Goal: Task Accomplishment & Management: Use online tool/utility

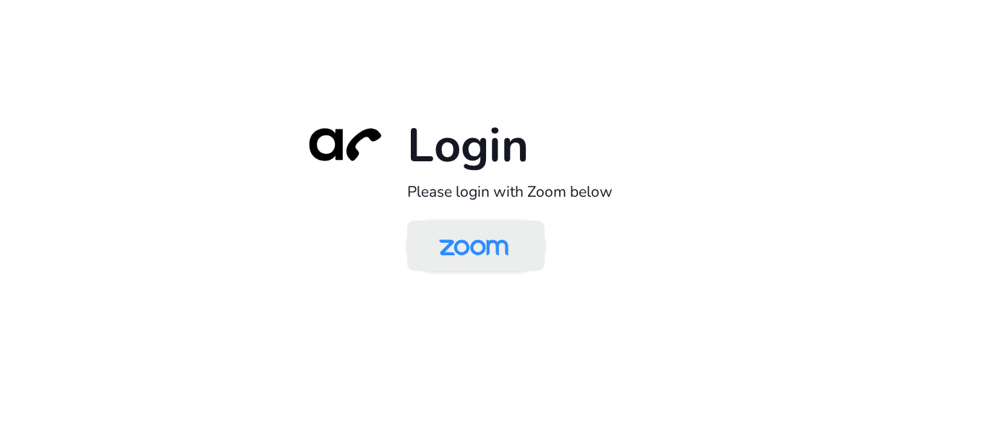
click at [491, 237] on img at bounding box center [474, 246] width 100 height 47
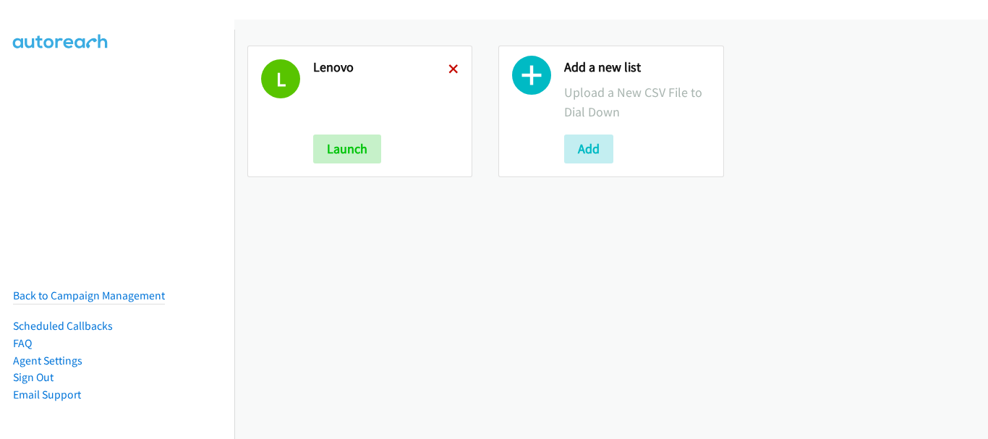
click at [451, 66] on icon at bounding box center [453, 70] width 10 height 10
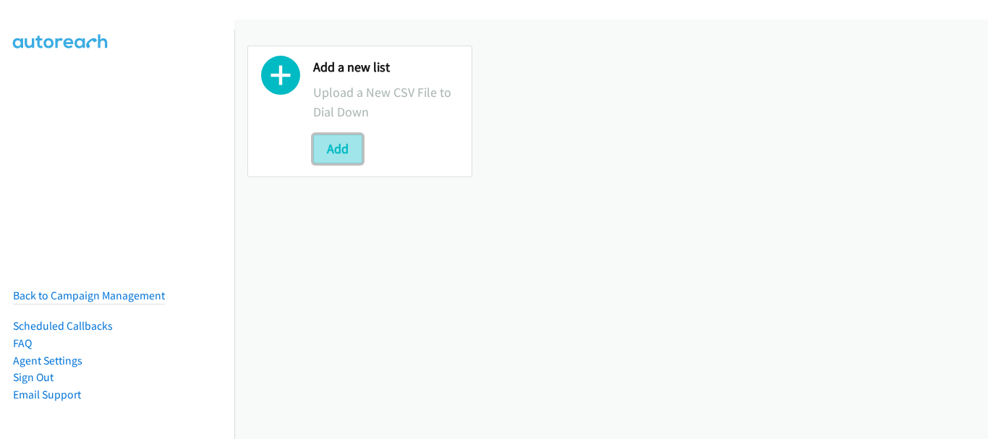
click at [347, 148] on button "Add" at bounding box center [337, 149] width 49 height 29
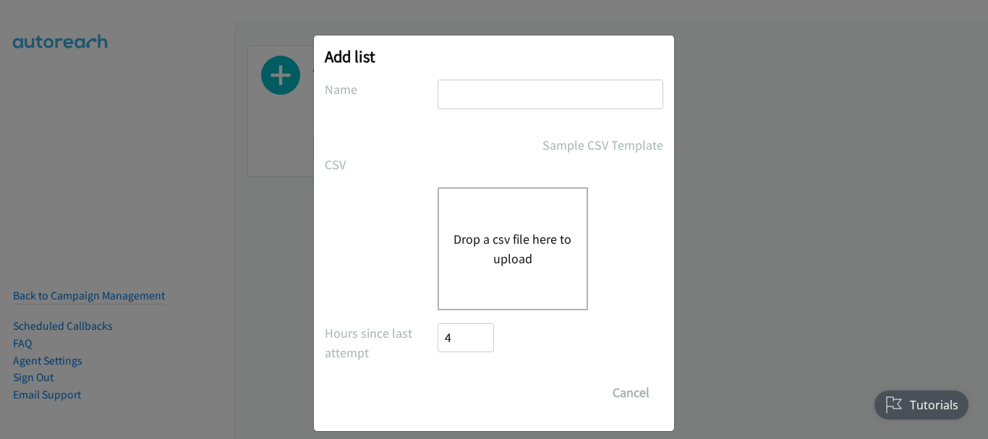
click at [471, 86] on input "text" at bounding box center [551, 95] width 226 height 30
type input "Lenovo"
click at [506, 219] on div "Drop a csv file here to upload" at bounding box center [513, 248] width 150 height 123
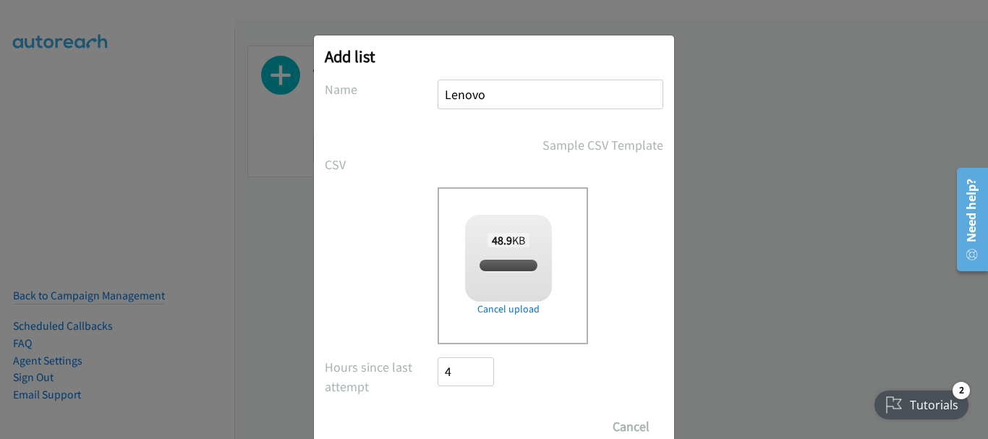
checkbox input "true"
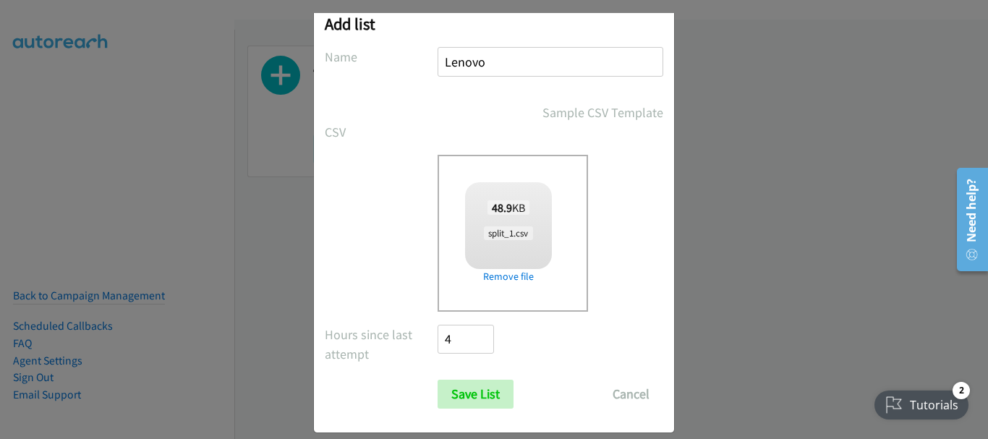
scroll to position [48, 0]
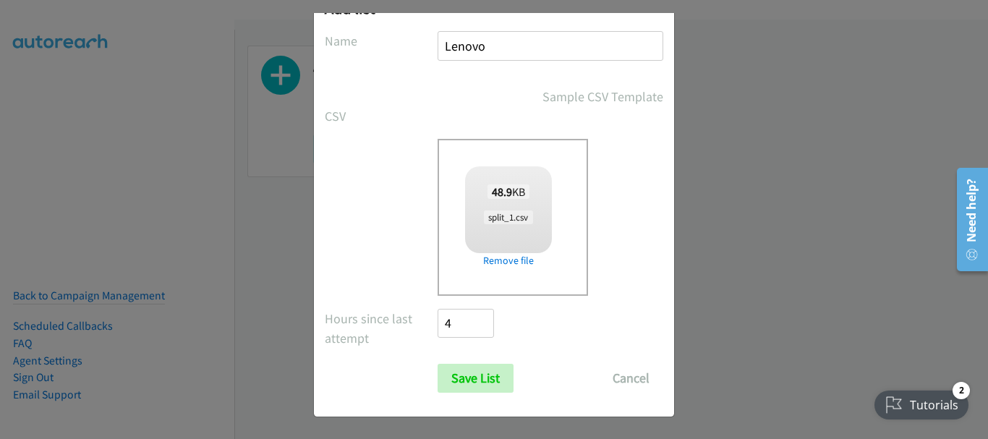
click at [468, 22] on div "Add list No phone fields were returned for that Report or List View Please uplo…" at bounding box center [494, 202] width 360 height 430
click at [481, 43] on input "Lenovo" at bounding box center [551, 46] width 226 height 30
type input "OT"
click at [478, 381] on input "Save List" at bounding box center [476, 378] width 76 height 29
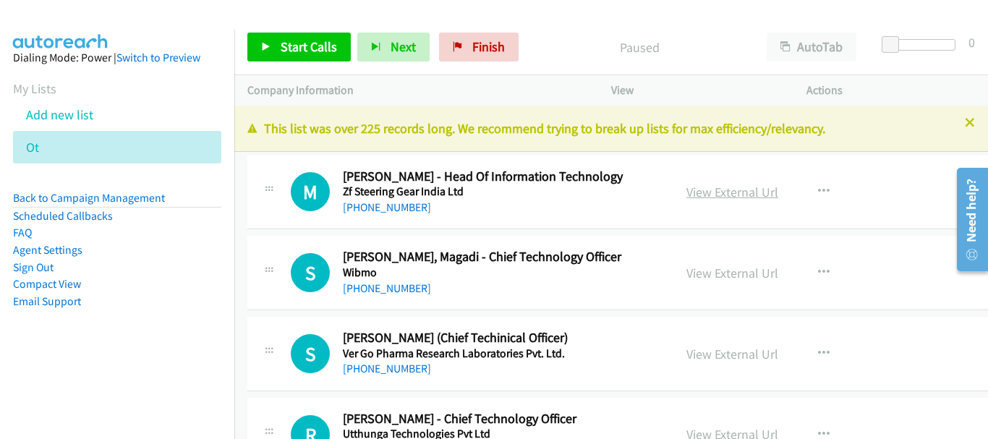
click at [752, 185] on link "View External Url" at bounding box center [732, 192] width 92 height 17
click at [387, 288] on link "+91 80 4935 8111" at bounding box center [387, 288] width 88 height 14
click at [392, 373] on link "+91 832 668 2858" at bounding box center [387, 369] width 88 height 14
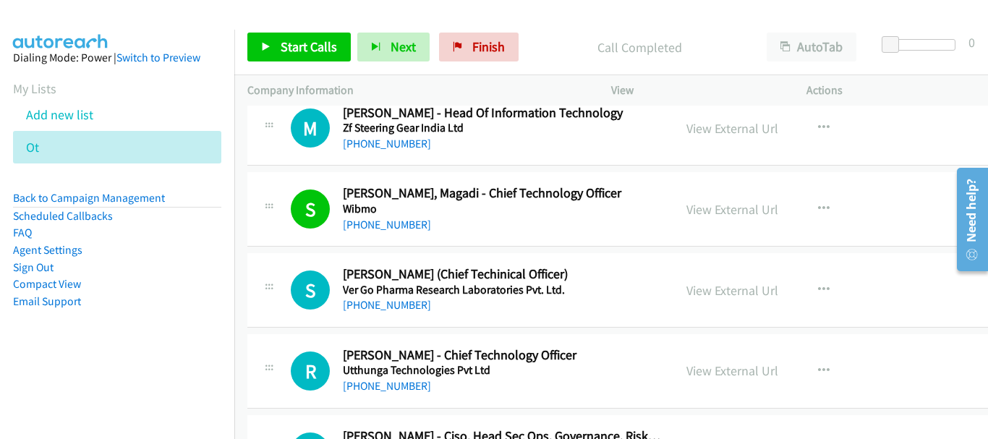
scroll to position [145, 0]
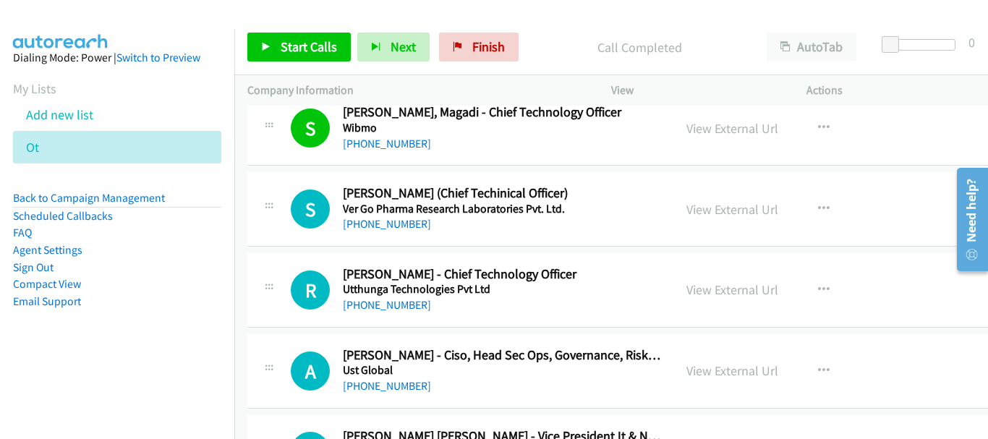
click at [382, 313] on div "+91 80 4654 3000" at bounding box center [501, 305] width 317 height 17
click at [383, 307] on link "+91 80 4654 3000" at bounding box center [387, 305] width 88 height 14
click at [709, 293] on link "View External Url" at bounding box center [732, 289] width 92 height 17
click at [365, 300] on link "+91 80 4654 3000" at bounding box center [387, 305] width 88 height 14
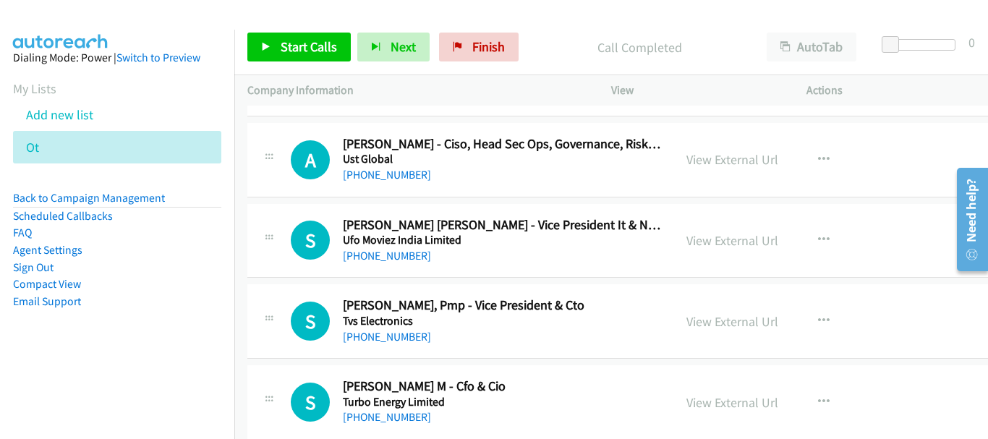
scroll to position [362, 0]
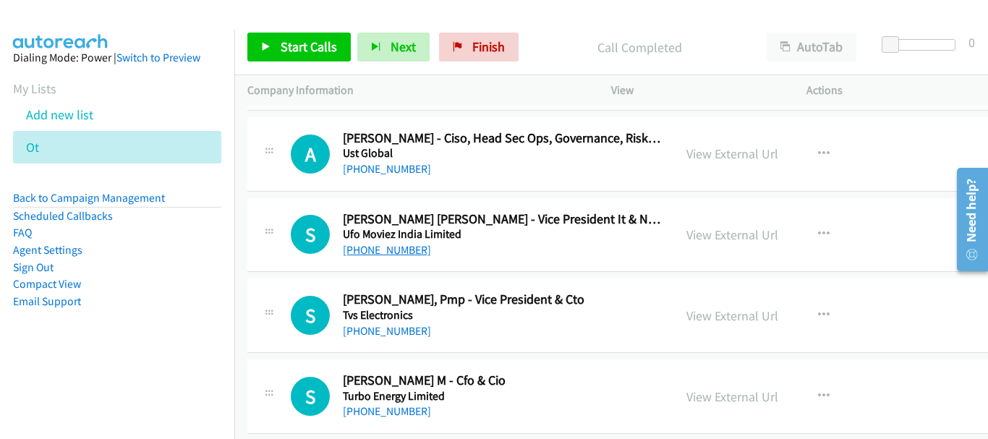
click at [401, 254] on link "+91 98337 37674" at bounding box center [387, 250] width 88 height 14
click at [381, 330] on link "+91 98456 40186" at bounding box center [387, 331] width 88 height 14
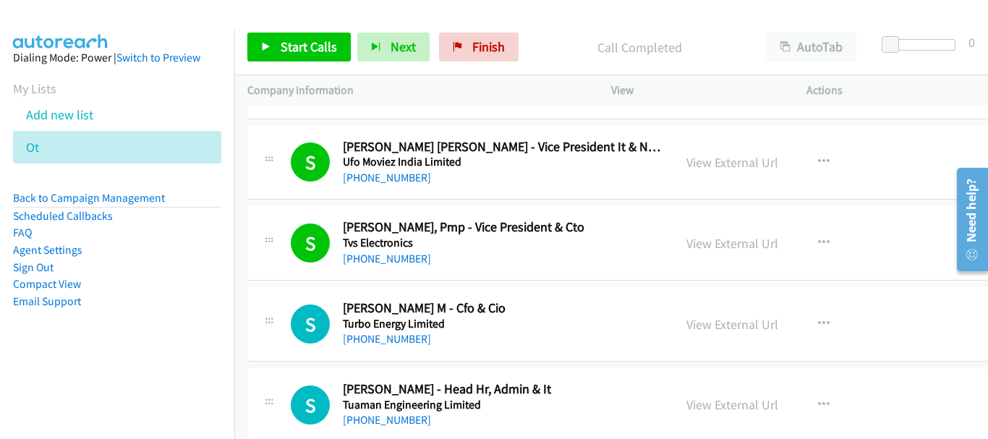
scroll to position [506, 0]
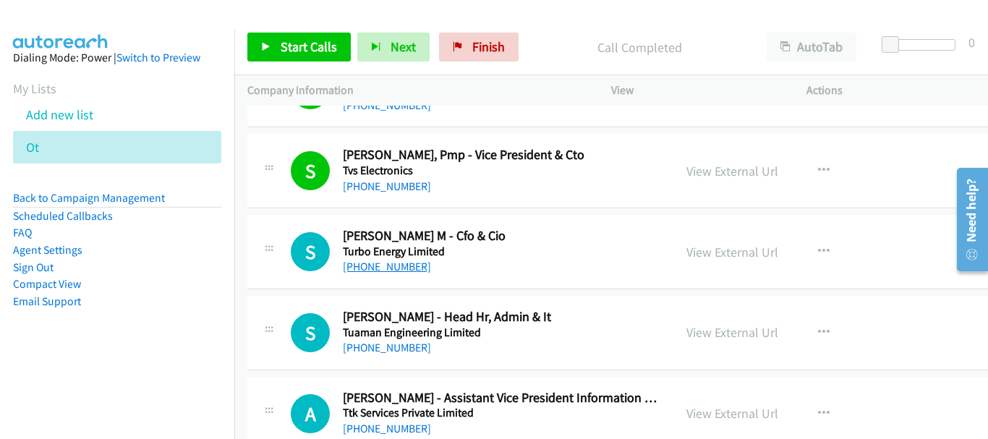
click at [394, 262] on link "+91 91764 44230" at bounding box center [387, 267] width 88 height 14
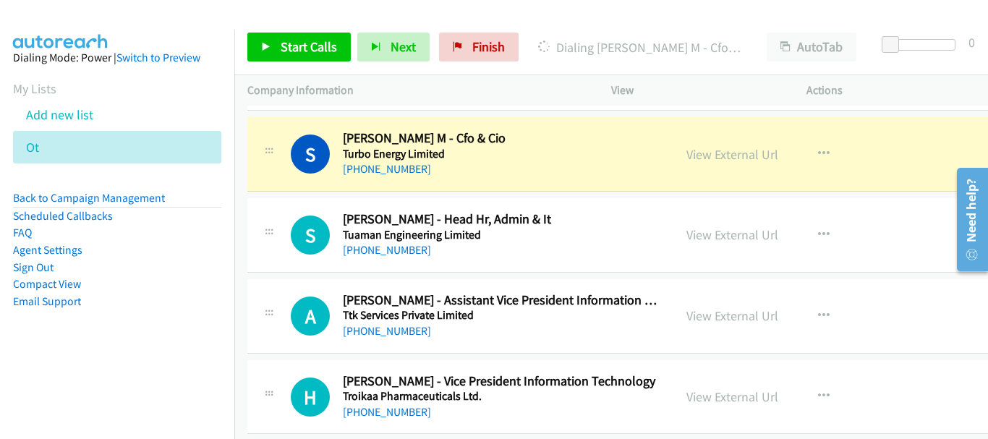
scroll to position [579, 0]
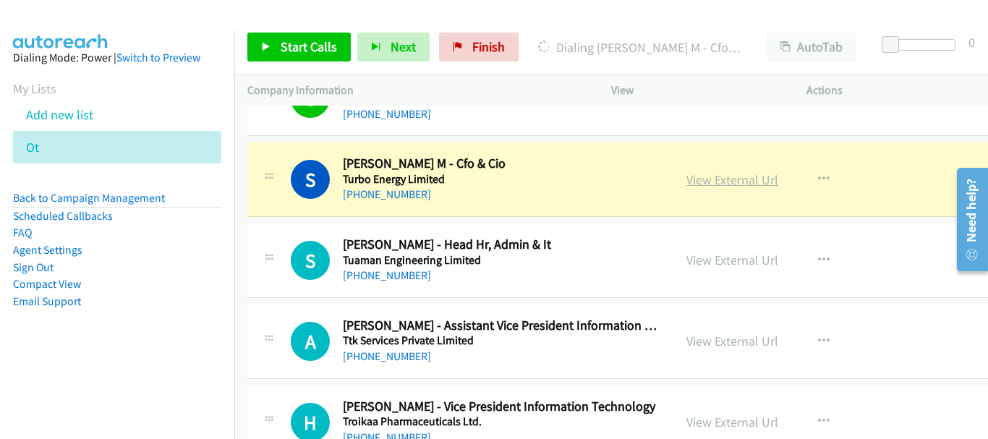
click at [739, 181] on link "View External Url" at bounding box center [732, 179] width 92 height 17
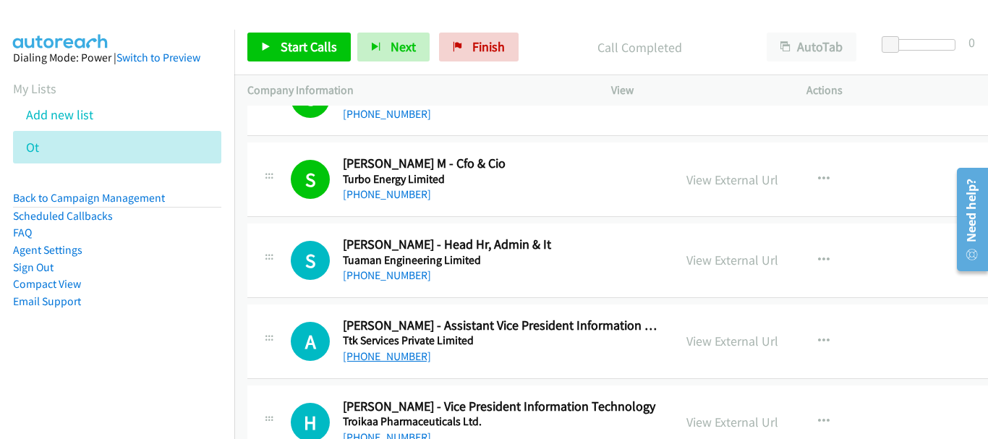
click at [419, 354] on link "+91 73382 53322" at bounding box center [387, 356] width 88 height 14
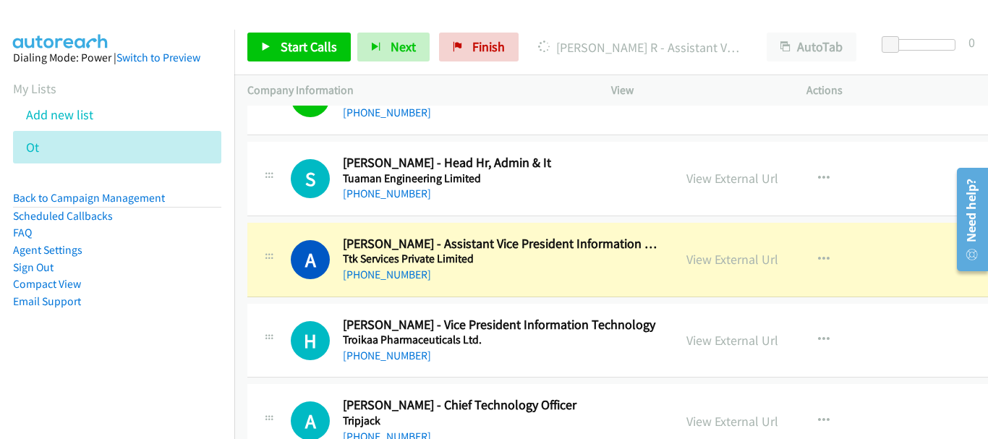
scroll to position [651, 0]
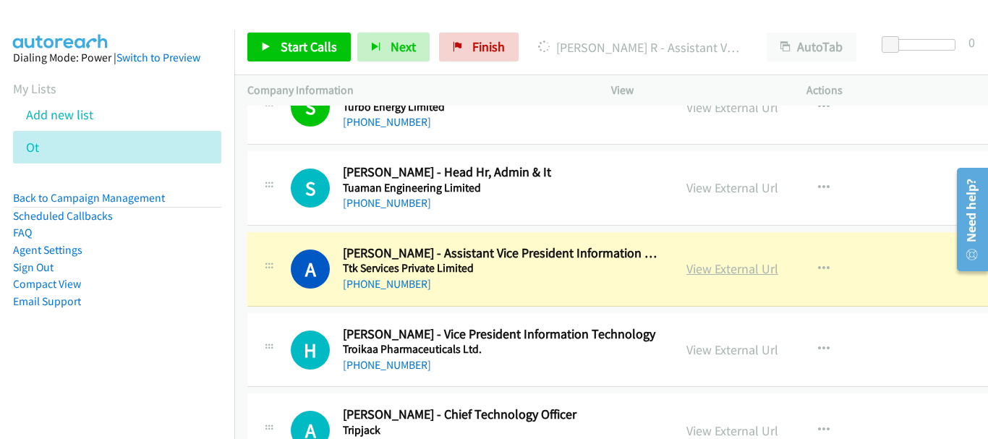
click at [722, 272] on link "View External Url" at bounding box center [732, 268] width 92 height 17
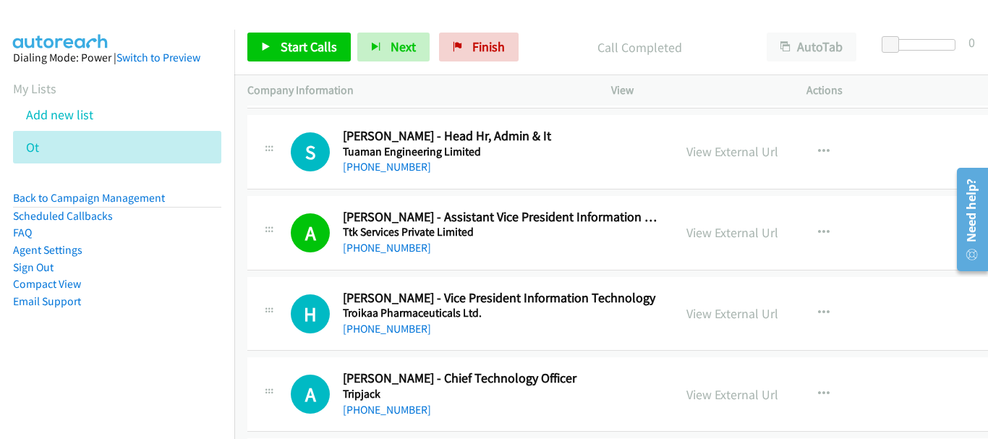
scroll to position [723, 0]
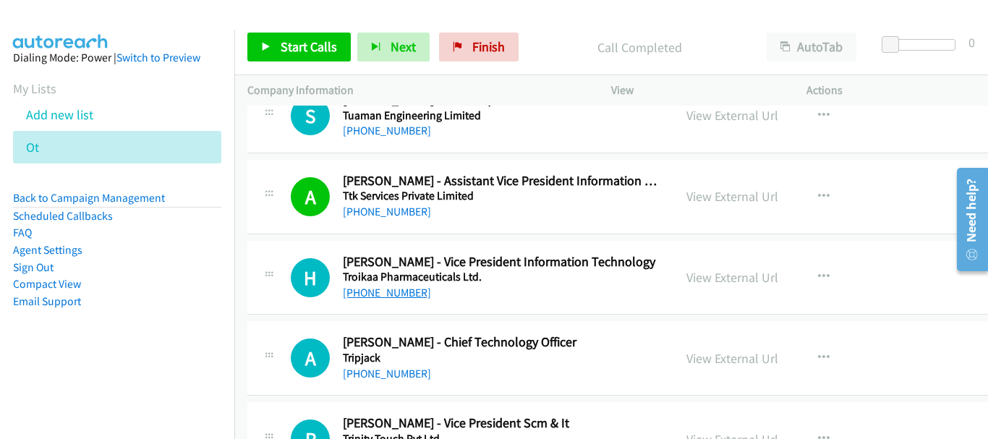
click at [387, 297] on link "+91 99988 47701" at bounding box center [387, 293] width 88 height 14
click at [376, 367] on link "+91 93794 33592" at bounding box center [387, 374] width 88 height 14
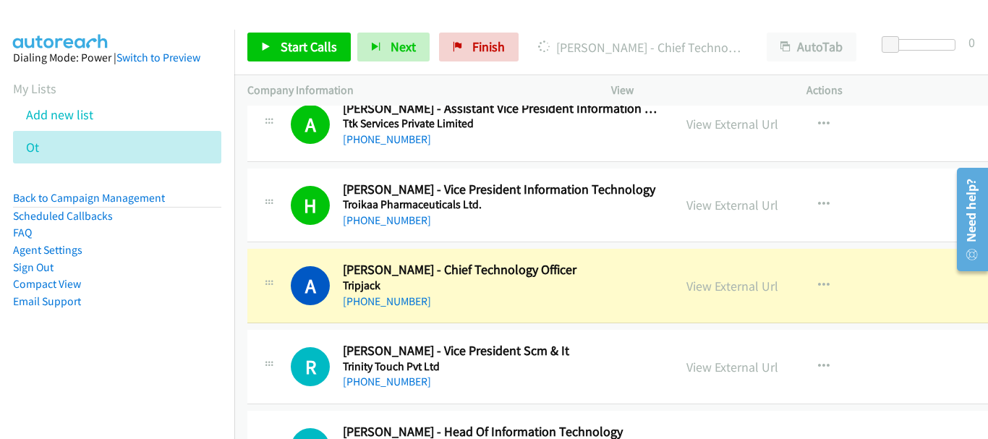
scroll to position [940, 0]
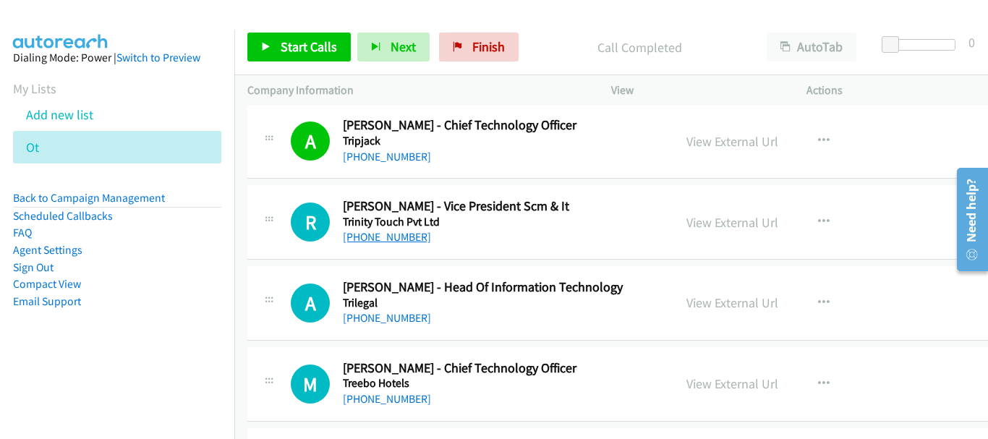
click at [414, 242] on link "+91 98110 59545" at bounding box center [387, 237] width 88 height 14
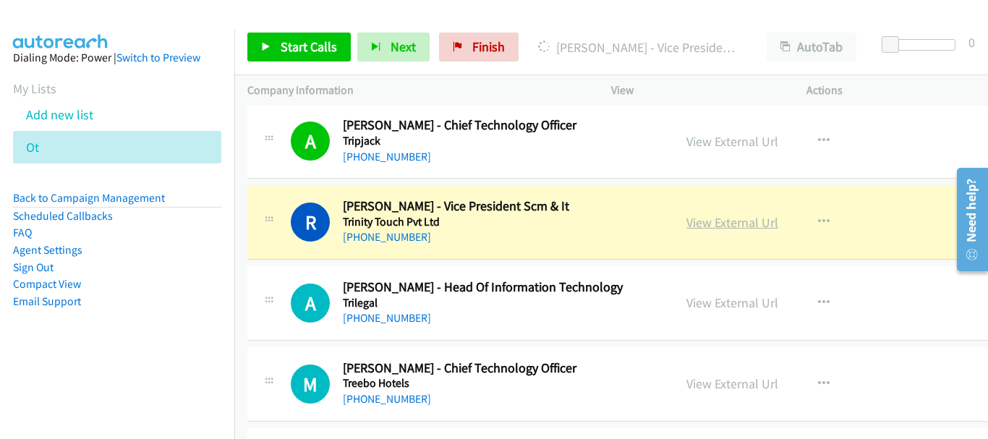
click at [733, 217] on link "View External Url" at bounding box center [732, 222] width 92 height 17
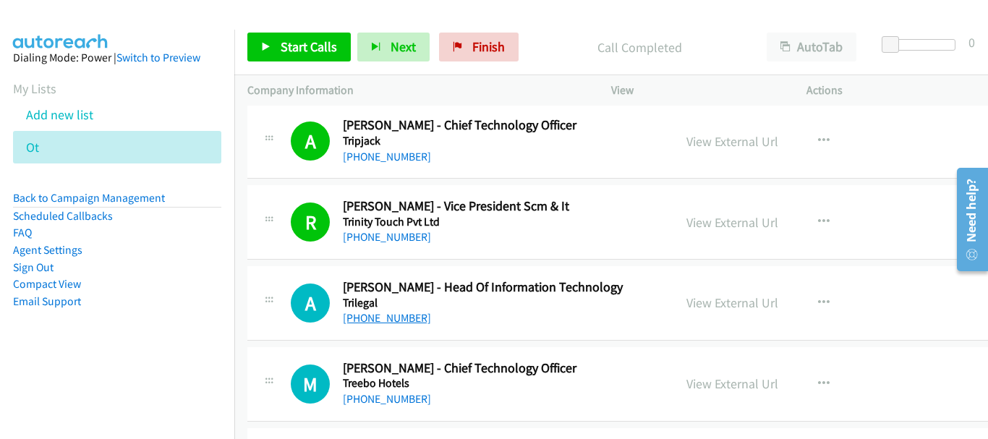
click at [393, 317] on link "+91 84509 40991" at bounding box center [387, 318] width 88 height 14
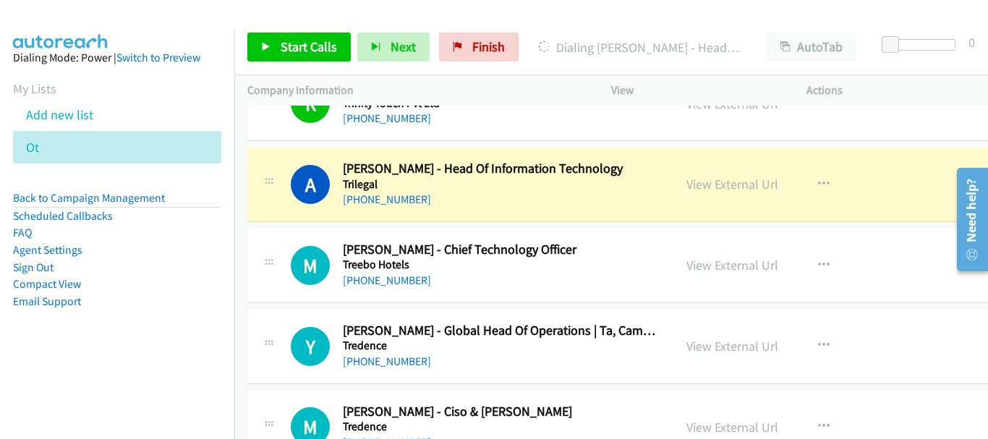
scroll to position [1085, 0]
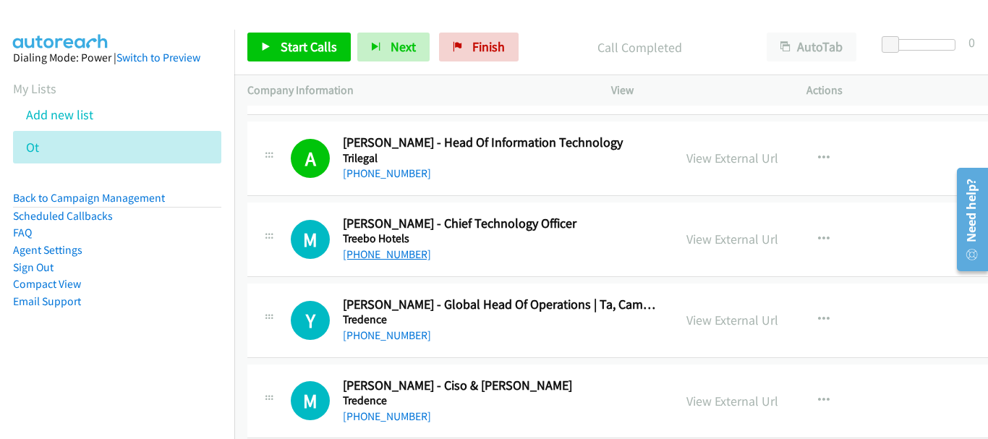
click at [399, 258] on link "+91 98997 03508" at bounding box center [387, 254] width 88 height 14
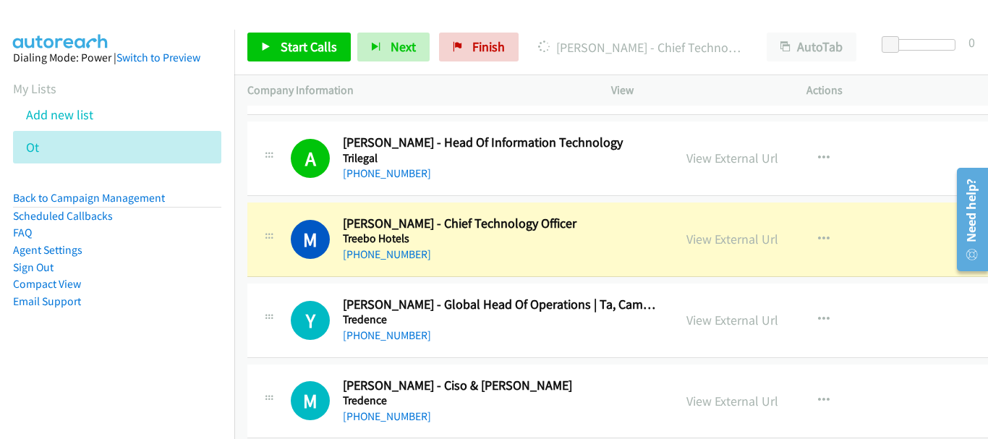
scroll to position [1157, 0]
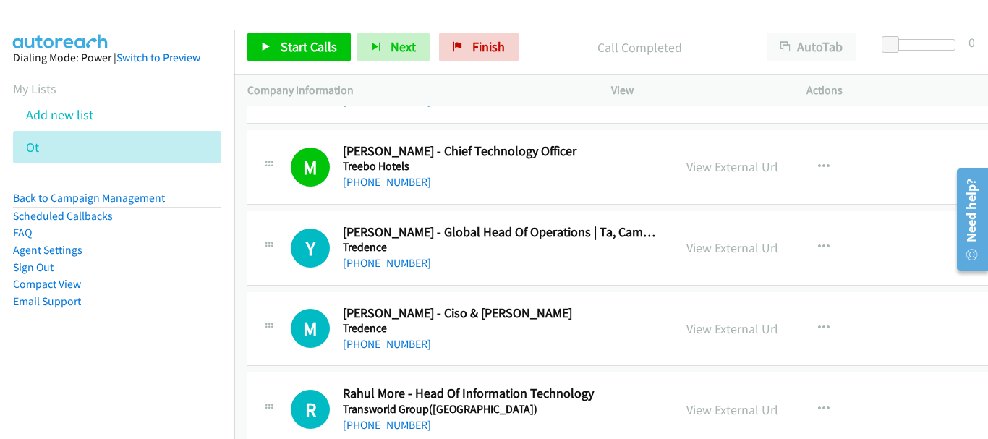
click at [401, 337] on link "+91 73382 73174" at bounding box center [387, 344] width 88 height 14
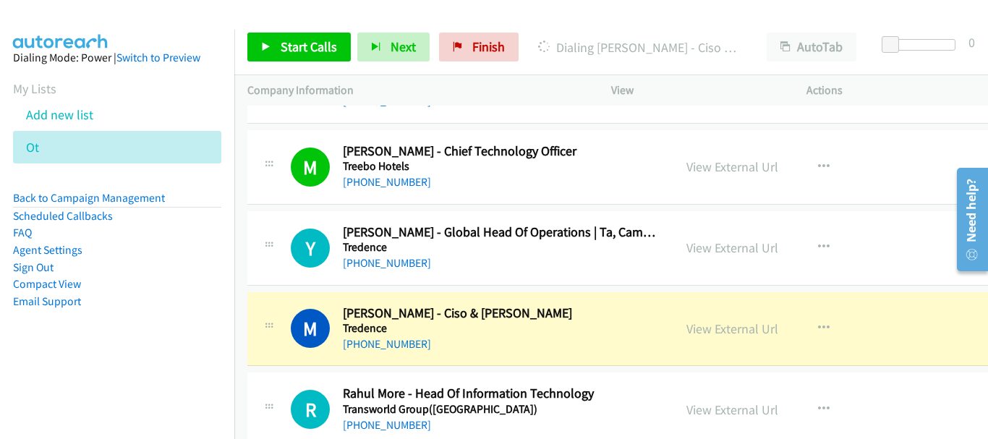
scroll to position [1302, 0]
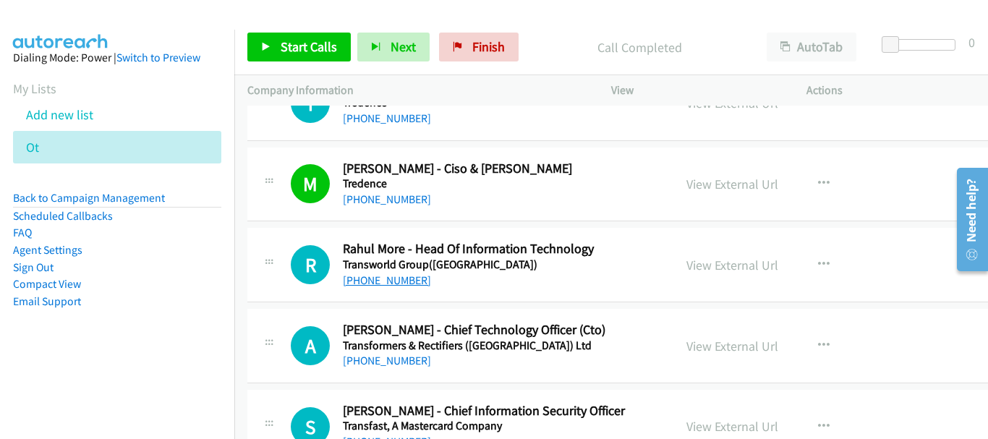
click at [398, 283] on link "+91 83059 75299" at bounding box center [387, 280] width 88 height 14
click at [370, 357] on link "+91 96876 59549" at bounding box center [387, 361] width 88 height 14
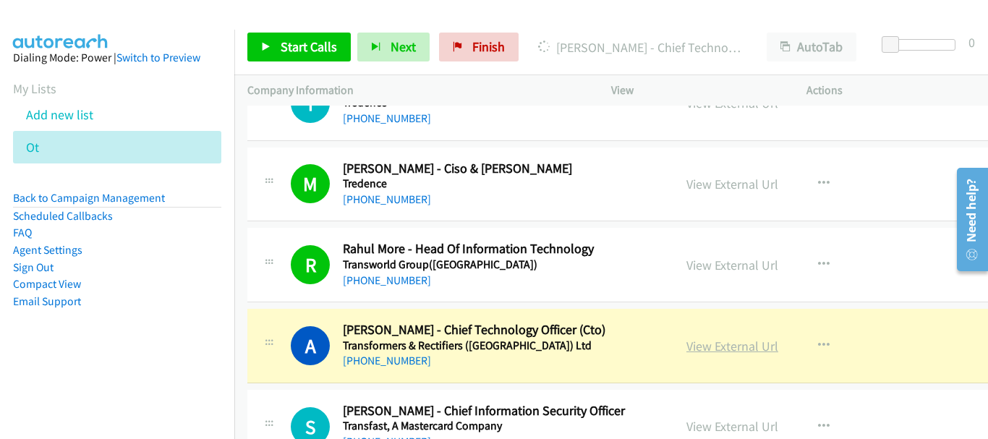
click at [720, 340] on link "View External Url" at bounding box center [732, 346] width 92 height 17
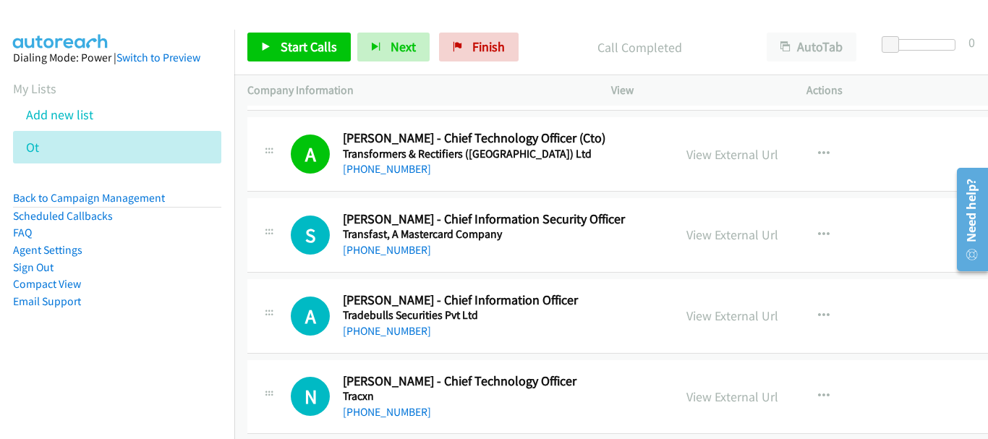
scroll to position [1519, 0]
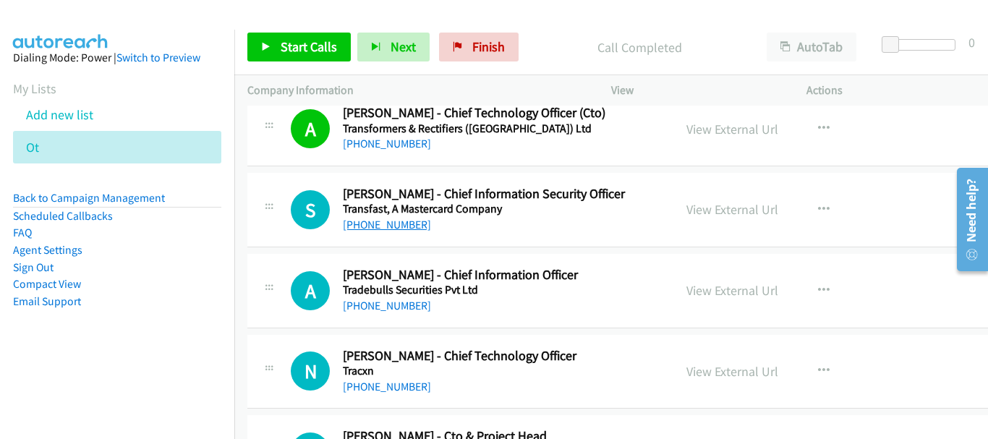
click at [376, 227] on link "+91 98810 96180" at bounding box center [387, 225] width 88 height 14
click at [384, 303] on link "+91 98215 22152" at bounding box center [387, 306] width 88 height 14
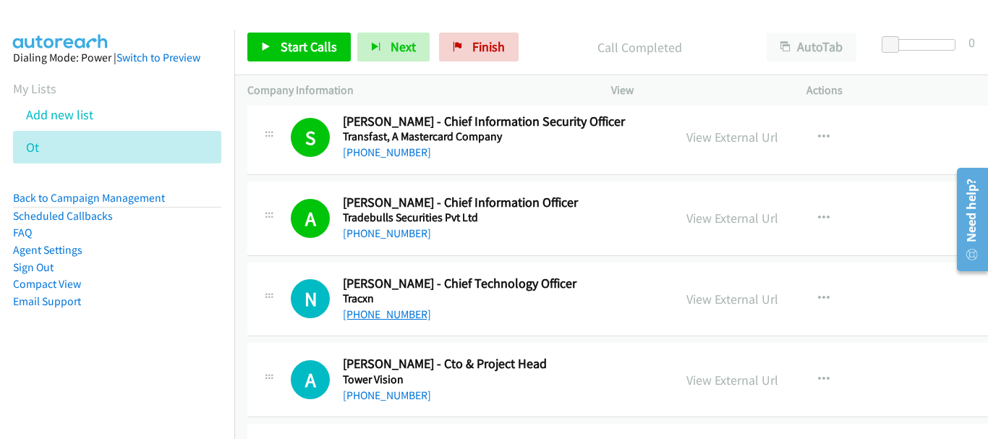
click at [383, 315] on link "+91 78271 64654" at bounding box center [387, 314] width 88 height 14
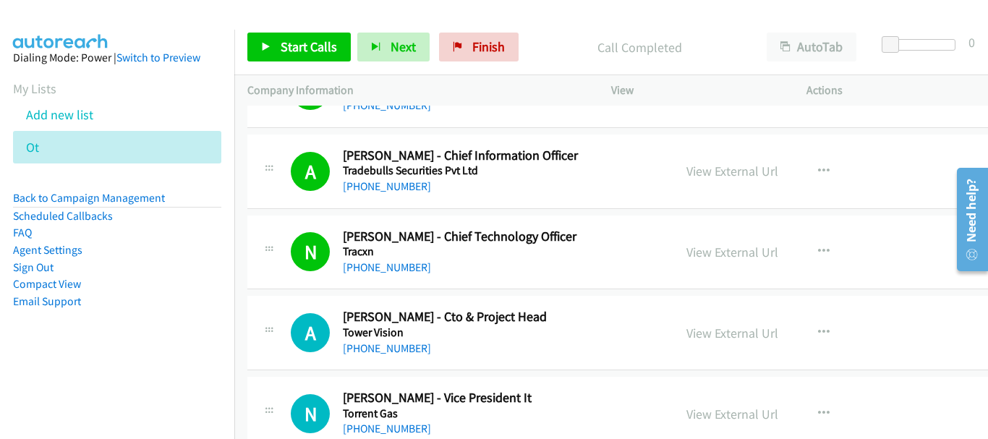
scroll to position [1736, 0]
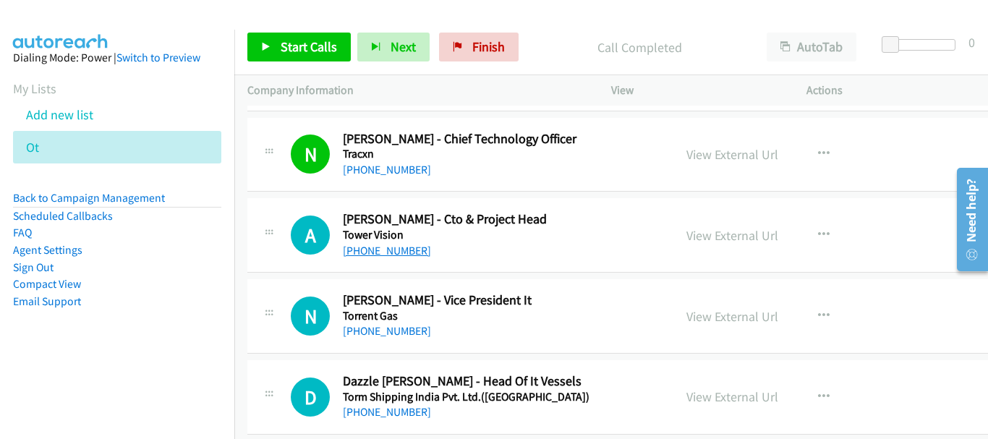
click at [384, 253] on link "+91 76763 88290" at bounding box center [387, 251] width 88 height 14
click at [401, 334] on link "+91 77380 91129" at bounding box center [387, 331] width 88 height 14
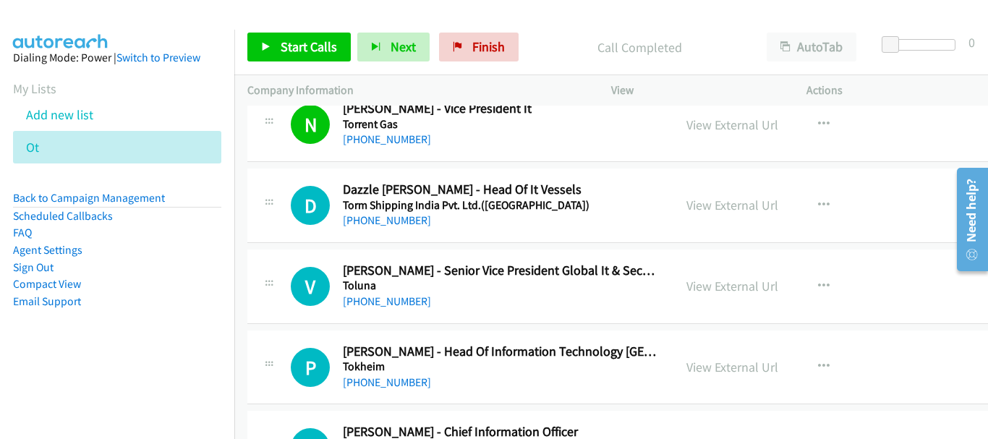
scroll to position [1953, 0]
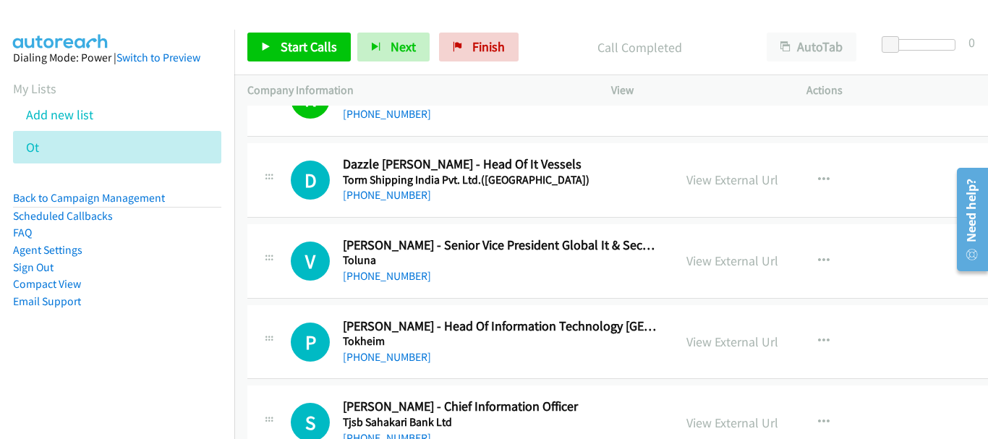
click at [396, 284] on div "+91 99996 47744" at bounding box center [501, 276] width 317 height 17
click at [399, 275] on link "+91 99996 47744" at bounding box center [387, 276] width 88 height 14
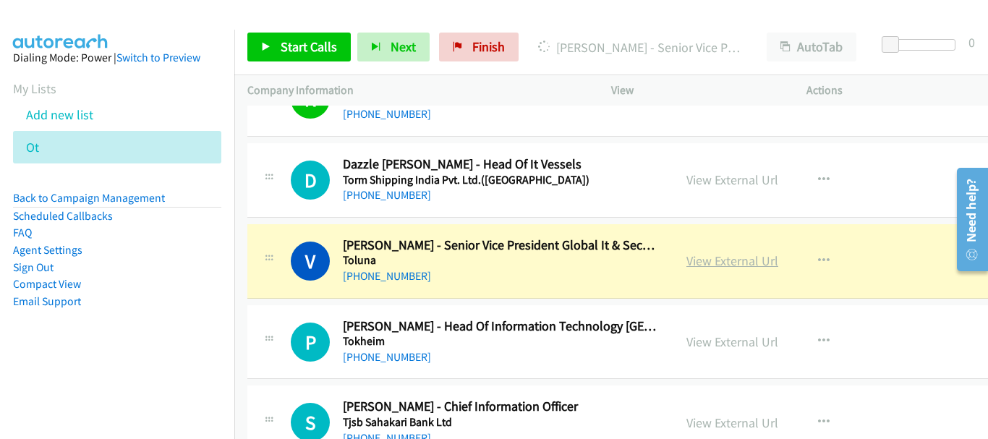
click at [778, 263] on link "View External Url" at bounding box center [732, 260] width 92 height 17
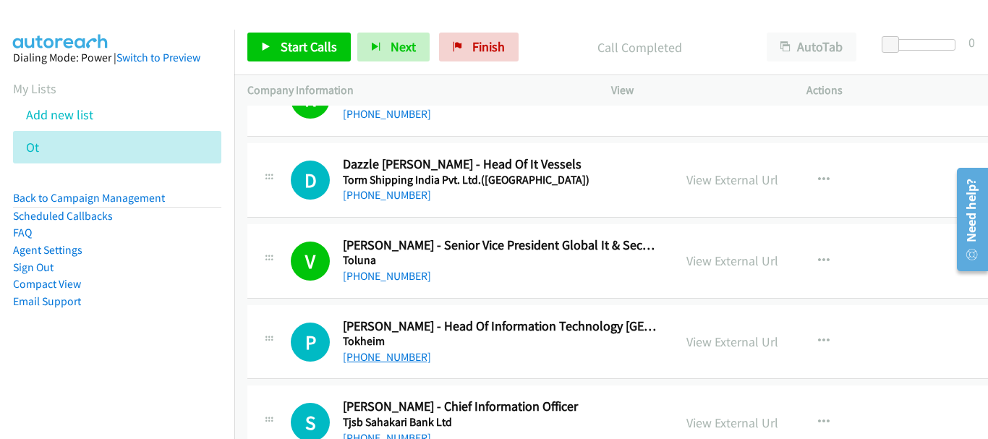
click at [372, 359] on link "+91 98216 31392" at bounding box center [387, 357] width 88 height 14
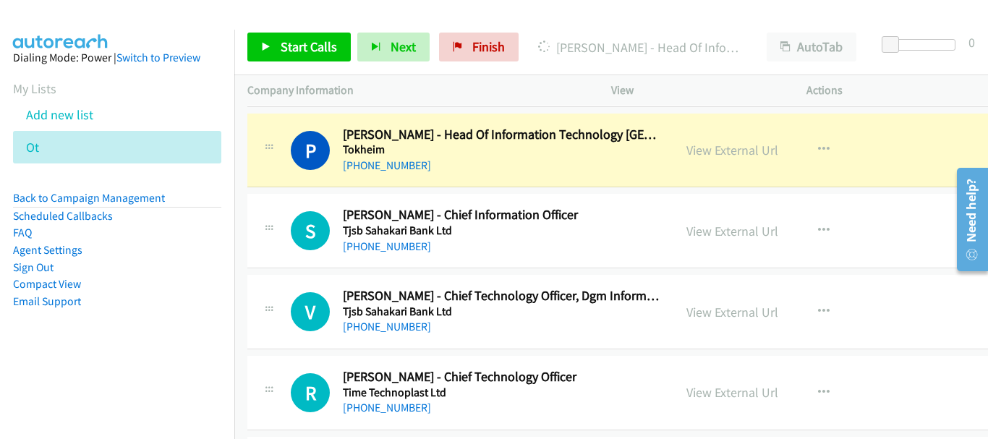
scroll to position [2170, 0]
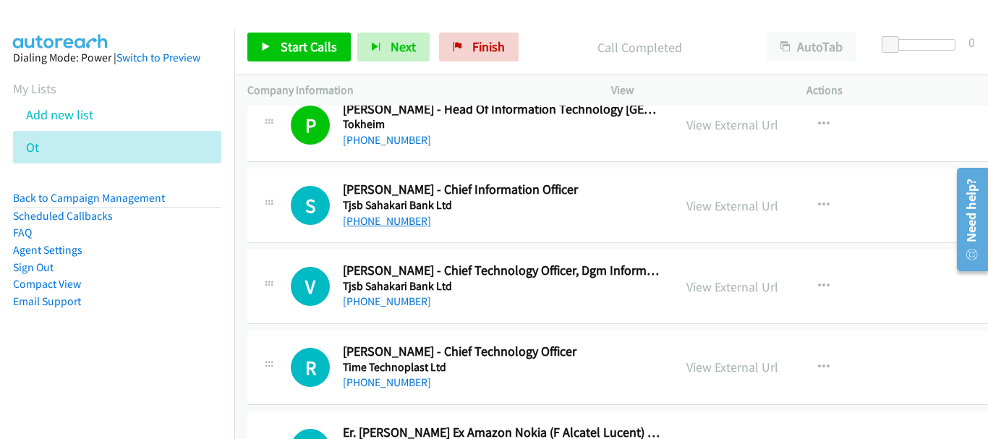
click at [396, 221] on link "+91 93202 11468" at bounding box center [387, 221] width 88 height 14
click at [393, 306] on link "+91 98205 27032" at bounding box center [387, 301] width 88 height 14
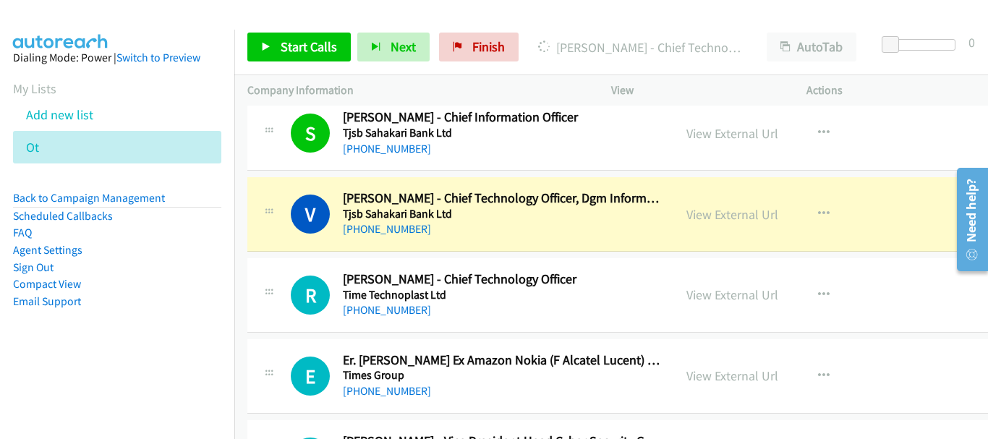
scroll to position [2314, 0]
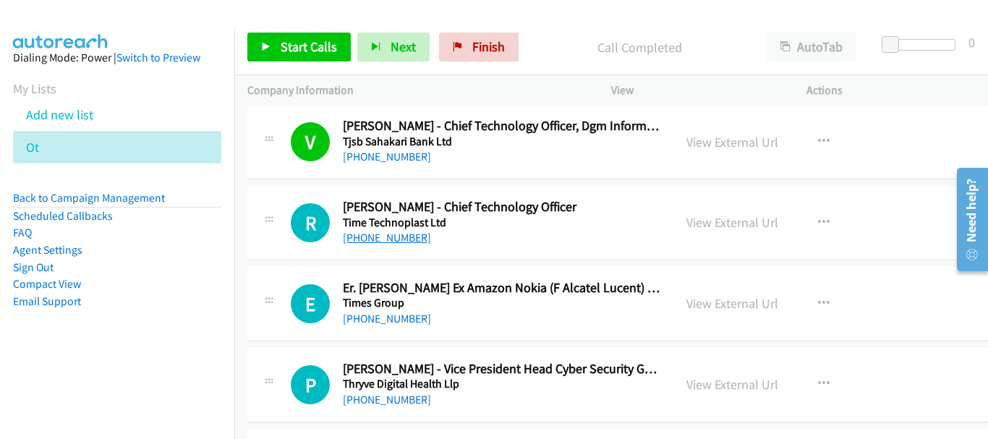
click at [374, 238] on link "+91 99200 75869" at bounding box center [387, 238] width 88 height 14
click at [380, 401] on link "+91 96770 83666" at bounding box center [387, 400] width 88 height 14
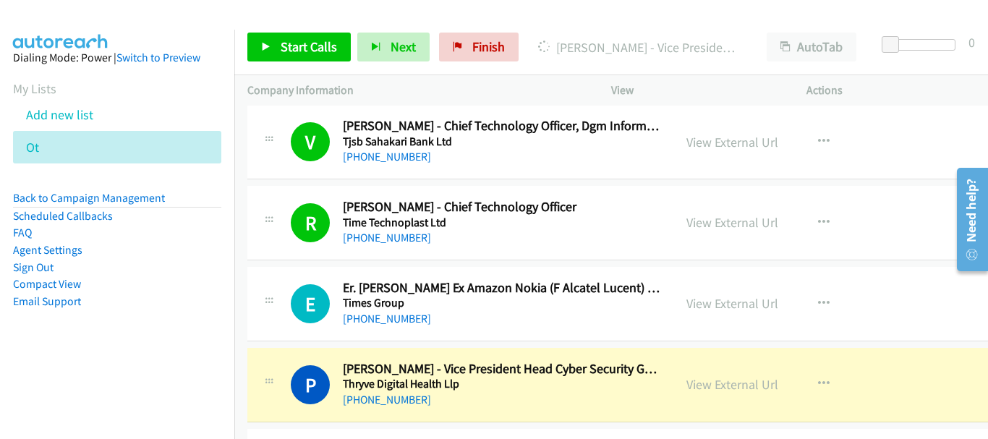
scroll to position [2531, 0]
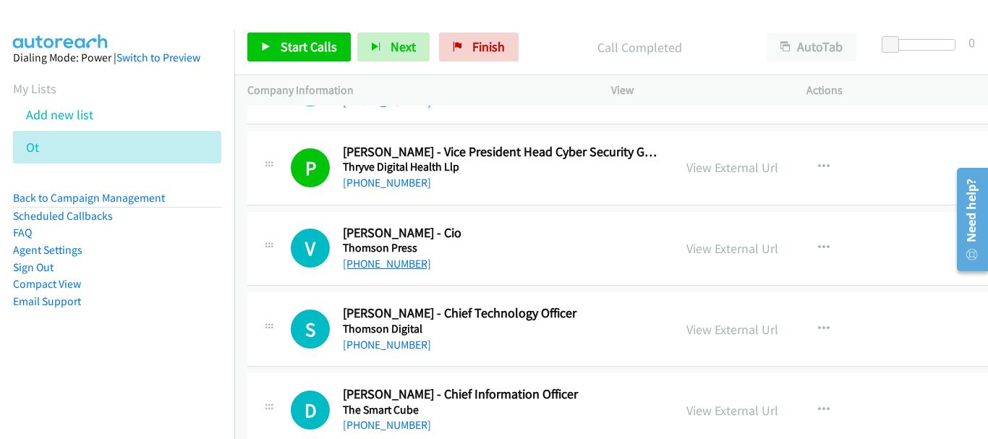
click at [368, 268] on link "+91 98180 89939" at bounding box center [387, 264] width 88 height 14
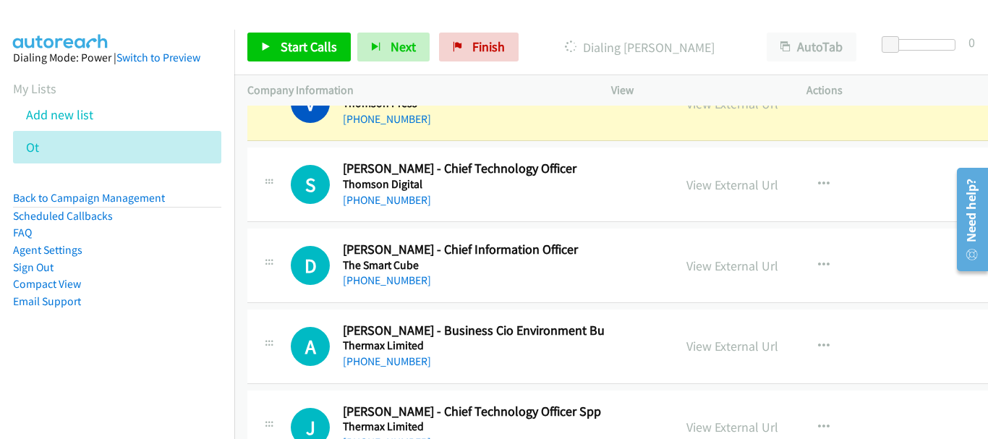
scroll to position [2604, 0]
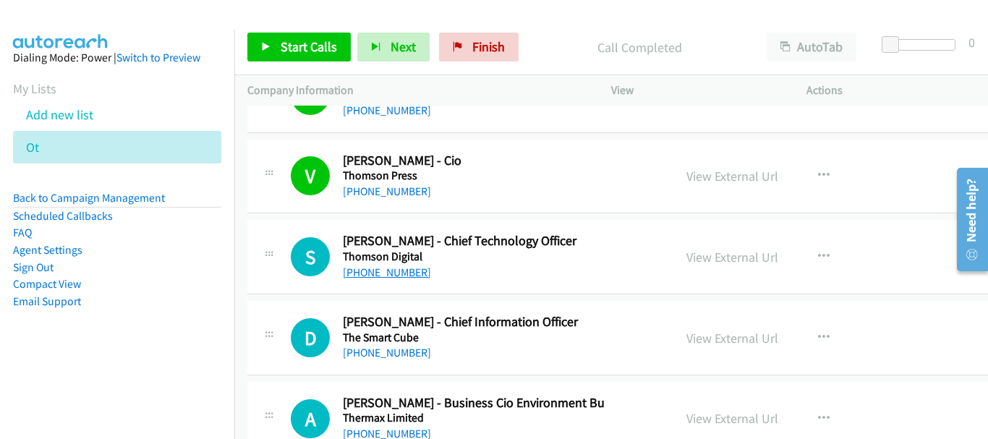
click at [378, 271] on link "+91 98100 12951" at bounding box center [387, 272] width 88 height 14
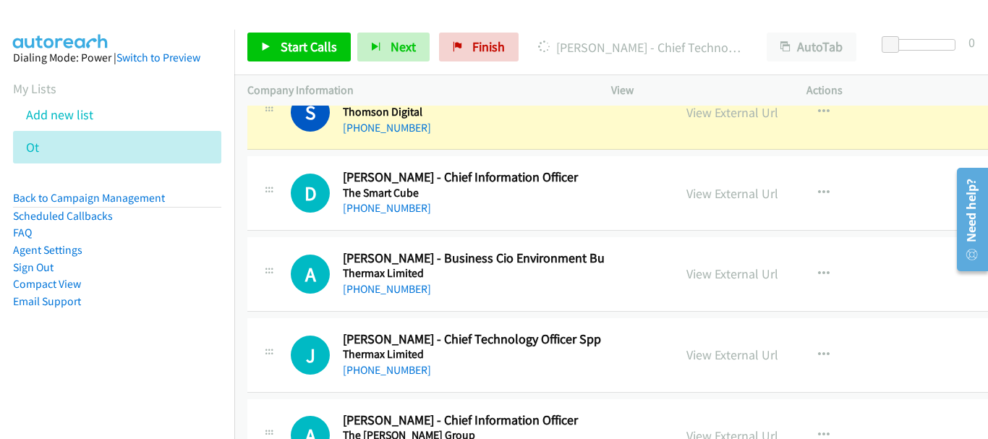
scroll to position [2676, 0]
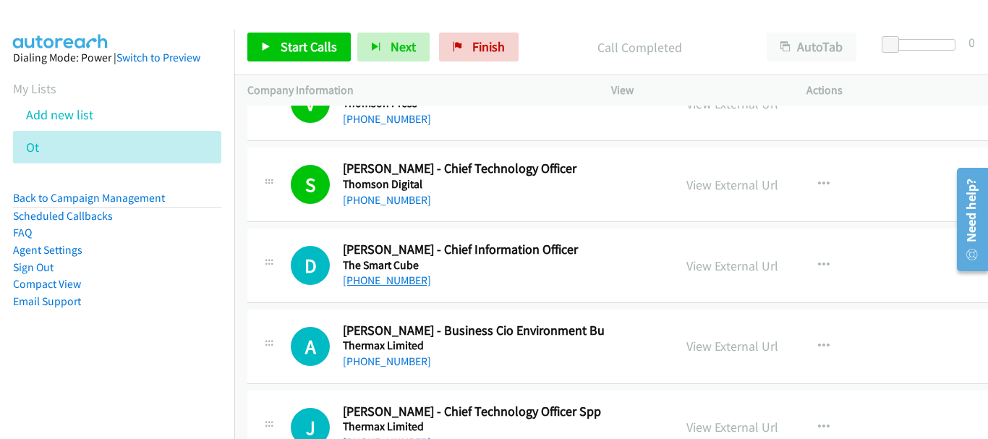
click at [396, 275] on link "+91 98113 07841" at bounding box center [387, 280] width 88 height 14
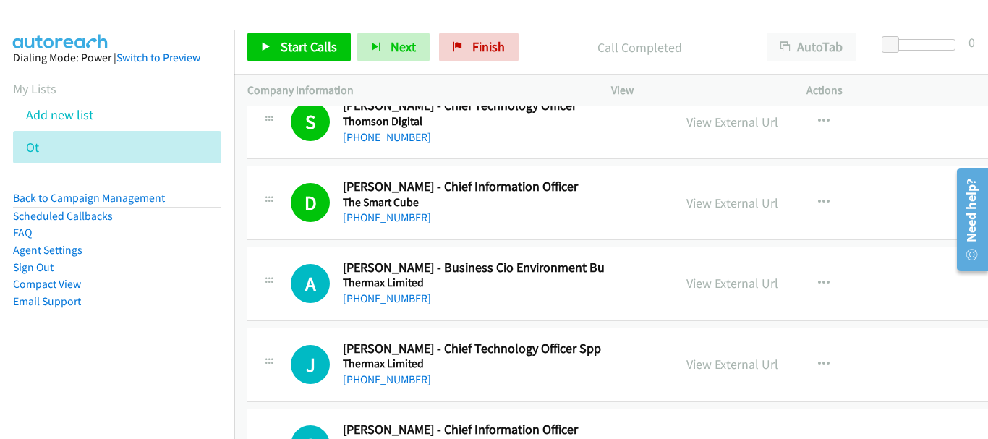
scroll to position [2821, 0]
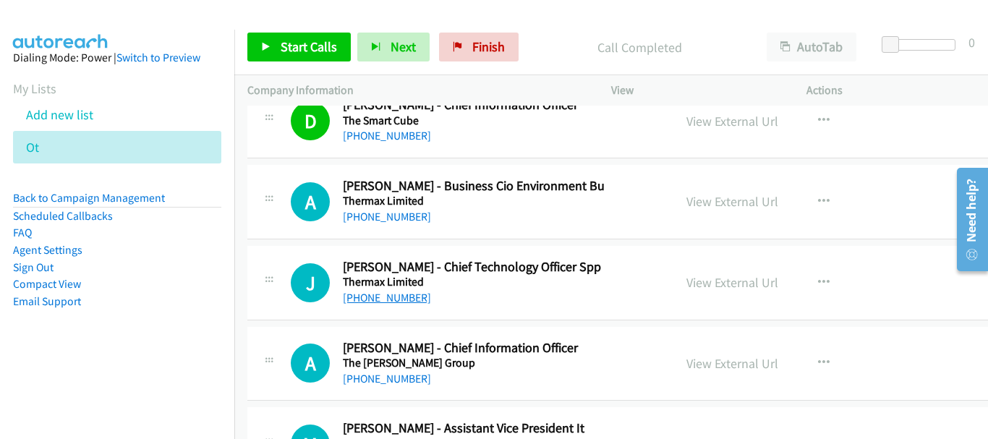
click at [391, 297] on link "+91 94234 68995" at bounding box center [387, 298] width 88 height 14
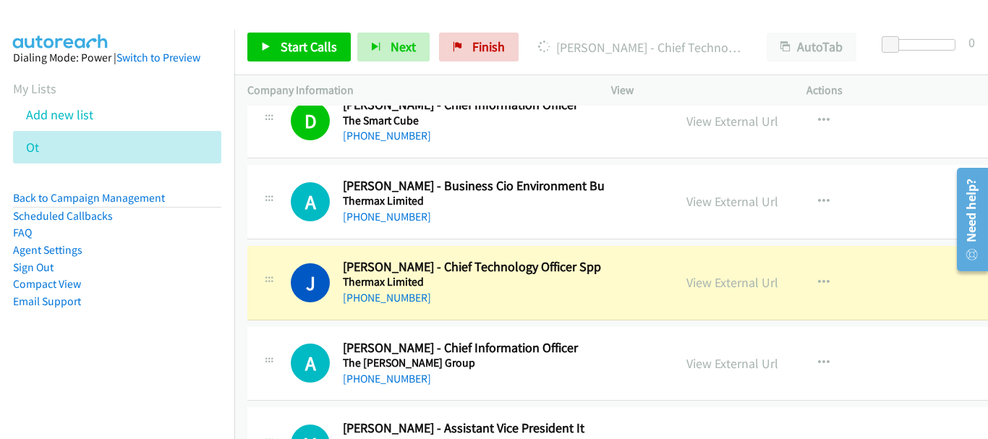
scroll to position [2893, 0]
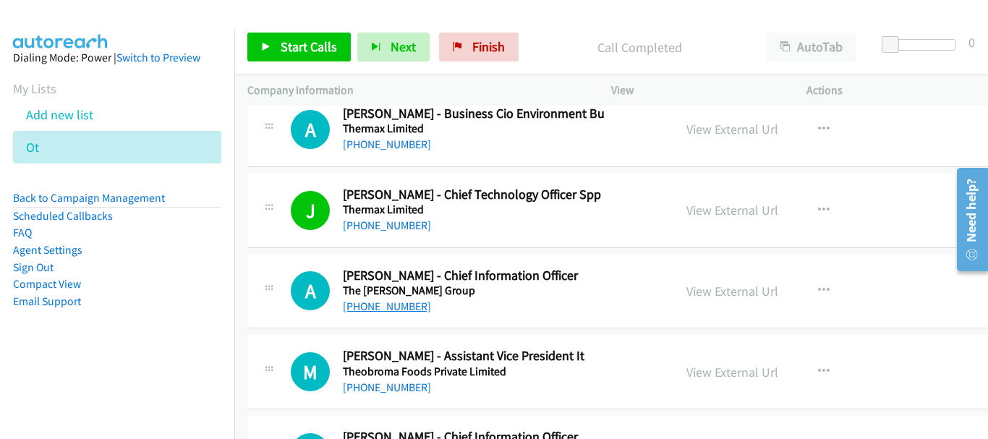
click at [407, 310] on link "+91 98339 72295" at bounding box center [387, 306] width 88 height 14
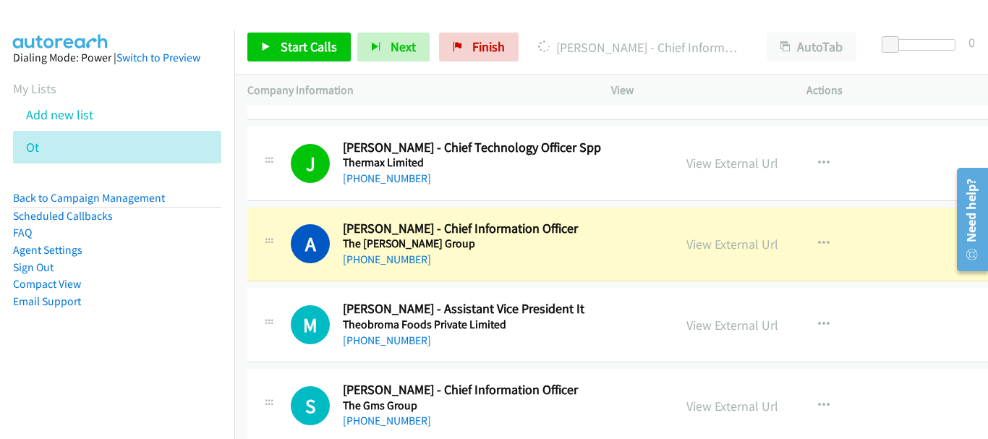
scroll to position [2965, 0]
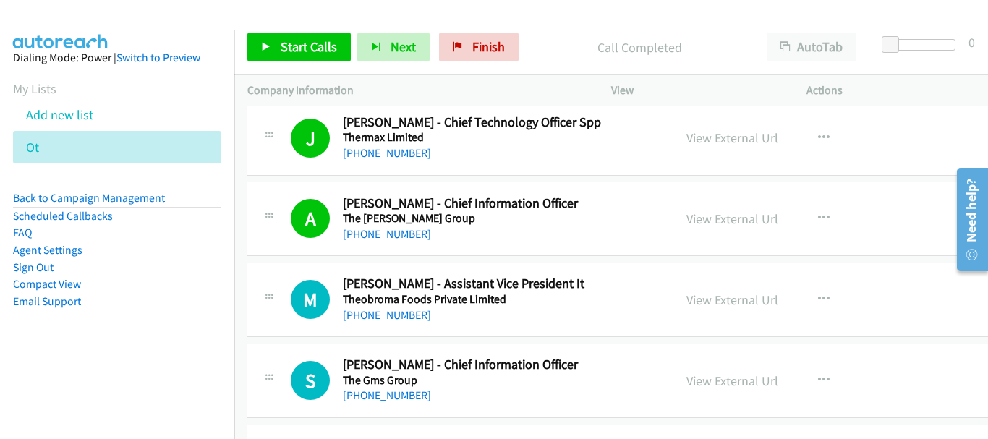
click at [412, 320] on link "+91 93236 21300" at bounding box center [387, 315] width 88 height 14
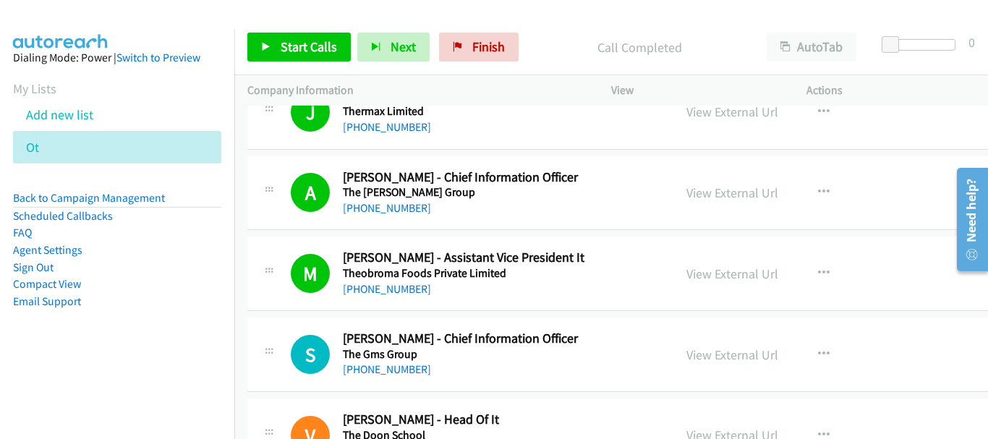
scroll to position [3038, 0]
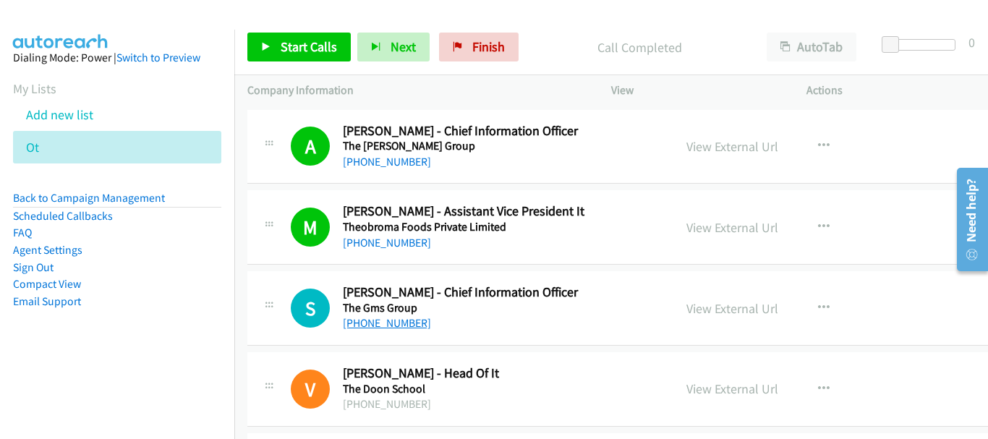
click at [403, 322] on link "+91 97113 03333" at bounding box center [387, 323] width 88 height 14
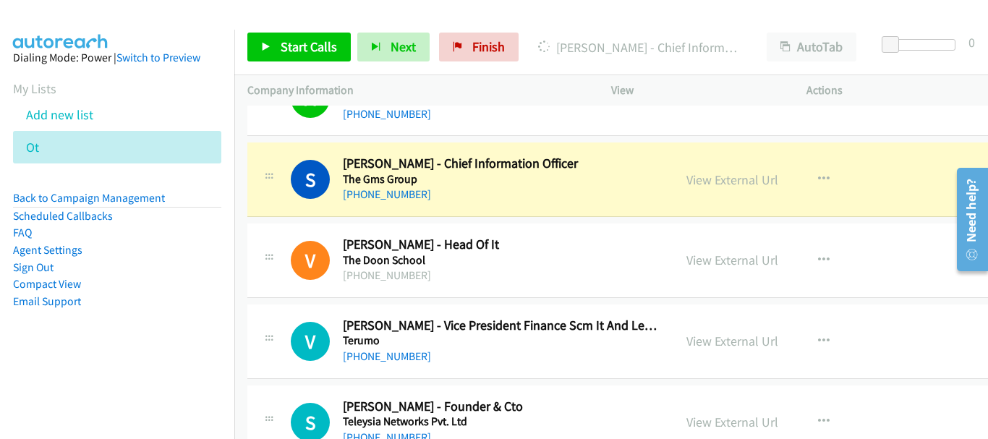
scroll to position [3182, 0]
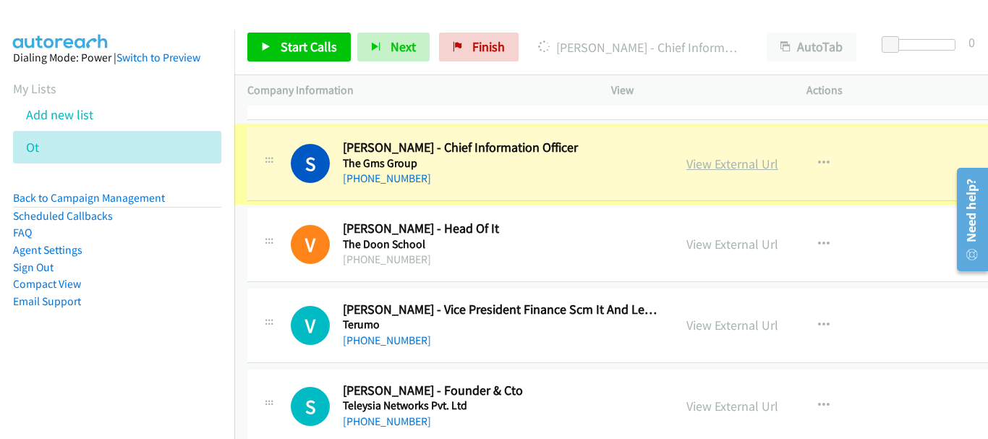
click at [717, 171] on link "View External Url" at bounding box center [732, 163] width 92 height 17
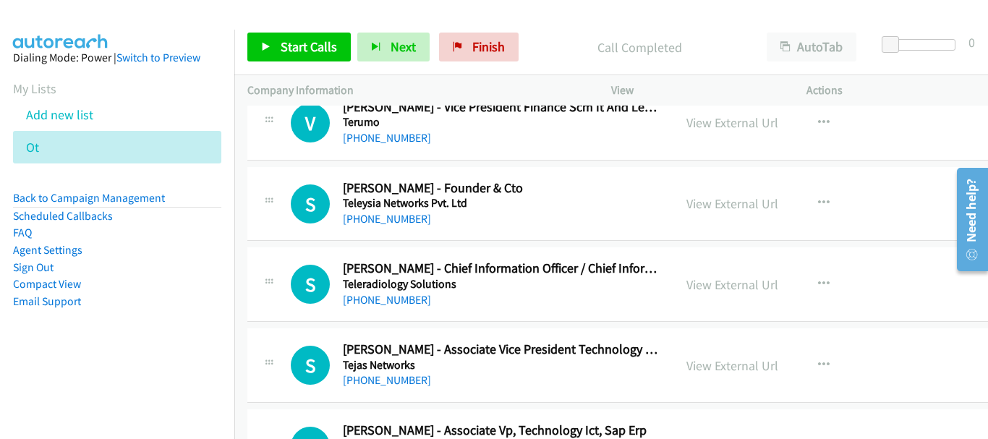
scroll to position [3399, 0]
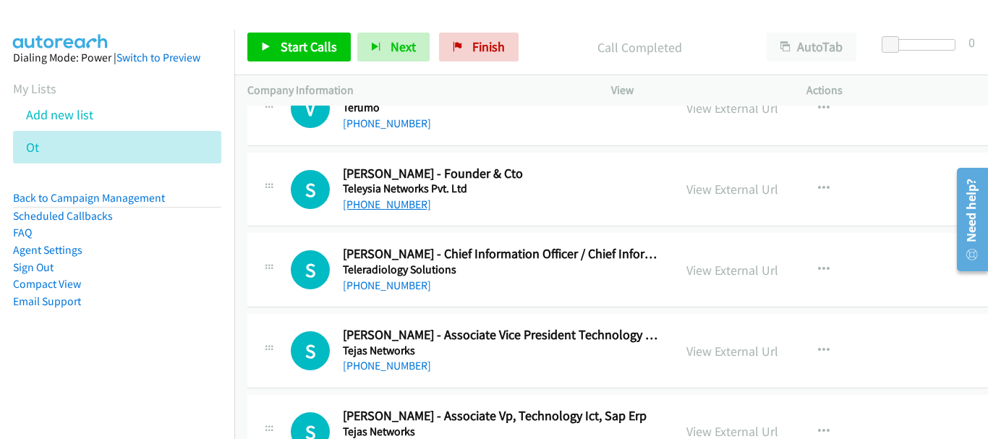
click at [409, 203] on link "+91 79 4006 3863" at bounding box center [387, 204] width 88 height 14
click at [385, 285] on link "+91 97420 84389" at bounding box center [387, 285] width 88 height 14
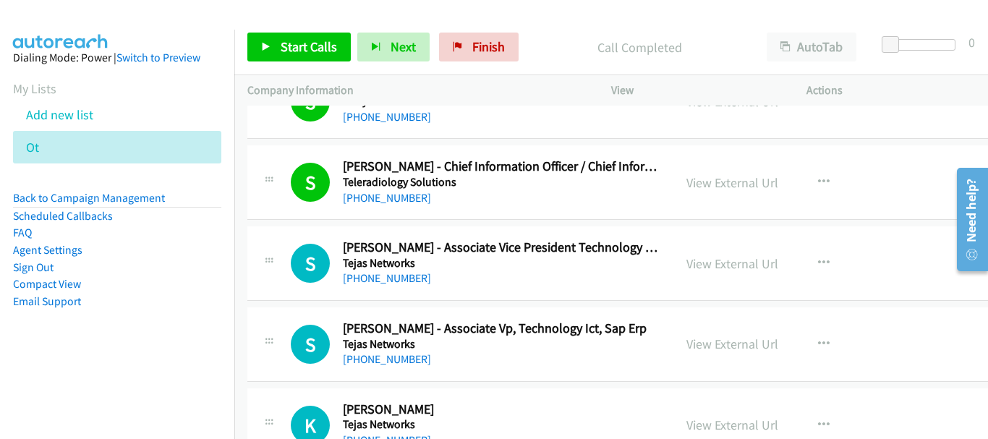
scroll to position [3544, 0]
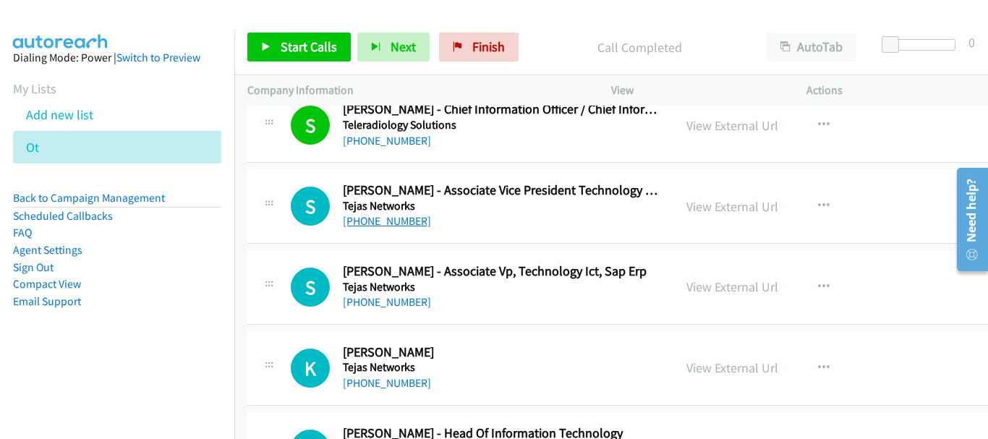
click at [372, 224] on link "+91 96203 08504" at bounding box center [387, 221] width 88 height 14
click at [395, 303] on link "+91 96116 99004" at bounding box center [387, 302] width 88 height 14
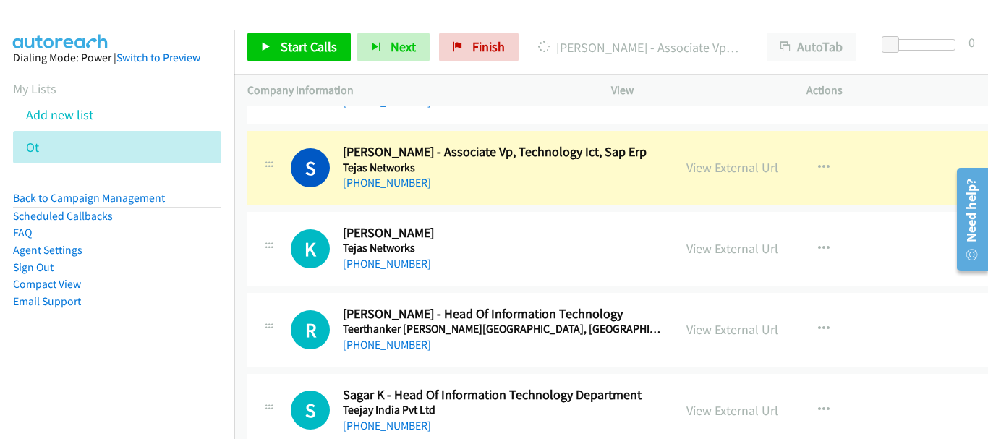
scroll to position [3688, 0]
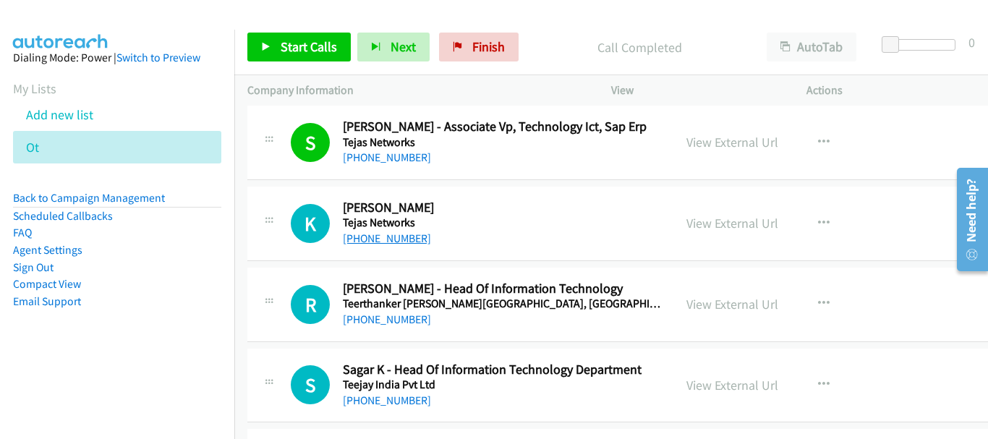
click at [398, 242] on link "+91 80 4179 4601" at bounding box center [387, 238] width 88 height 14
click at [392, 320] on link "+91 95844 69840" at bounding box center [387, 319] width 88 height 14
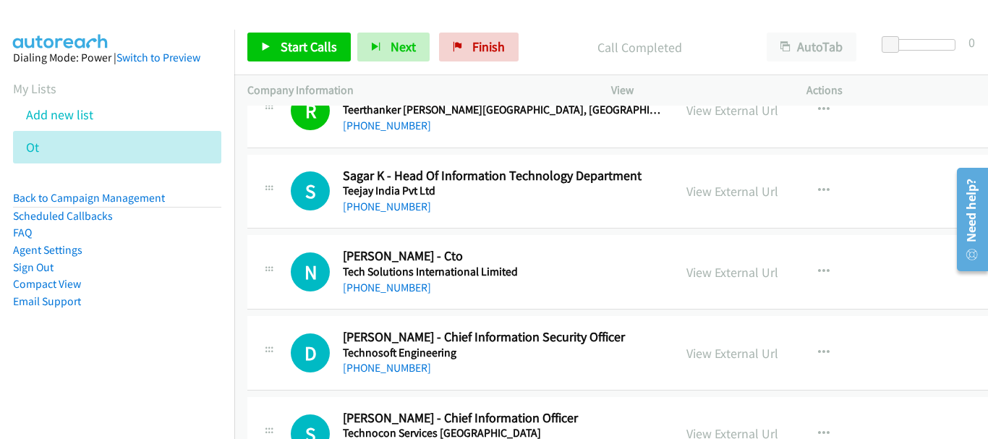
scroll to position [3905, 0]
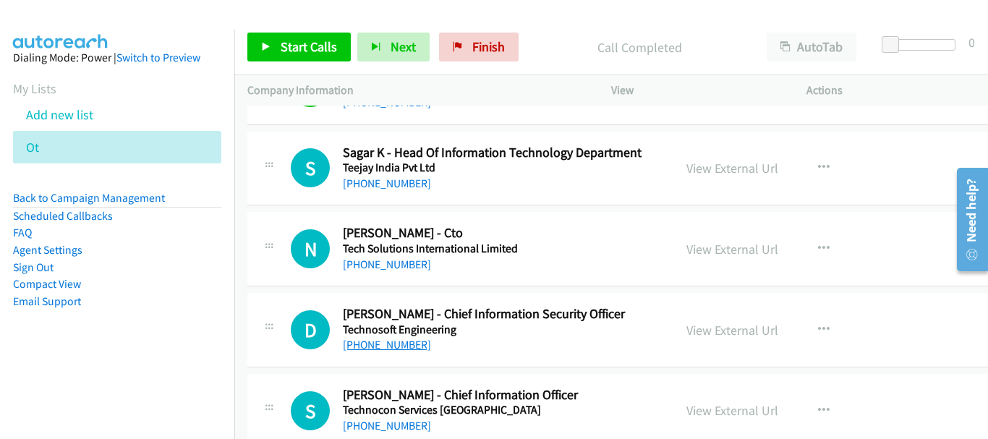
click at [410, 341] on link "+91 99309 97097" at bounding box center [387, 345] width 88 height 14
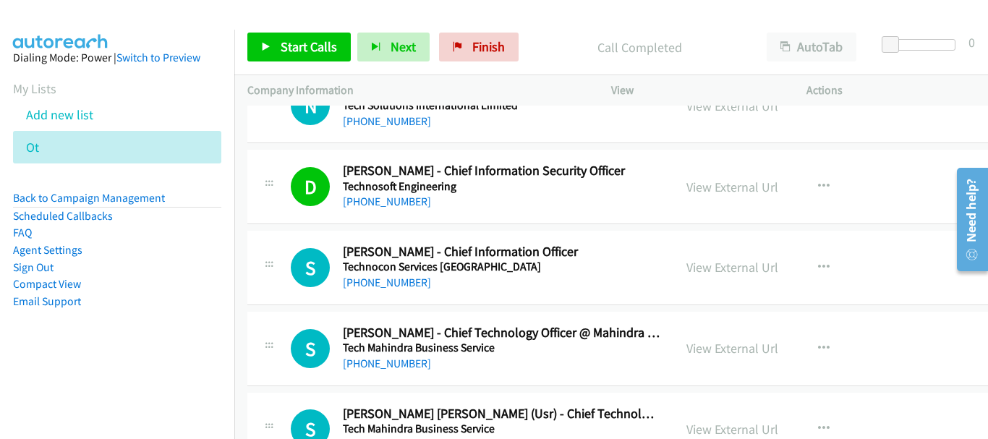
scroll to position [4050, 0]
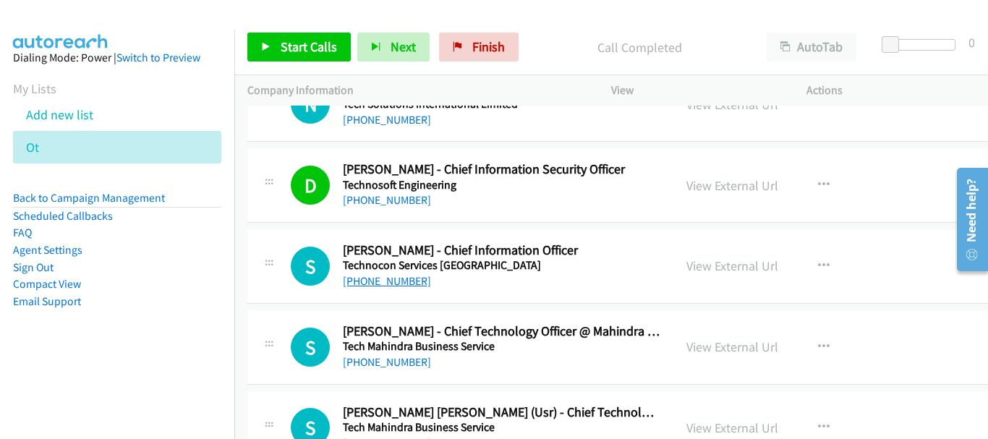
click at [382, 280] on link "+91 98304 87496" at bounding box center [387, 281] width 88 height 14
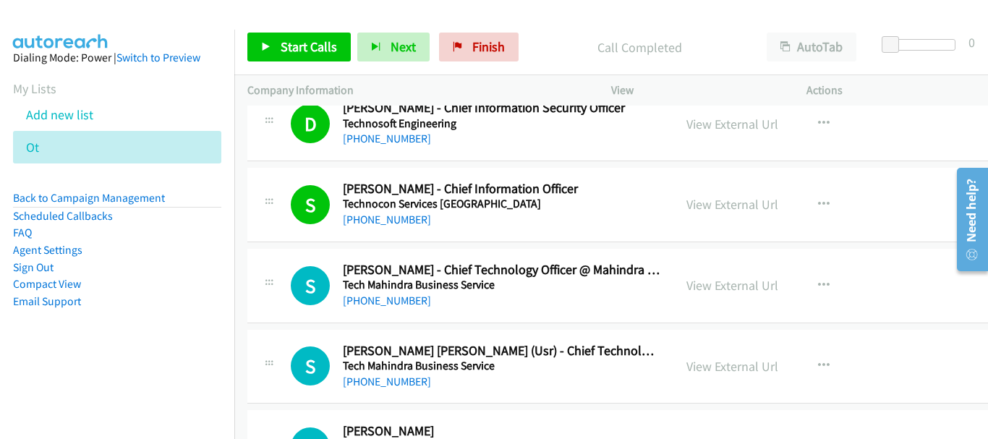
scroll to position [4195, 0]
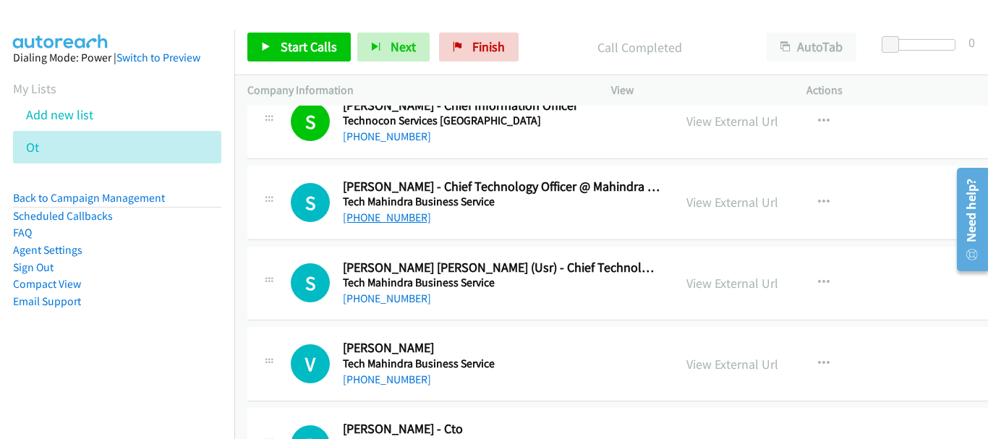
click at [404, 218] on link "+91 98801 49971" at bounding box center [387, 217] width 88 height 14
click at [377, 385] on link "+91 99234 13858" at bounding box center [387, 379] width 88 height 14
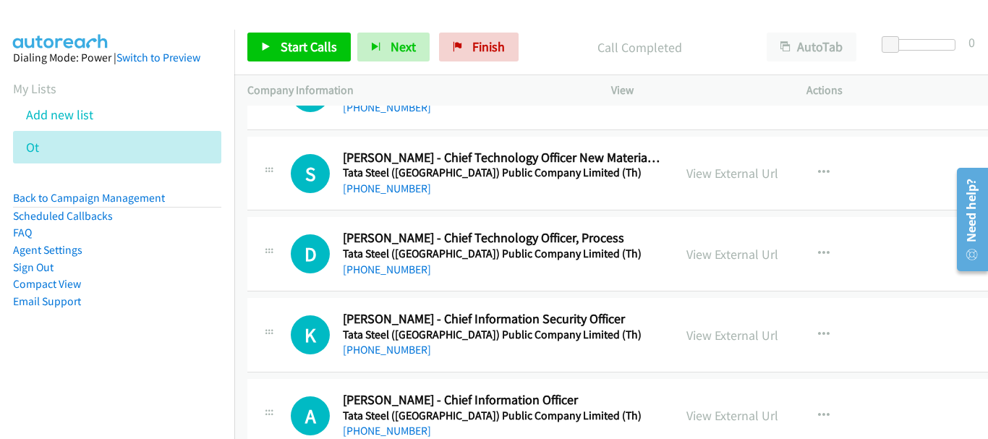
scroll to position [5930, 0]
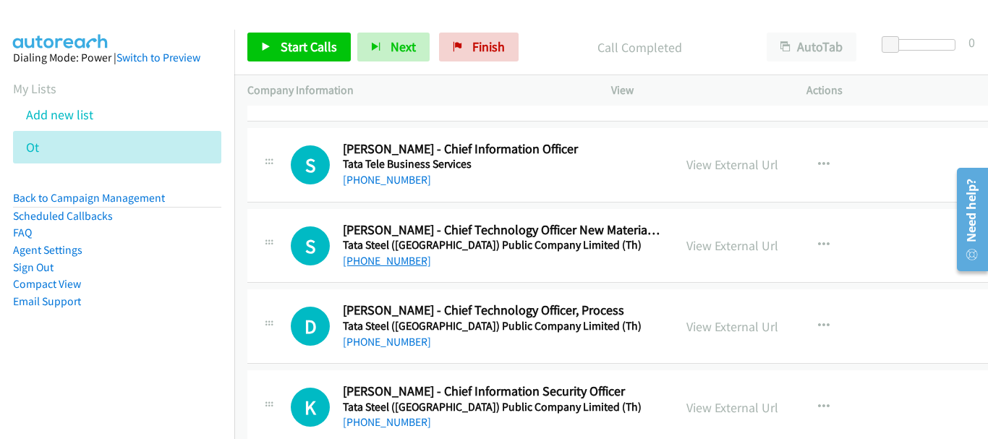
click at [404, 257] on link "+91 70173 85701" at bounding box center [387, 261] width 88 height 14
click at [374, 342] on link "+91 92345 03539" at bounding box center [387, 342] width 88 height 14
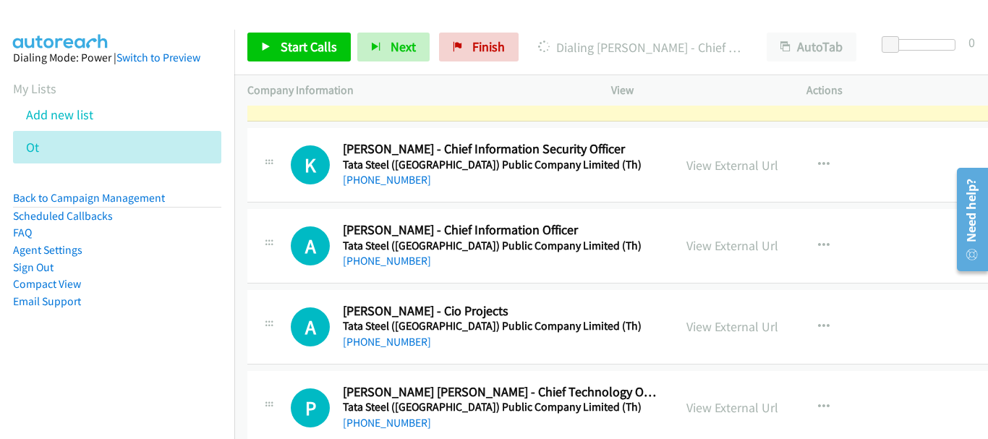
scroll to position [6147, 0]
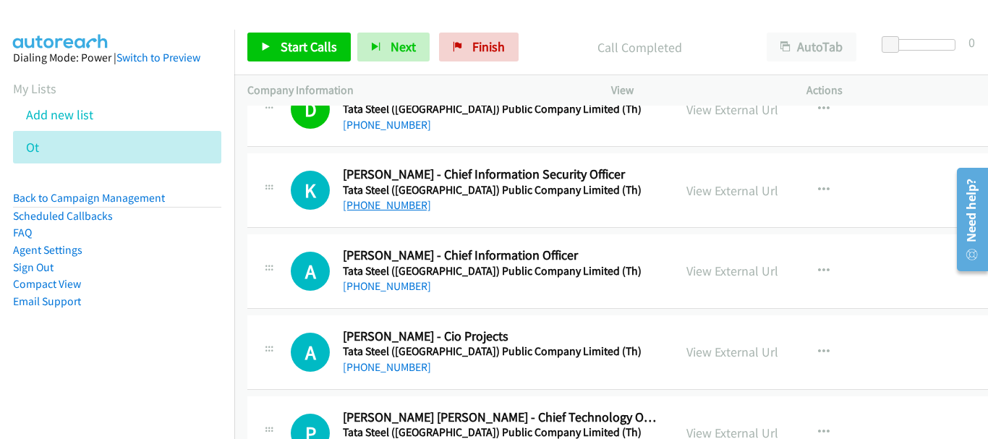
click at [409, 203] on link "+91 98319 39991" at bounding box center [387, 205] width 88 height 14
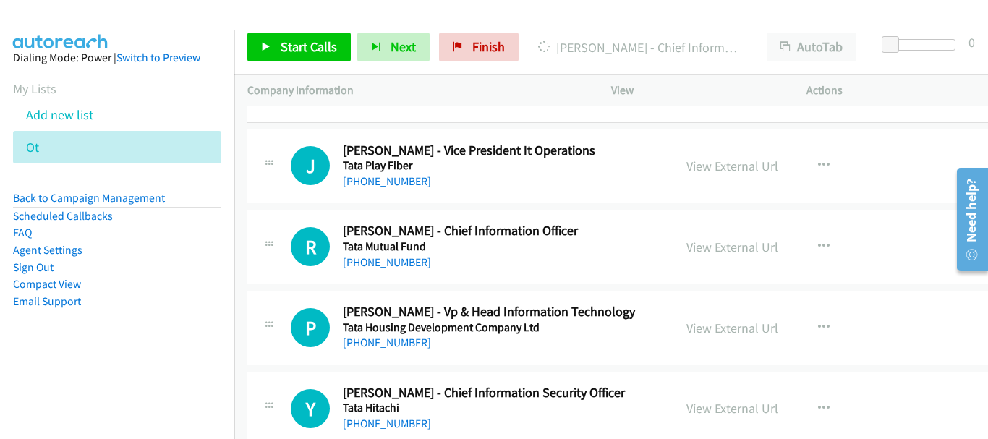
scroll to position [6509, 0]
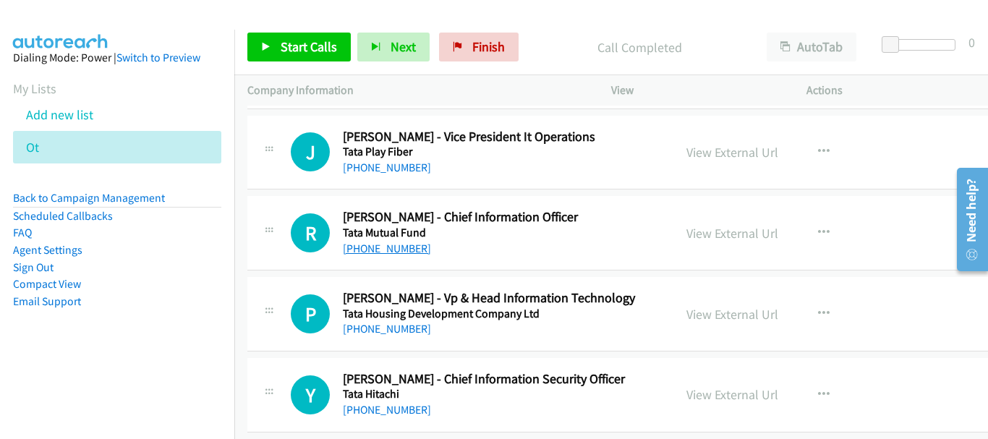
click at [410, 249] on link "+91 91584 90321" at bounding box center [387, 249] width 88 height 14
click at [385, 328] on link "+91 98191 60948" at bounding box center [387, 329] width 88 height 14
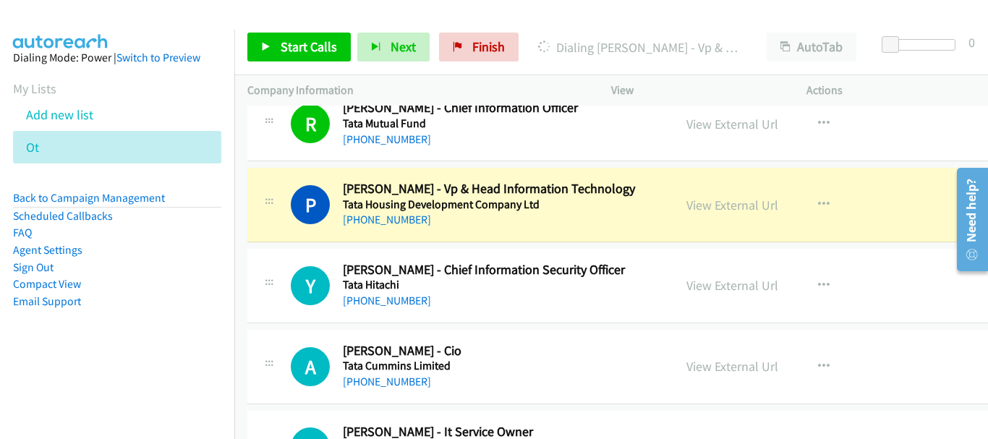
scroll to position [6654, 0]
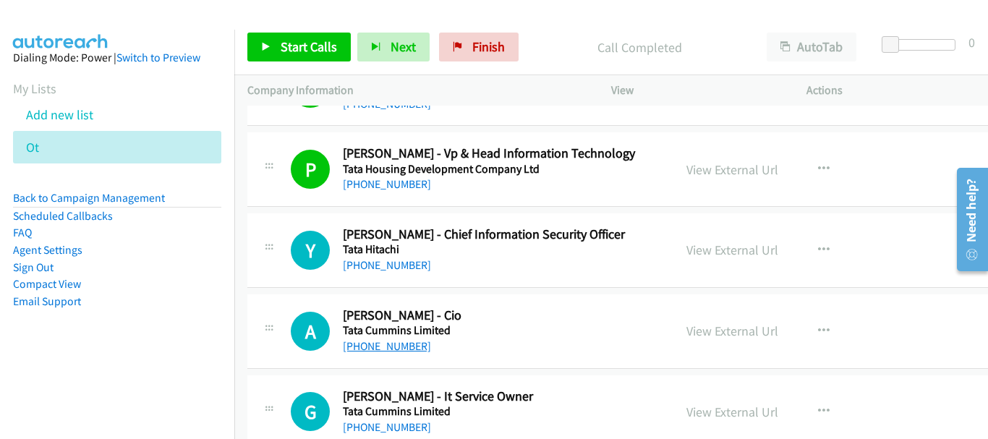
click at [402, 346] on link "+91 80 4046 9285" at bounding box center [387, 346] width 88 height 14
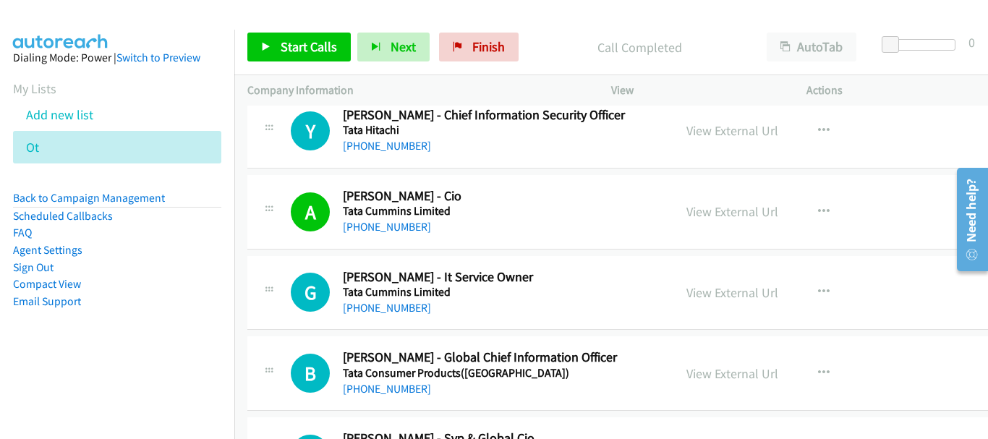
scroll to position [6798, 0]
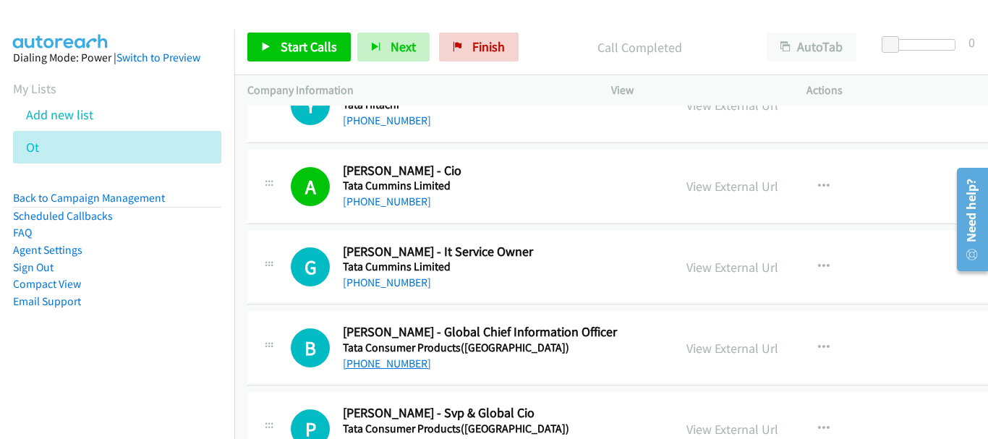
click at [381, 360] on link "+91 95361 05412" at bounding box center [387, 364] width 88 height 14
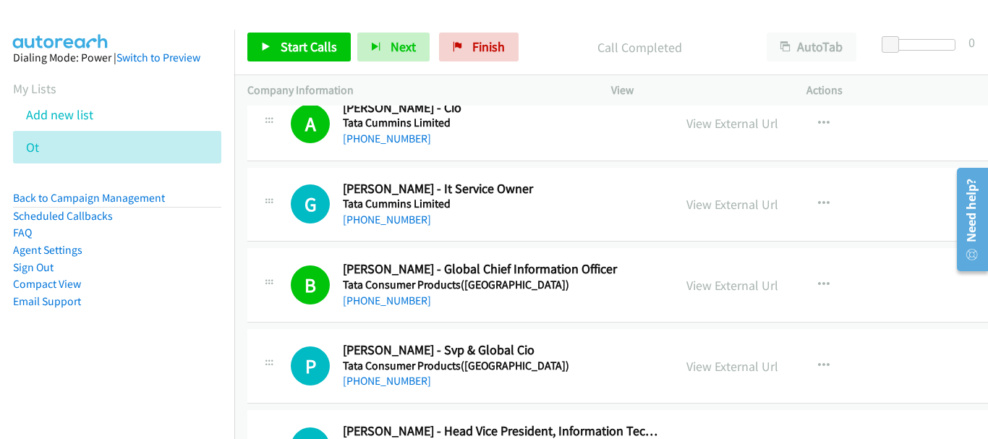
scroll to position [6943, 0]
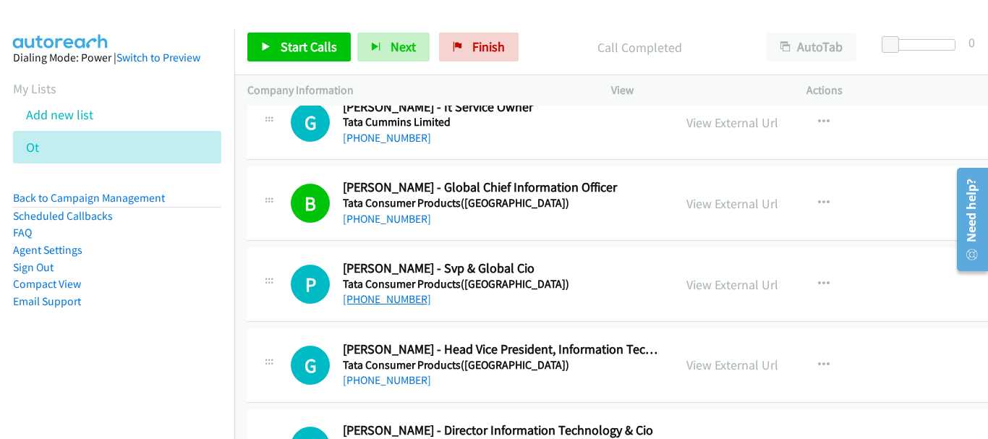
click at [381, 304] on link "+91 98715 54057" at bounding box center [387, 299] width 88 height 14
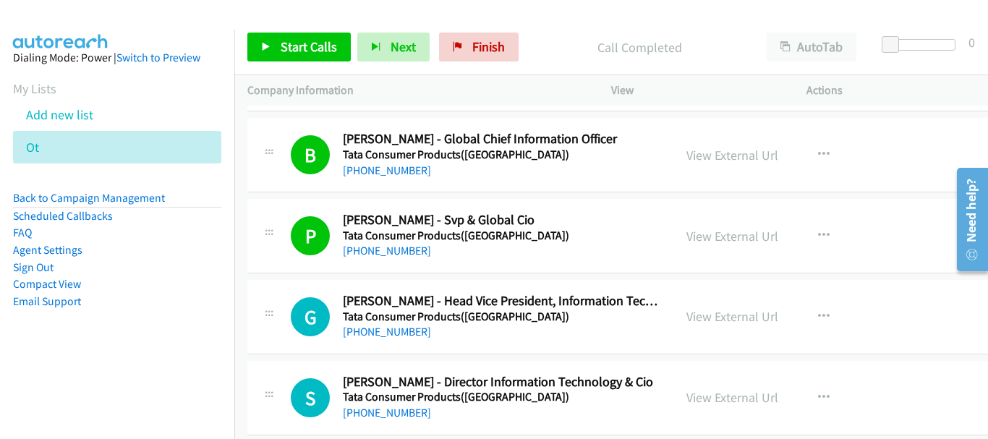
scroll to position [7015, 0]
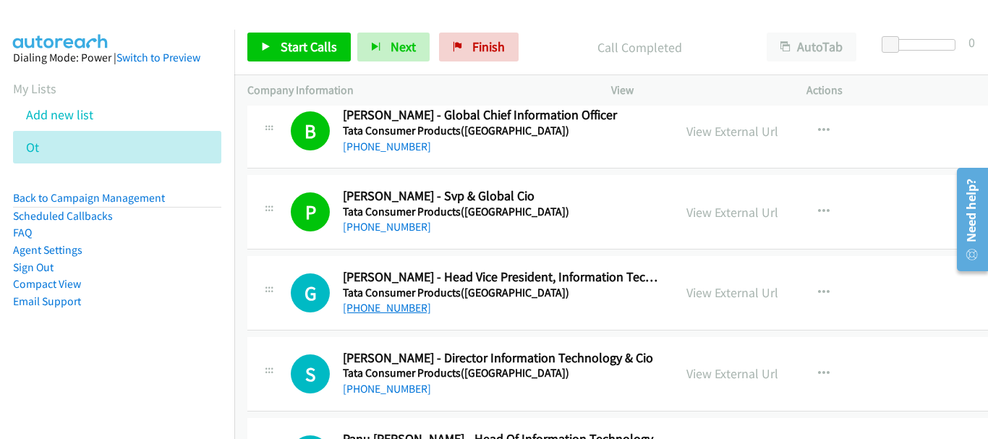
click at [370, 305] on link "+91 99307 74536" at bounding box center [387, 308] width 88 height 14
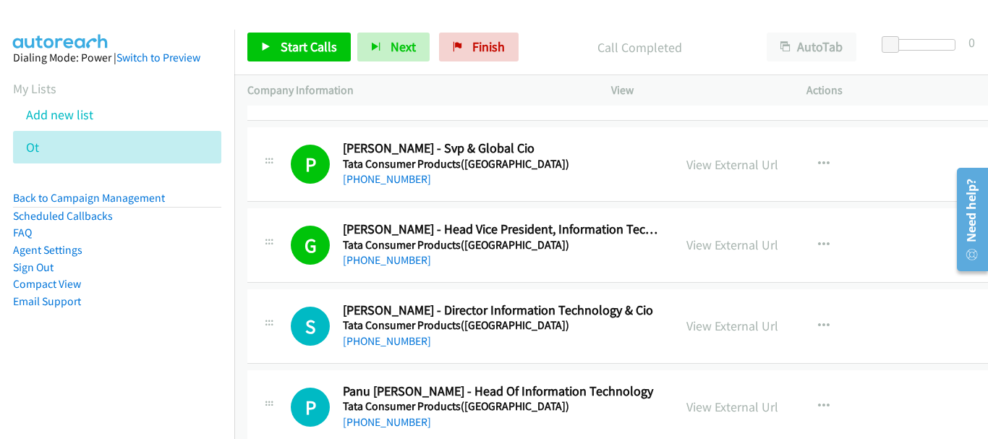
scroll to position [7088, 0]
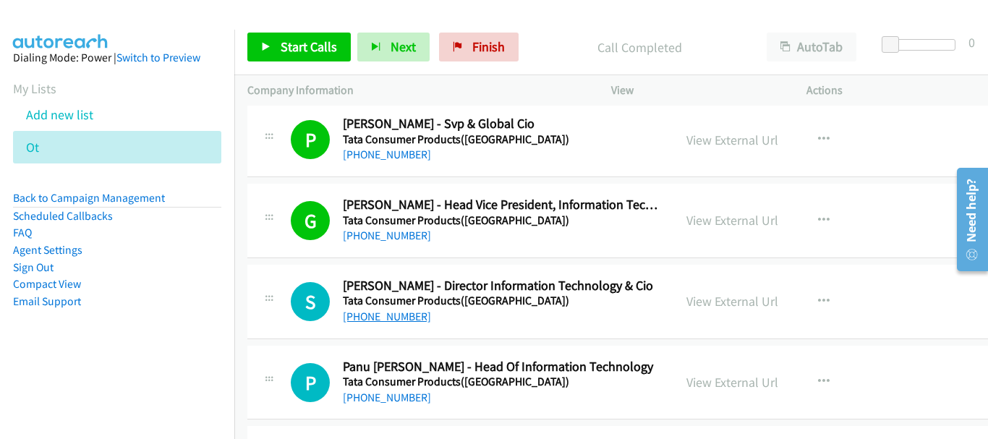
click at [375, 320] on link "+91 88791 83666" at bounding box center [387, 317] width 88 height 14
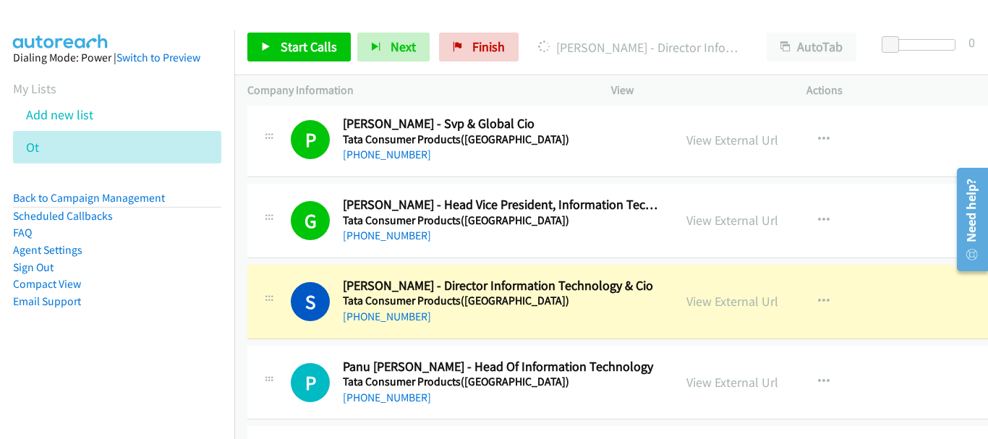
scroll to position [7232, 0]
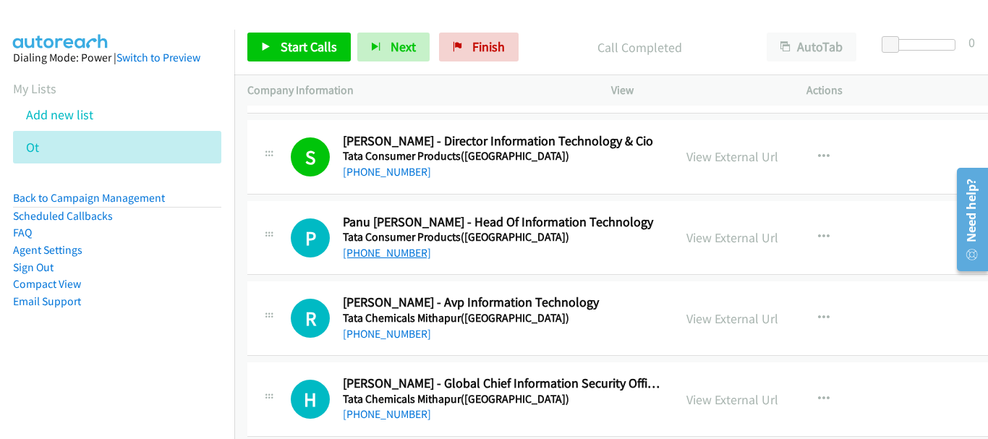
click at [378, 257] on link "+91 99456 54034" at bounding box center [387, 253] width 88 height 14
click at [373, 338] on link "+91 98334 26520" at bounding box center [387, 334] width 88 height 14
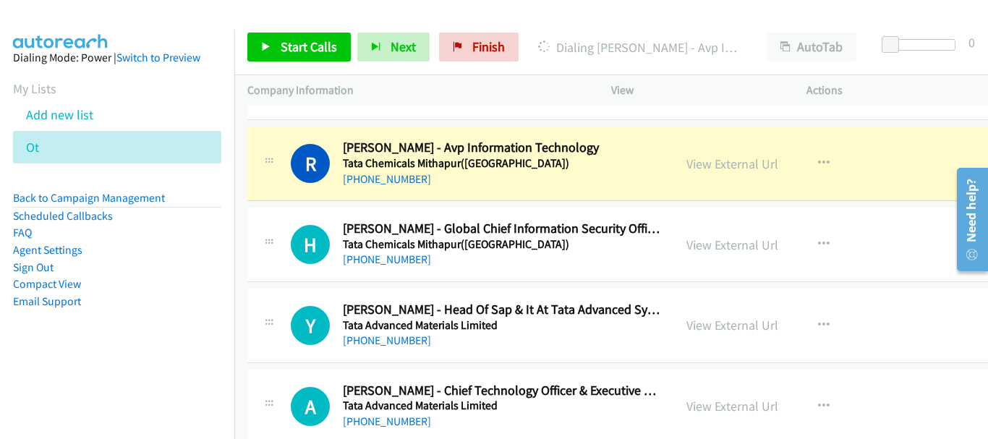
scroll to position [7377, 0]
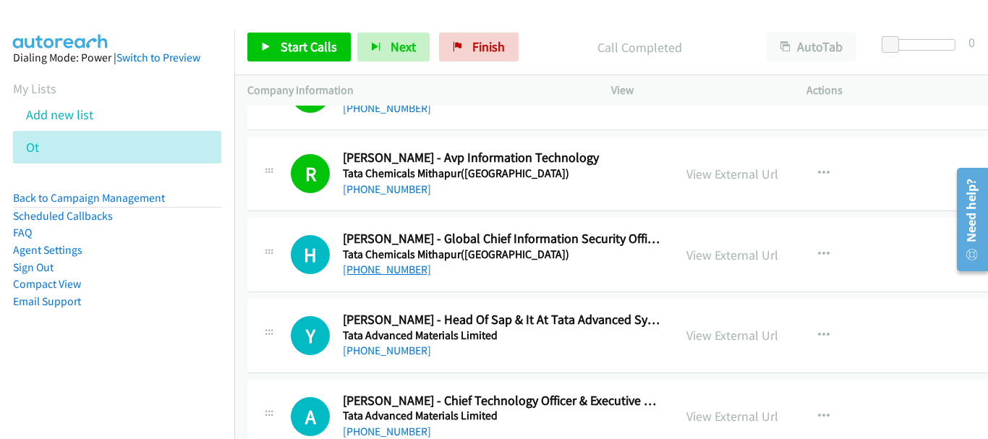
click at [389, 274] on link "+91 98207 82144" at bounding box center [387, 270] width 88 height 14
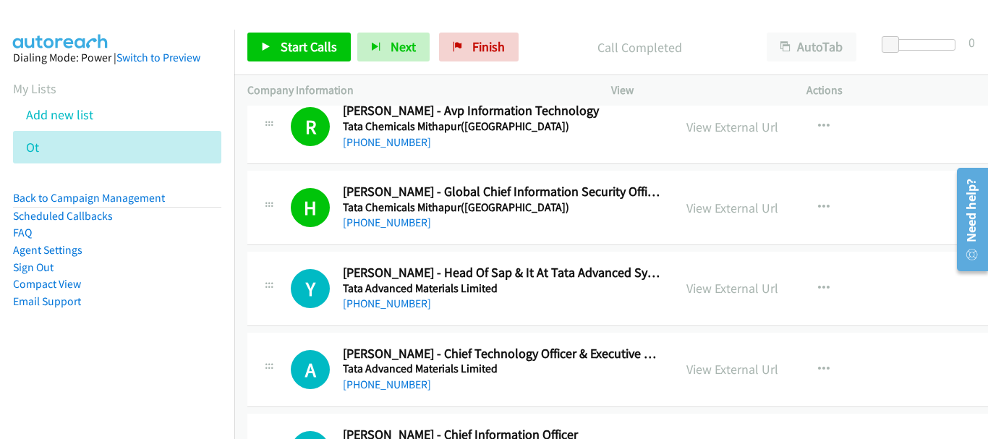
scroll to position [7449, 0]
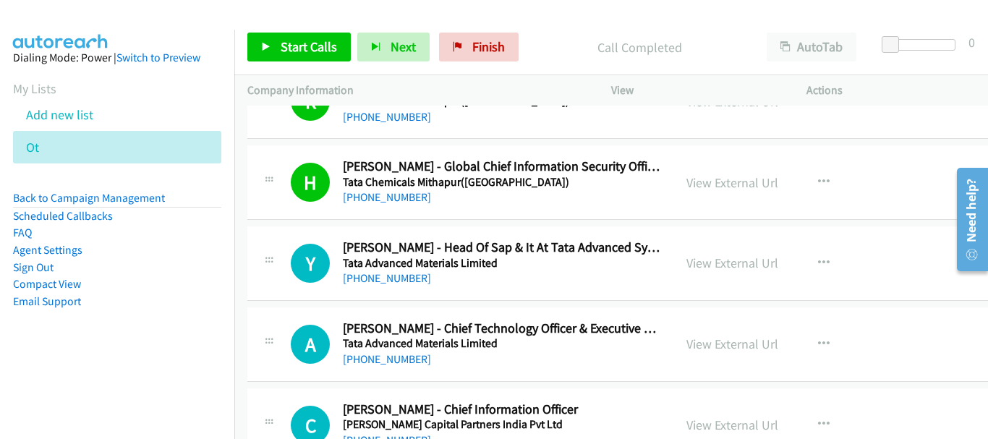
click at [398, 361] on link "+91 93130 09817" at bounding box center [387, 359] width 88 height 14
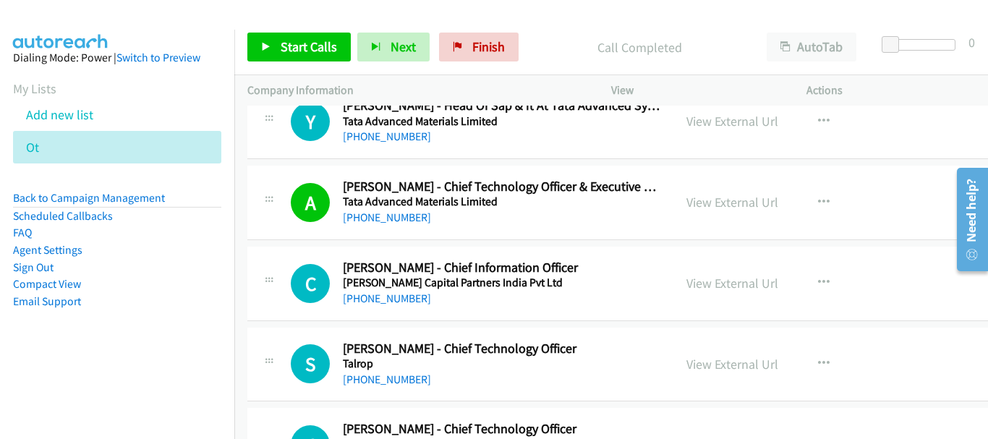
scroll to position [7738, 0]
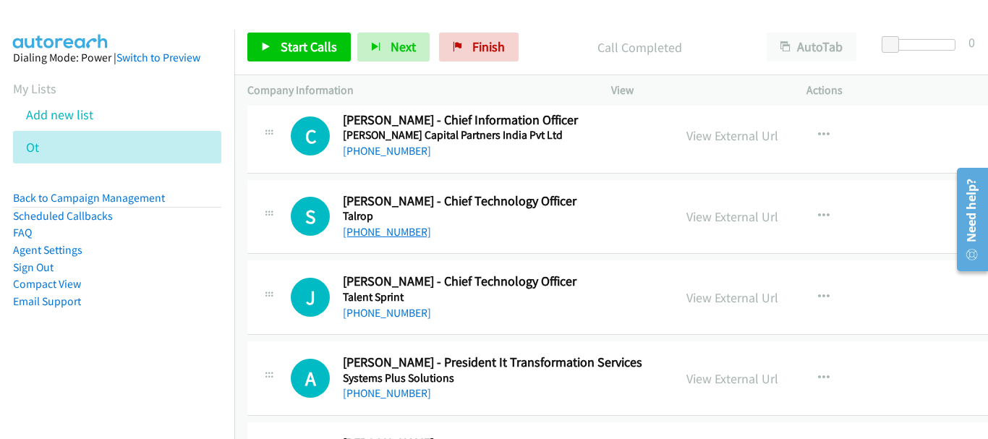
click at [361, 235] on link "+91 85899 99555" at bounding box center [387, 232] width 88 height 14
click at [393, 315] on link "+91 93964 14241" at bounding box center [387, 313] width 88 height 14
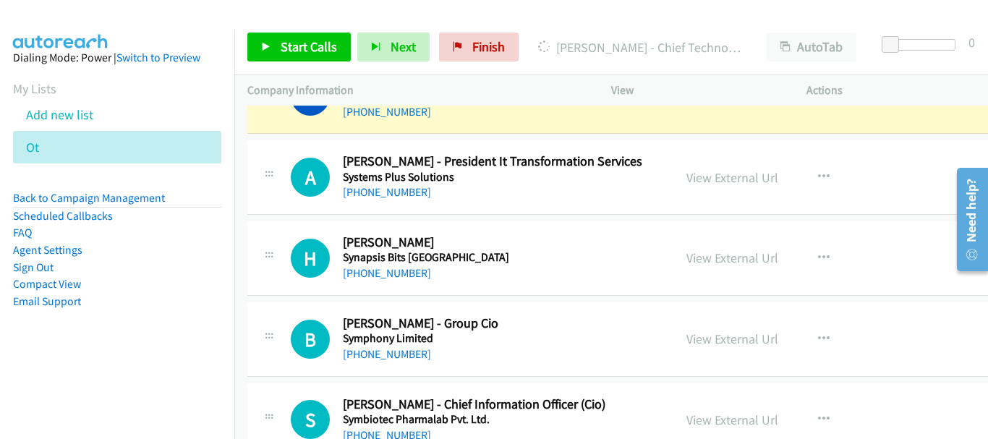
scroll to position [7955, 0]
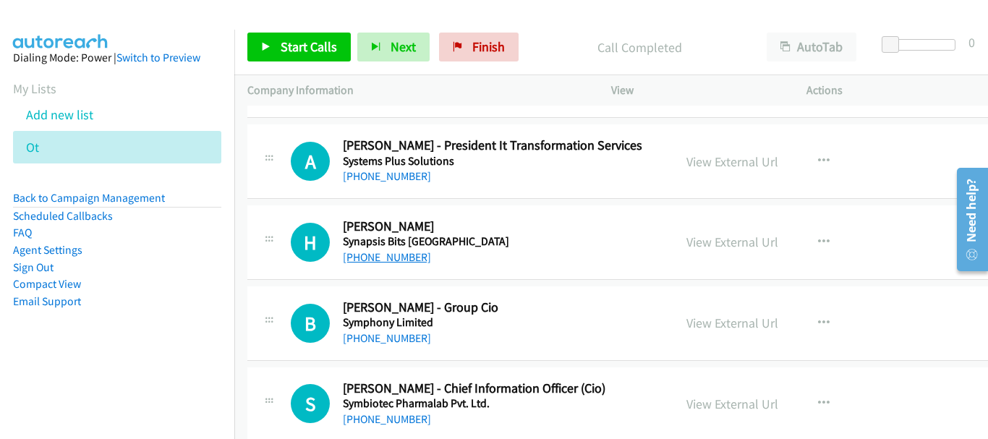
click at [390, 259] on link "+91 94438 30859" at bounding box center [387, 257] width 88 height 14
click at [371, 349] on div "B Callback Scheduled Biren Parikh - Group Cio Symphony Limited Asia/Calcutta +9…" at bounding box center [647, 323] width 800 height 74
click at [372, 341] on link "+91 90999 58035" at bounding box center [387, 338] width 88 height 14
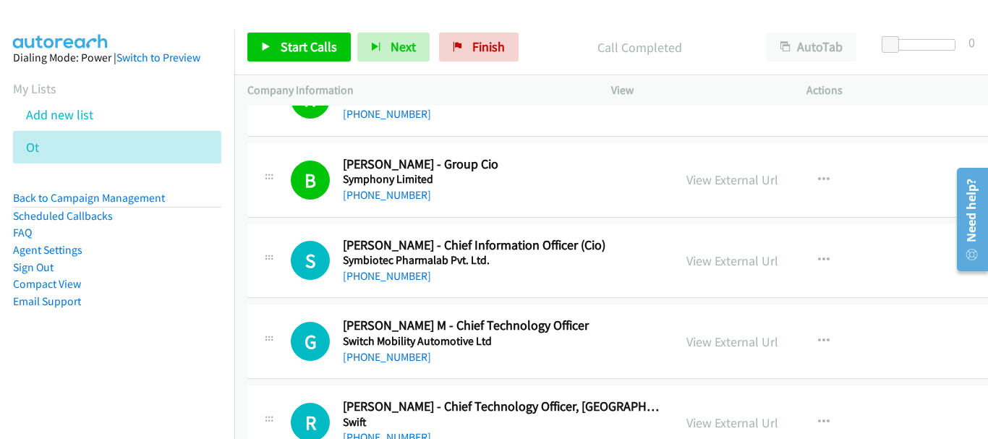
scroll to position [8100, 0]
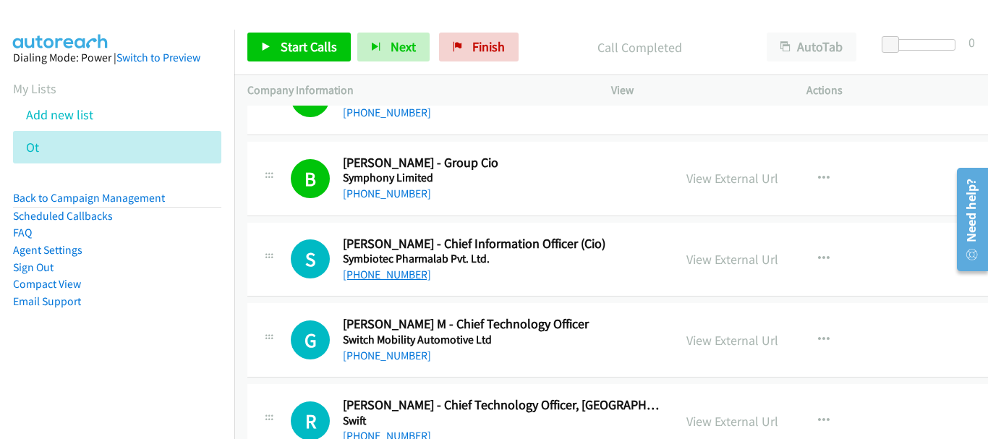
click at [390, 276] on link "+91 88888 40570" at bounding box center [387, 275] width 88 height 14
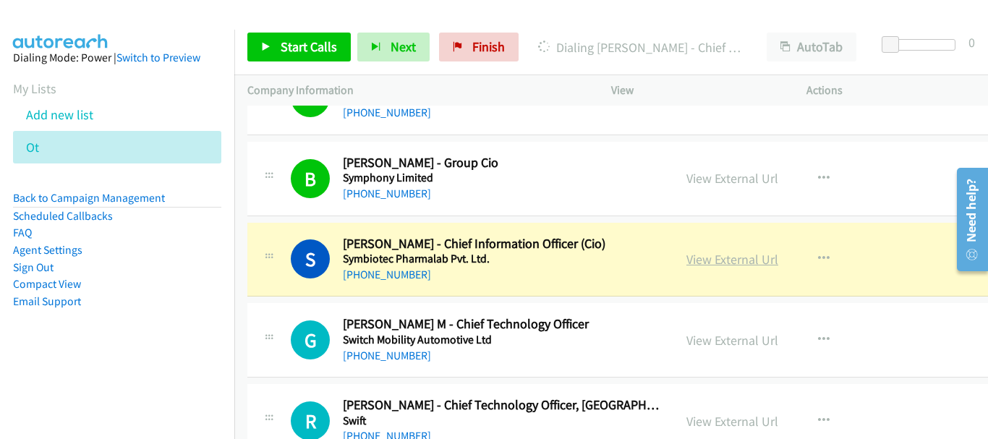
click at [727, 263] on link "View External Url" at bounding box center [732, 259] width 92 height 17
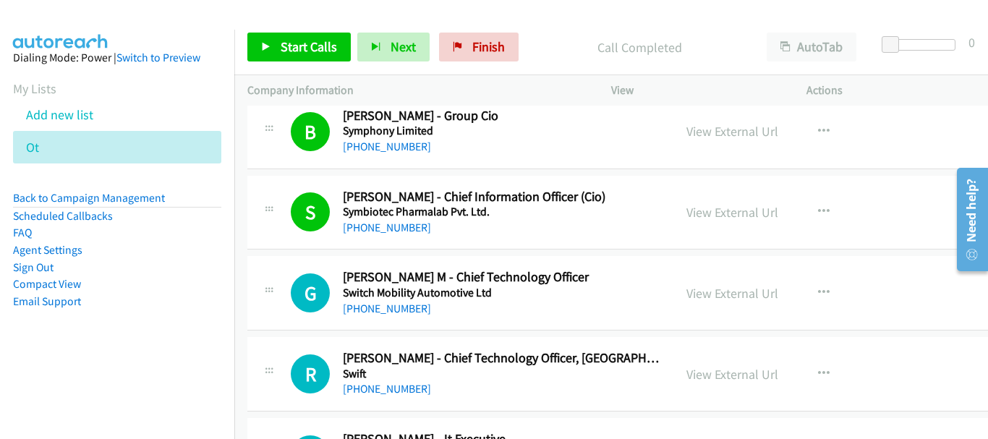
scroll to position [8172, 0]
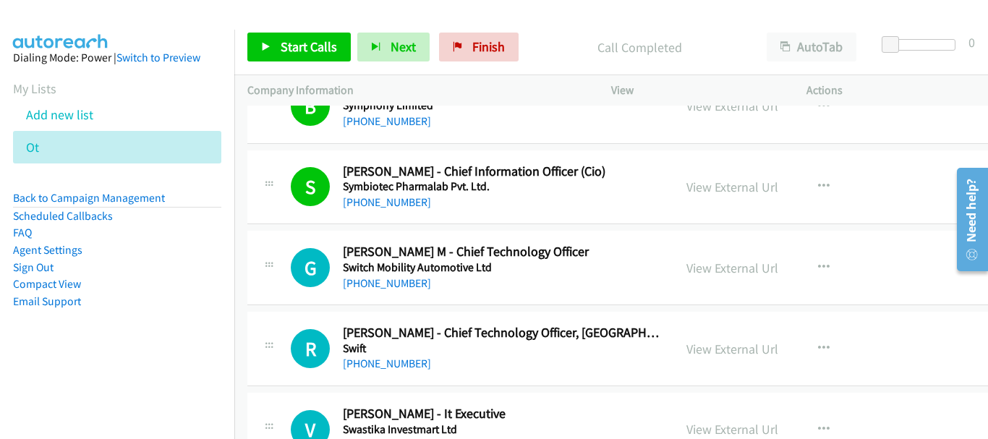
click at [385, 290] on div "+91 98417 32714" at bounding box center [501, 283] width 317 height 17
click at [388, 284] on link "+91 98417 32714" at bounding box center [387, 283] width 88 height 14
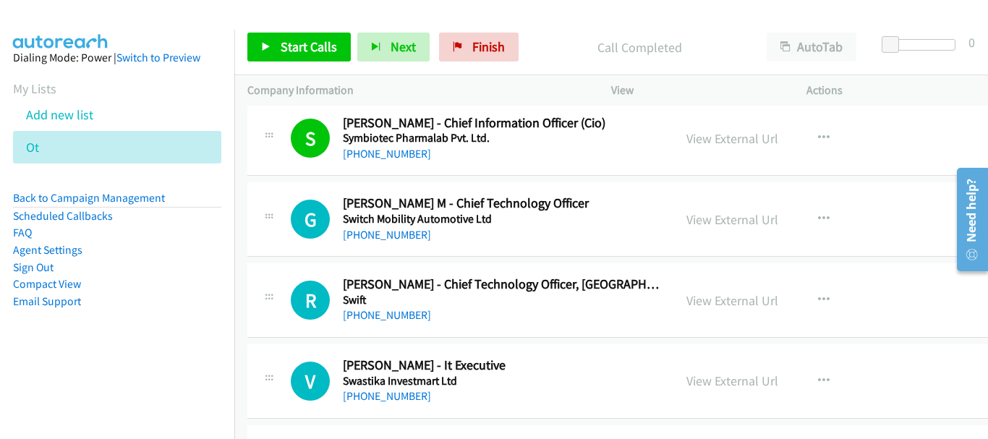
scroll to position [8245, 0]
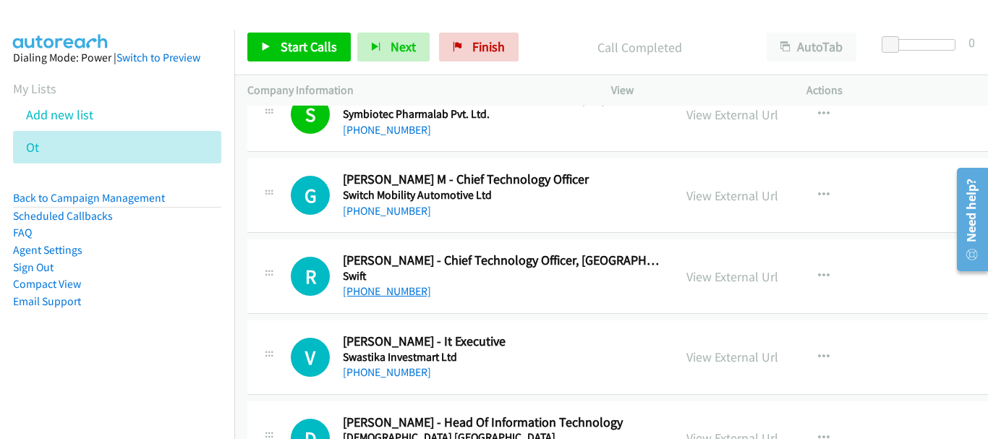
click at [419, 293] on link "+91 99209 83969" at bounding box center [387, 291] width 88 height 14
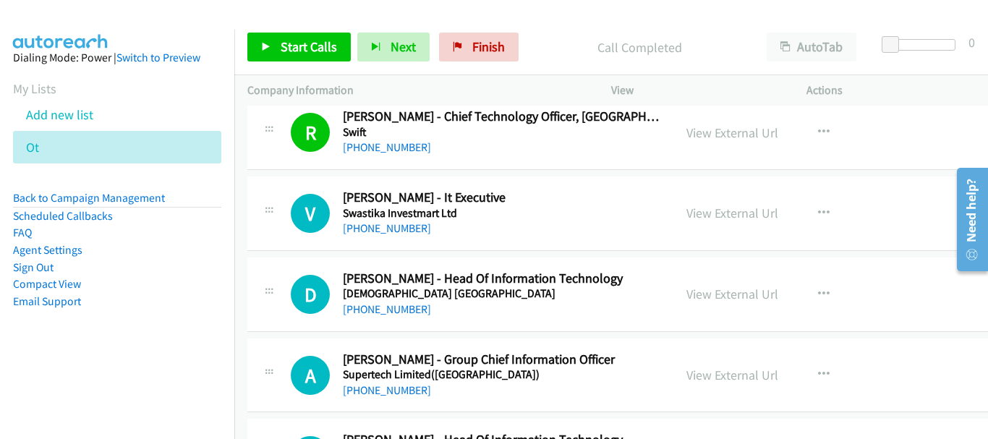
scroll to position [8389, 0]
click at [394, 303] on link "+91 98103 97953" at bounding box center [387, 309] width 88 height 14
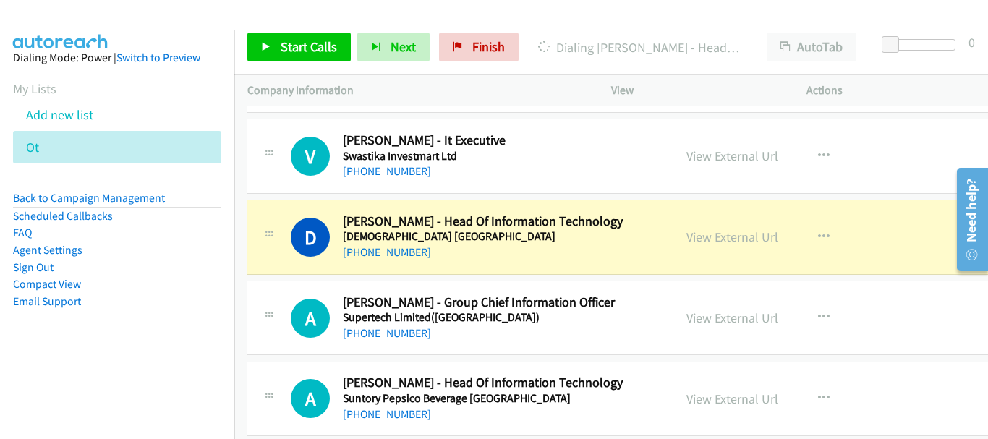
scroll to position [8462, 0]
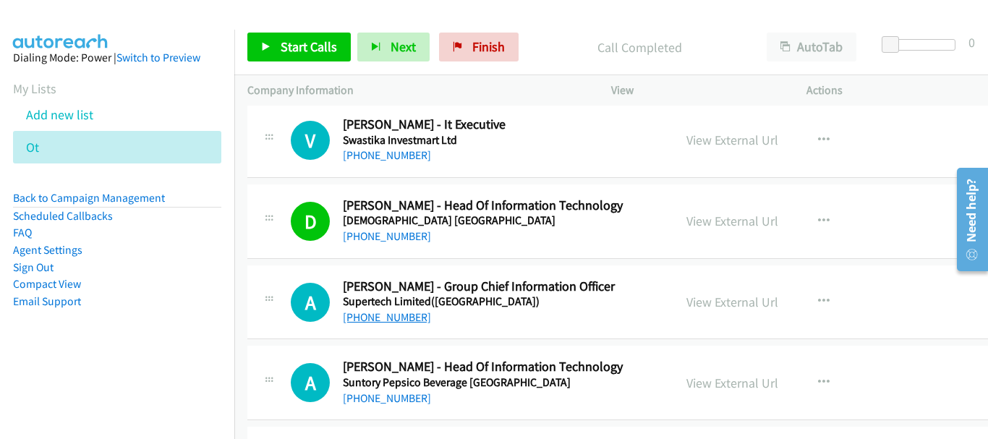
click at [371, 320] on link "+91 85880 33335" at bounding box center [387, 317] width 88 height 14
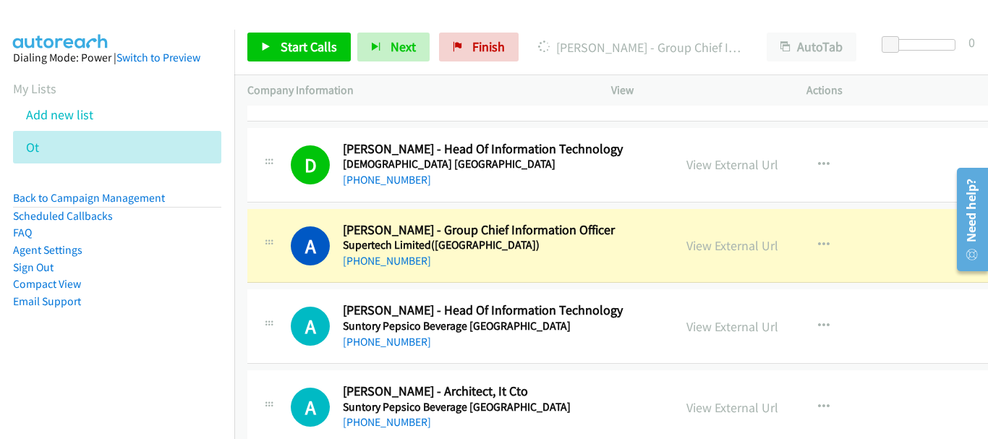
scroll to position [8534, 0]
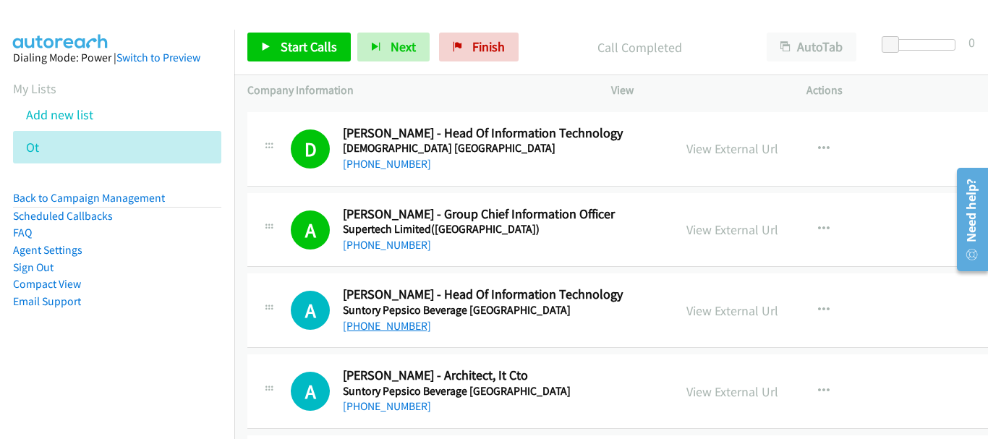
click at [389, 325] on link "+91 85560 01051" at bounding box center [387, 326] width 88 height 14
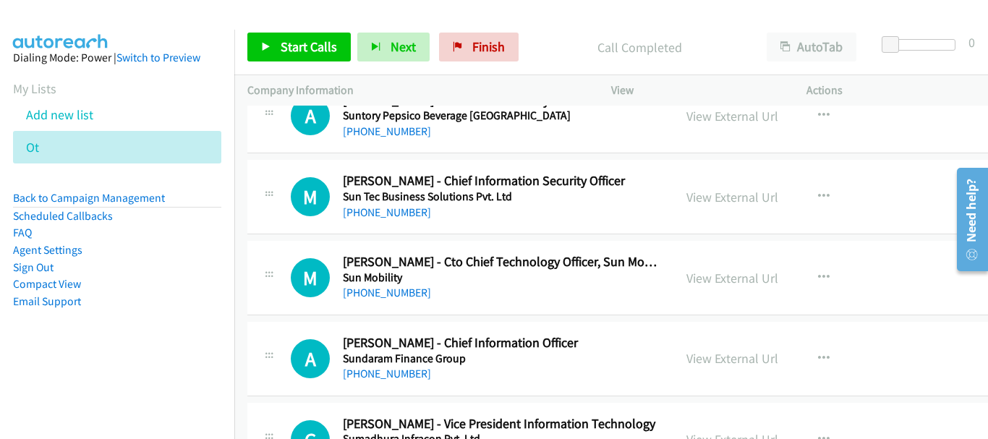
scroll to position [9547, 0]
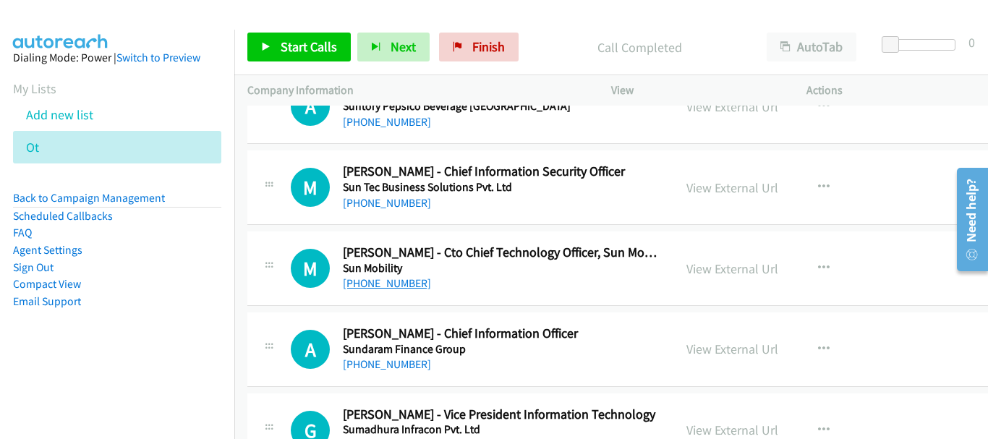
click at [384, 284] on link "+91 99024 11775" at bounding box center [387, 283] width 88 height 14
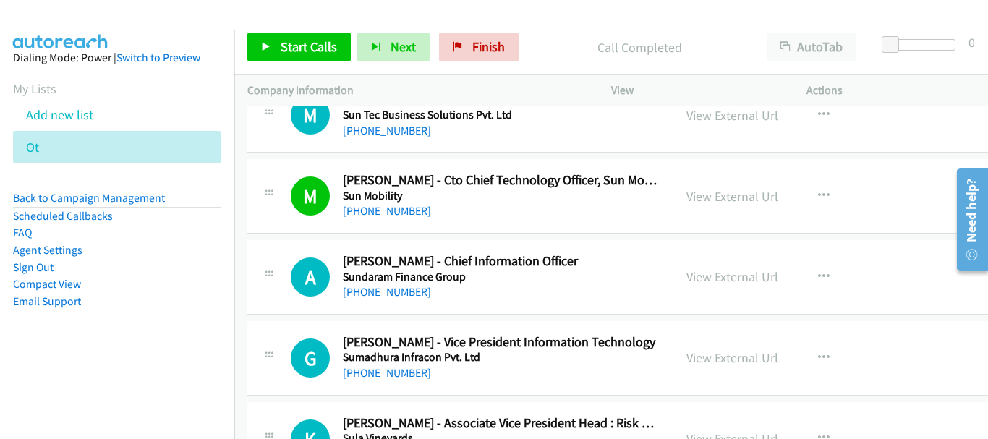
click at [397, 289] on link "+91 94458 66544" at bounding box center [387, 292] width 88 height 14
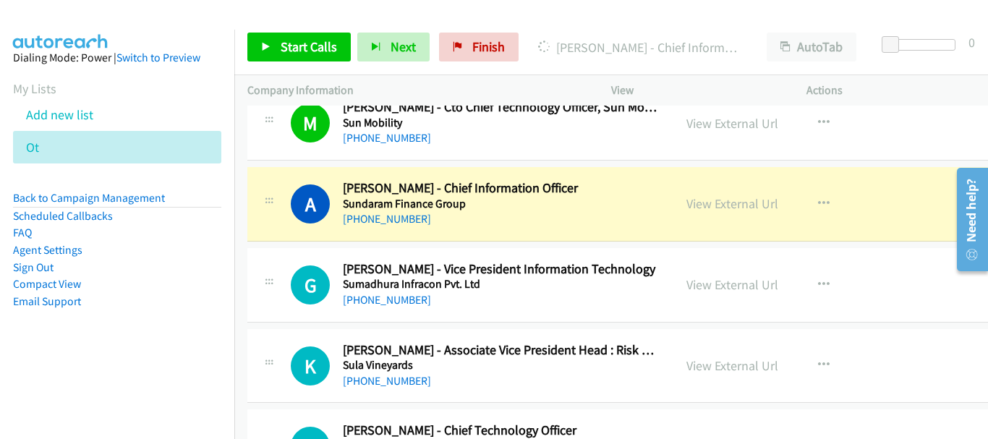
scroll to position [9763, 0]
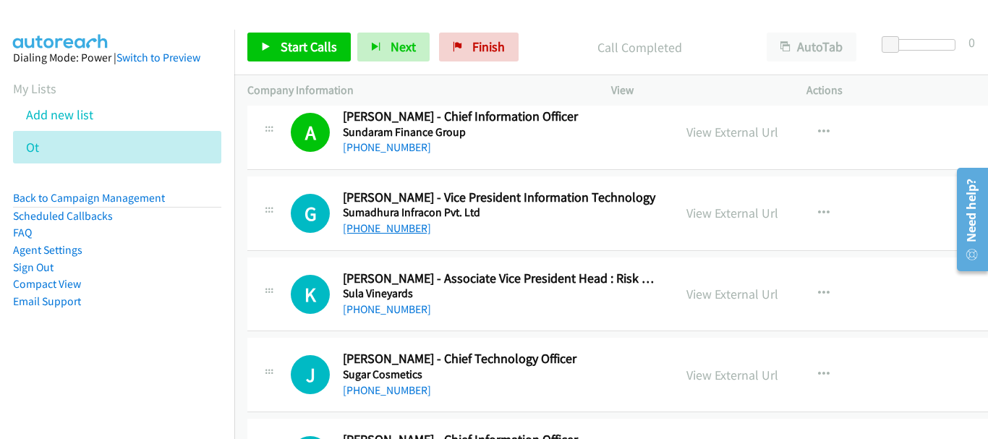
click at [397, 230] on link "+91 96638 24111" at bounding box center [387, 228] width 88 height 14
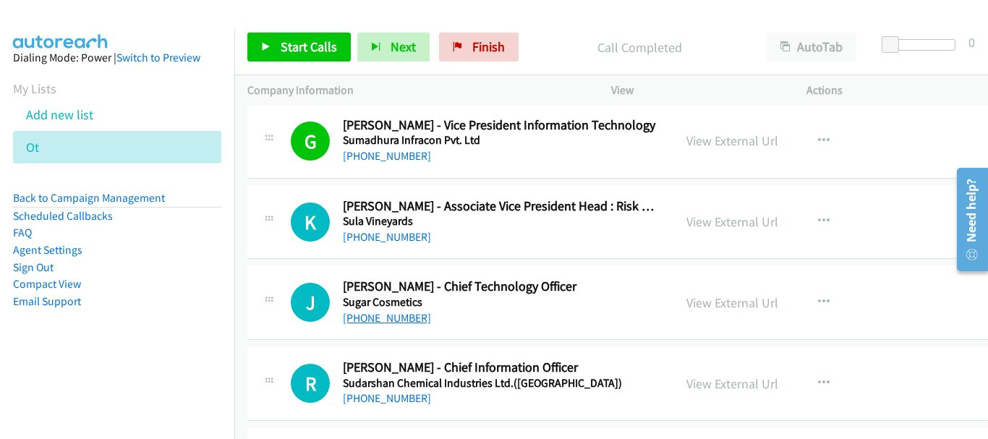
click at [398, 315] on link "+91 96876 98985" at bounding box center [387, 318] width 88 height 14
click at [384, 402] on link "+91 93256 35694" at bounding box center [387, 398] width 88 height 14
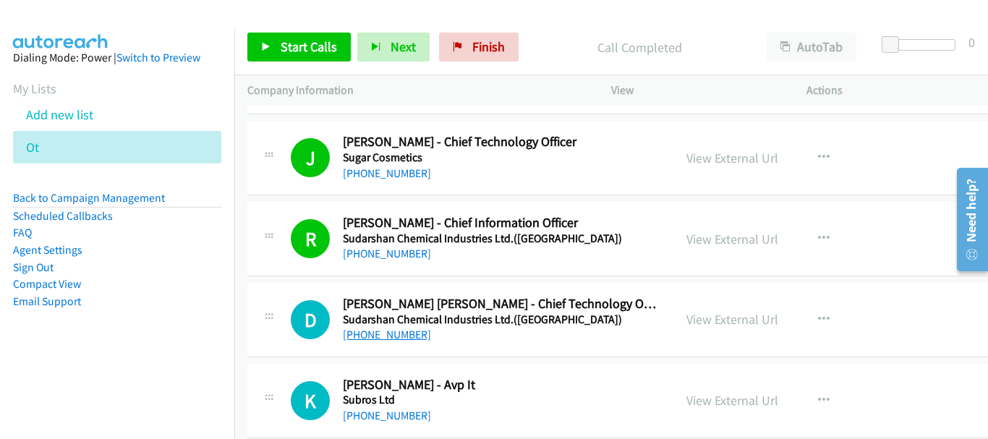
click at [412, 340] on link "+91 78880 27917" at bounding box center [387, 335] width 88 height 14
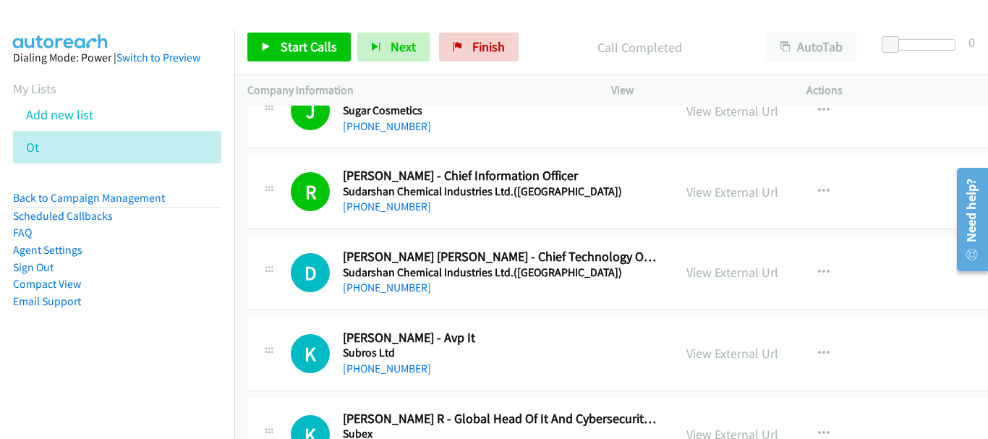
scroll to position [10053, 0]
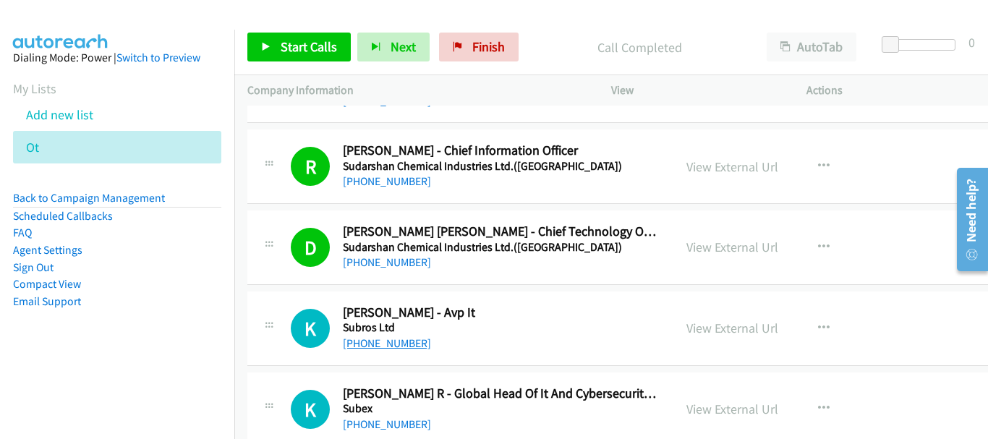
click at [391, 338] on link "+91 97174 14747" at bounding box center [387, 343] width 88 height 14
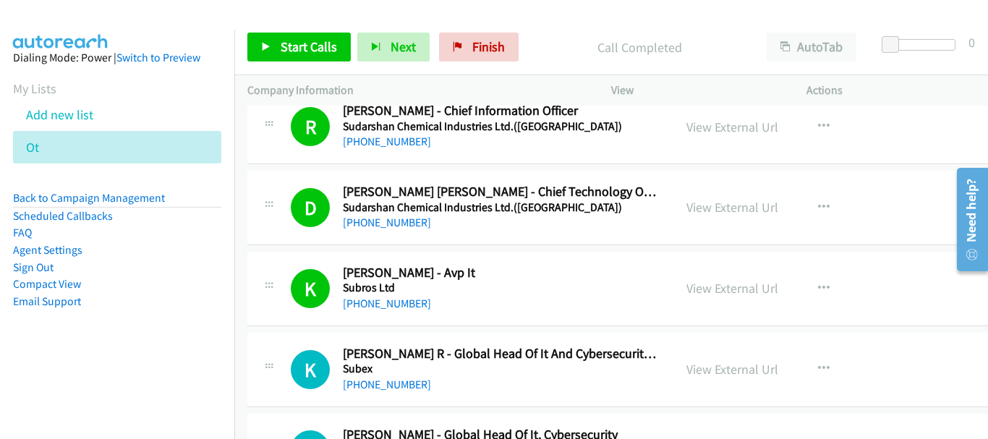
scroll to position [10125, 0]
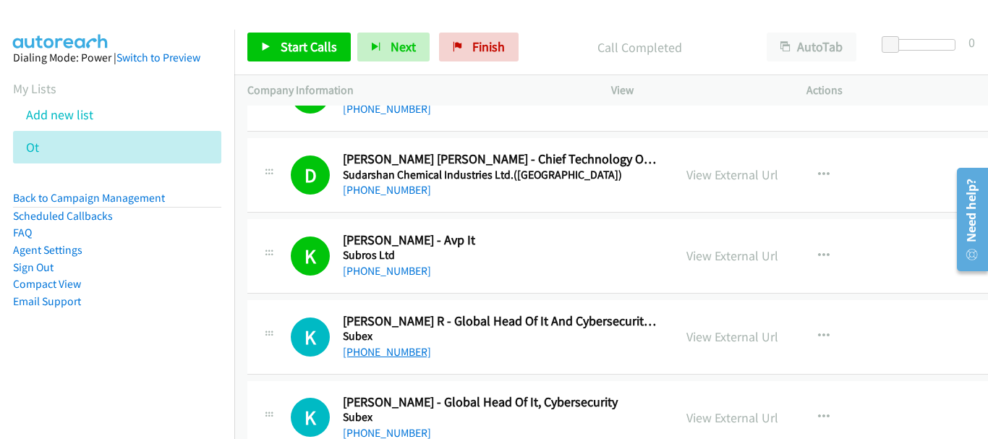
click at [406, 354] on link "+91 80665 98700" at bounding box center [387, 352] width 88 height 14
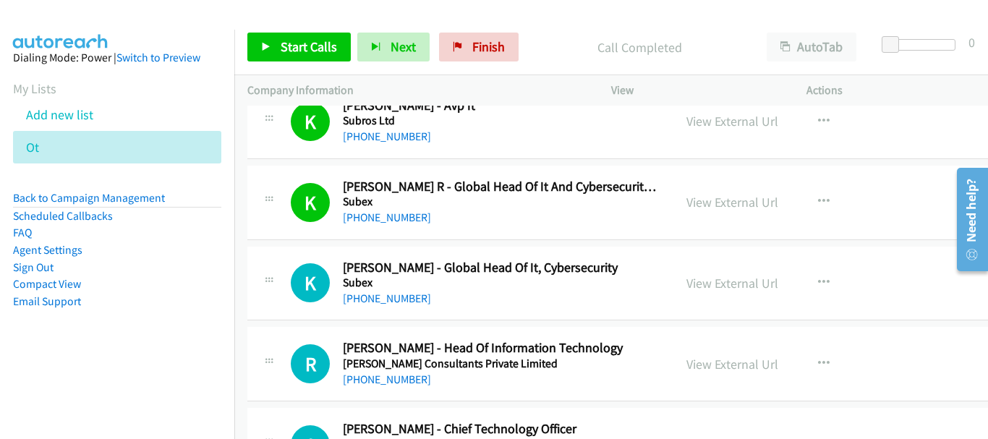
scroll to position [10270, 0]
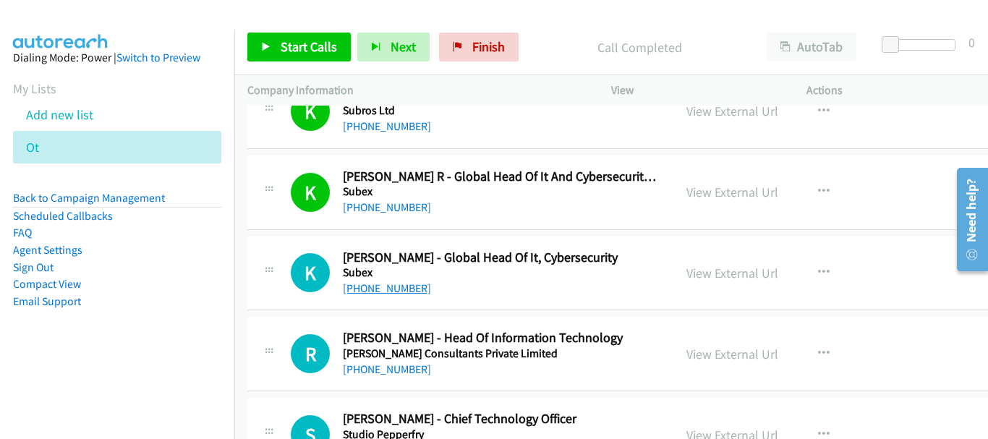
click at [398, 289] on link "+91 99867 20365" at bounding box center [387, 288] width 88 height 14
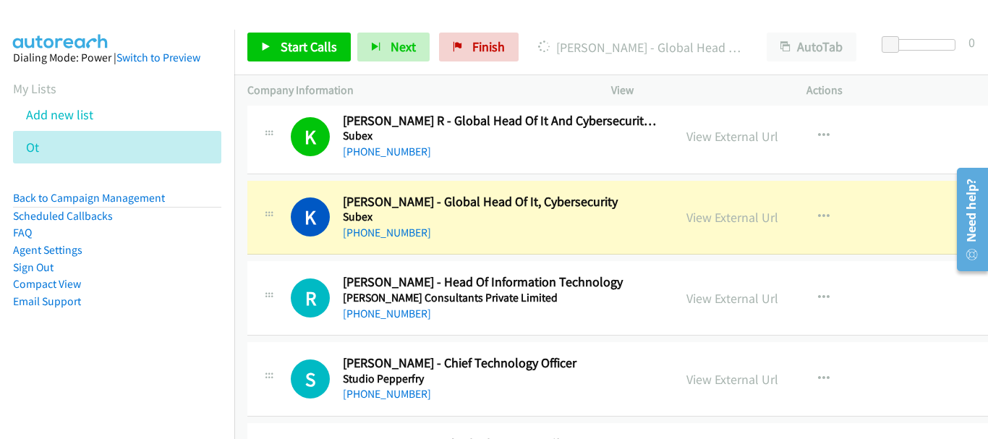
scroll to position [10342, 0]
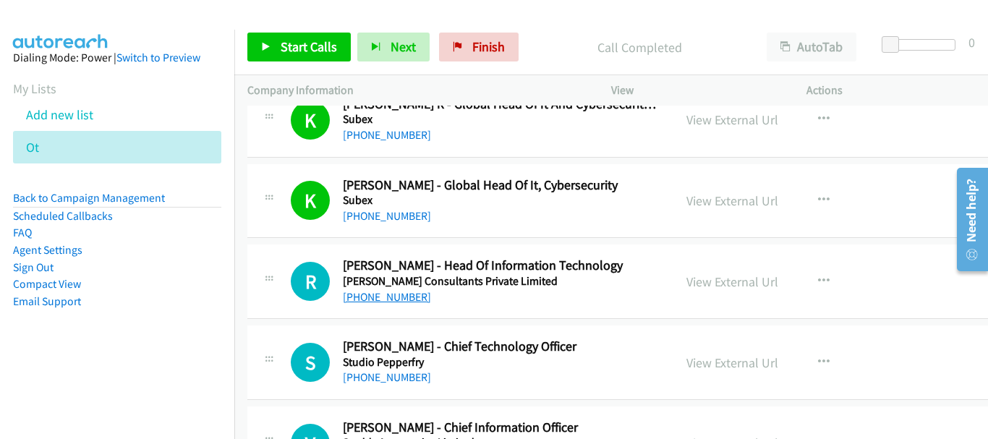
click at [385, 292] on link "+91 98102 34761" at bounding box center [387, 297] width 88 height 14
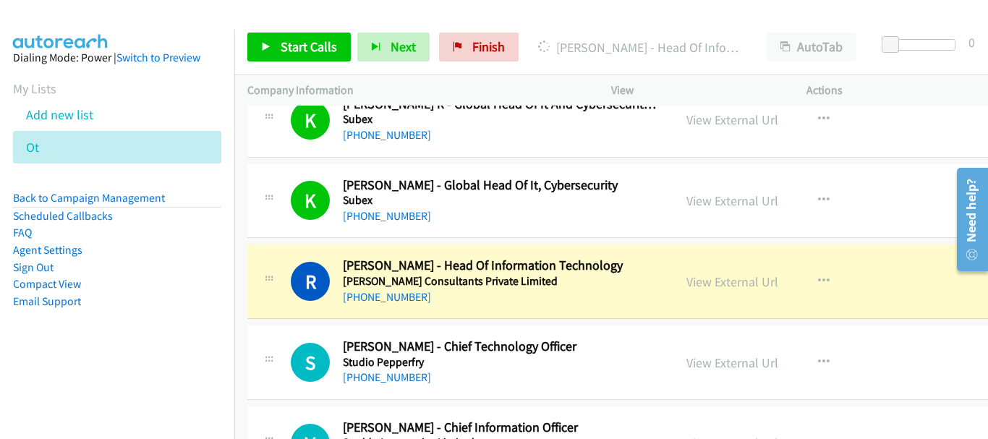
scroll to position [10414, 0]
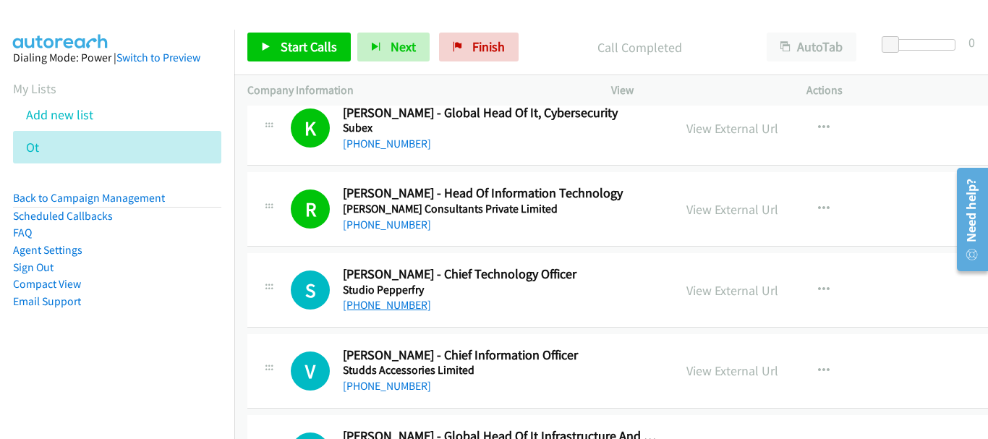
click at [382, 305] on link "+91 77380 99977" at bounding box center [387, 305] width 88 height 14
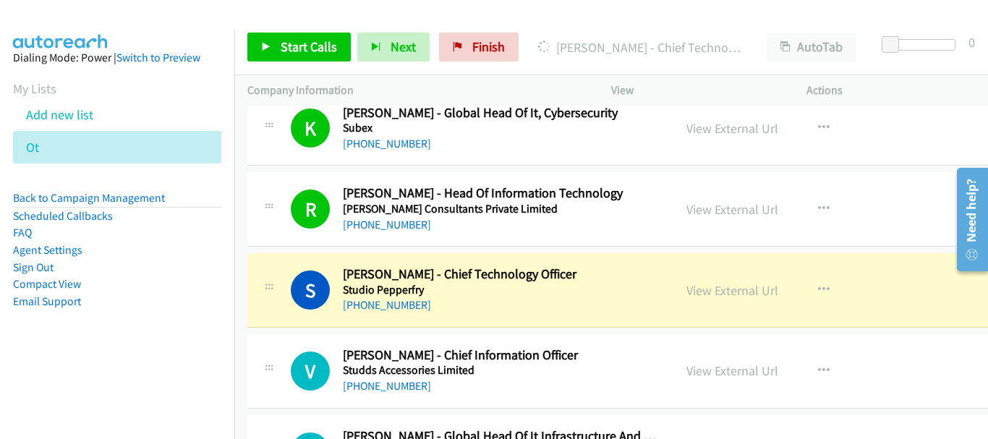
scroll to position [10487, 0]
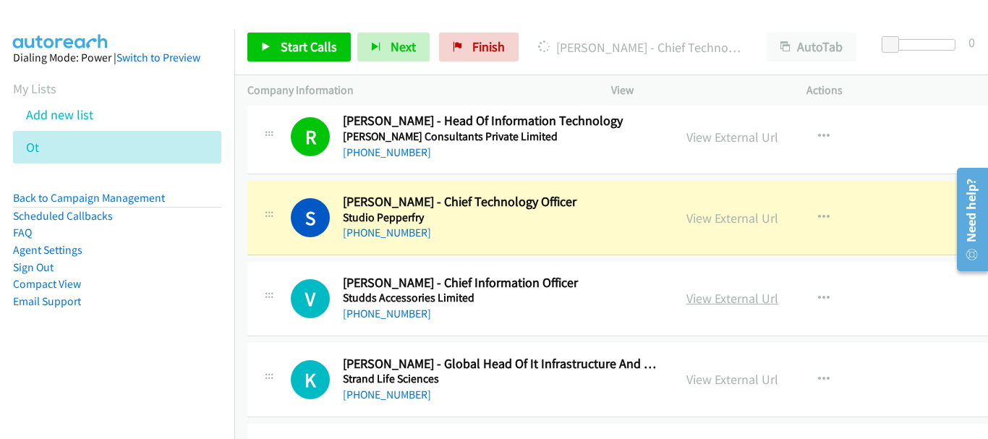
click at [728, 297] on link "View External Url" at bounding box center [732, 298] width 92 height 17
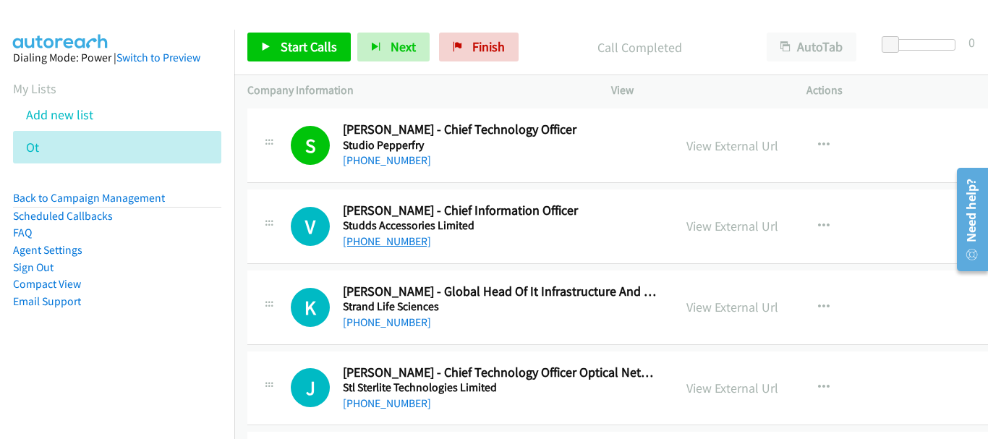
click at [398, 240] on link "+91 98914 72274" at bounding box center [387, 241] width 88 height 14
click at [412, 318] on link "+91 99804 48044" at bounding box center [387, 322] width 88 height 14
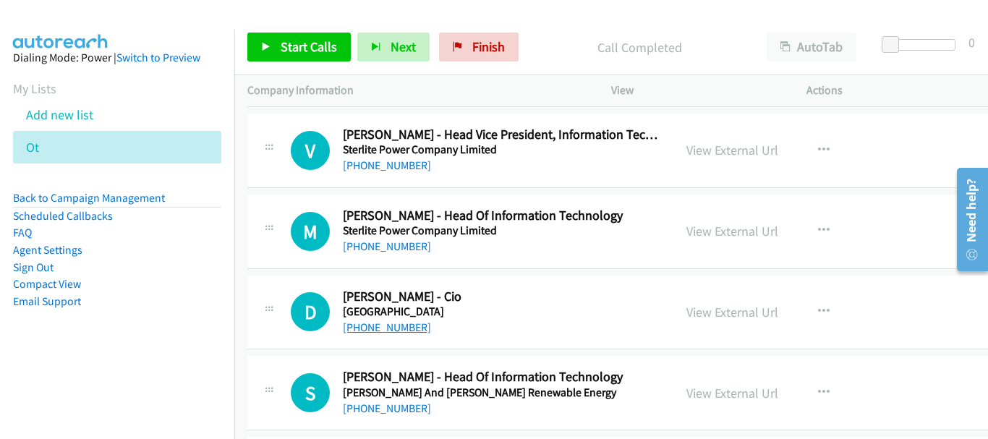
scroll to position [11499, 0]
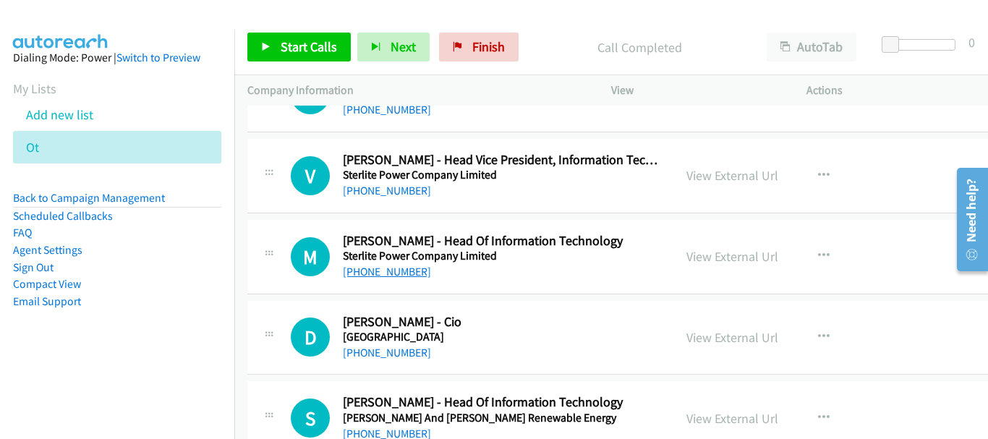
click at [412, 267] on link "+91 98188 38231" at bounding box center [387, 272] width 88 height 14
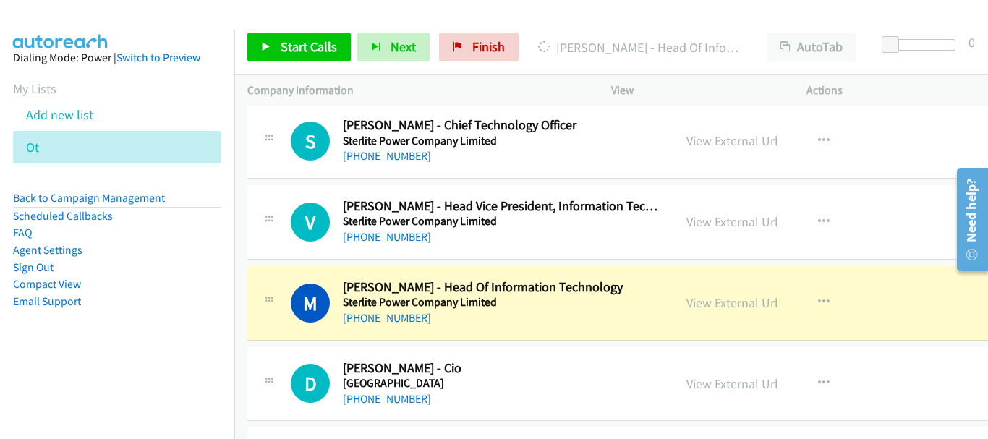
scroll to position [11427, 0]
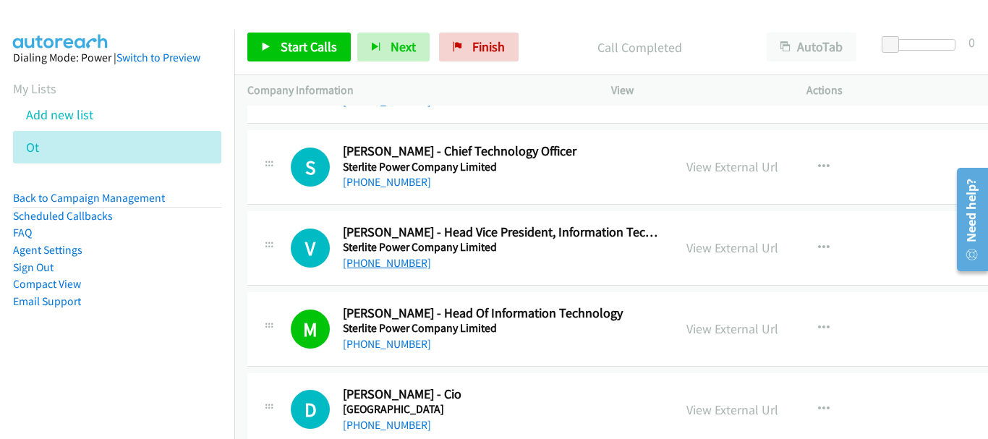
click at [393, 265] on link "+91 70213 27754" at bounding box center [387, 263] width 88 height 14
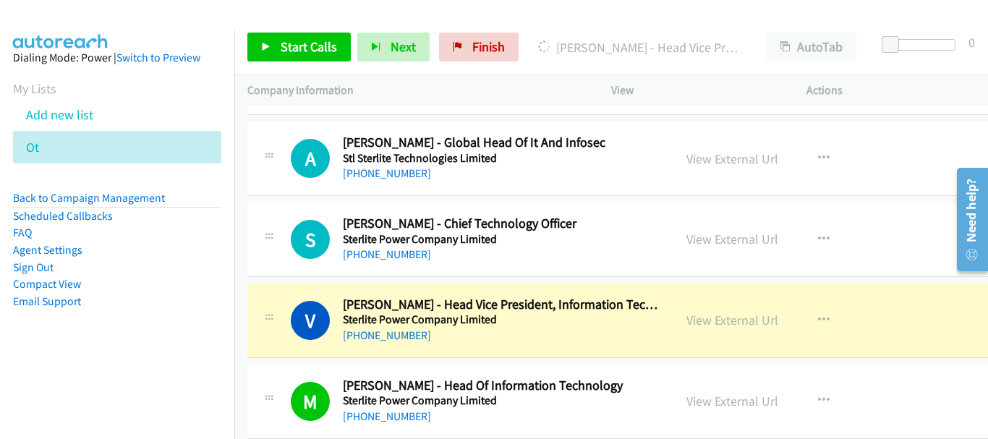
scroll to position [11282, 0]
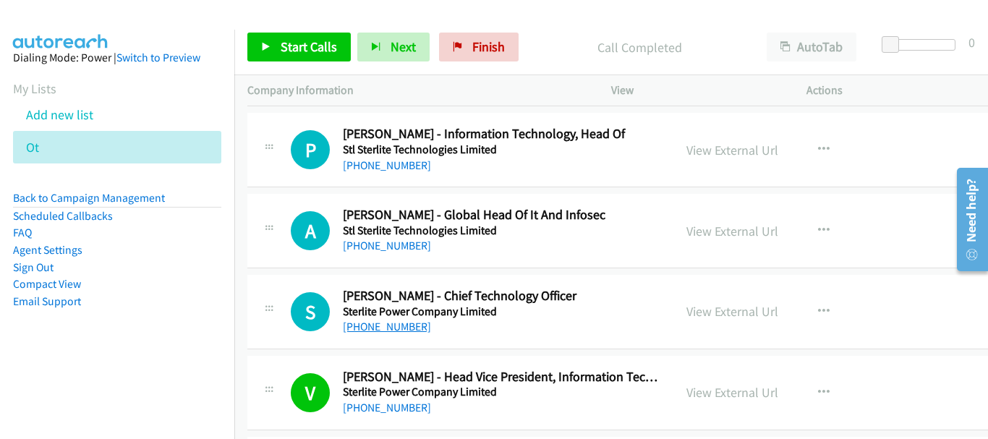
click at [395, 330] on link "+91 99232 04025" at bounding box center [387, 327] width 88 height 14
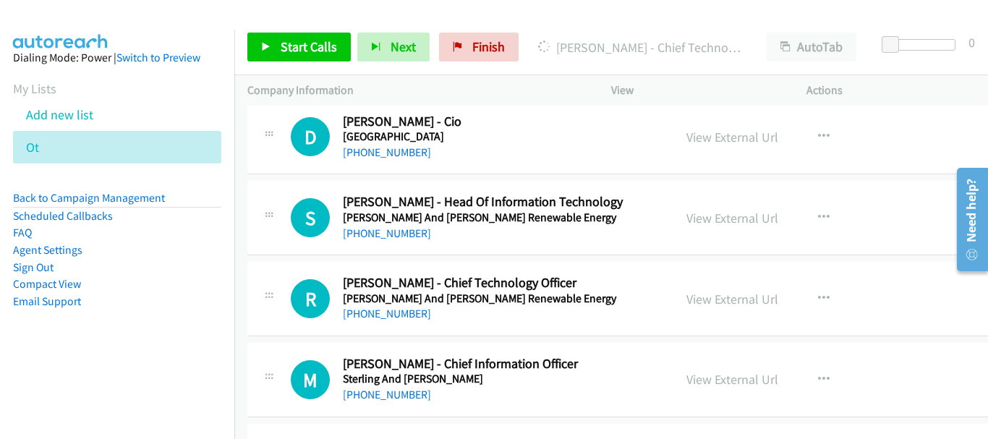
scroll to position [11716, 0]
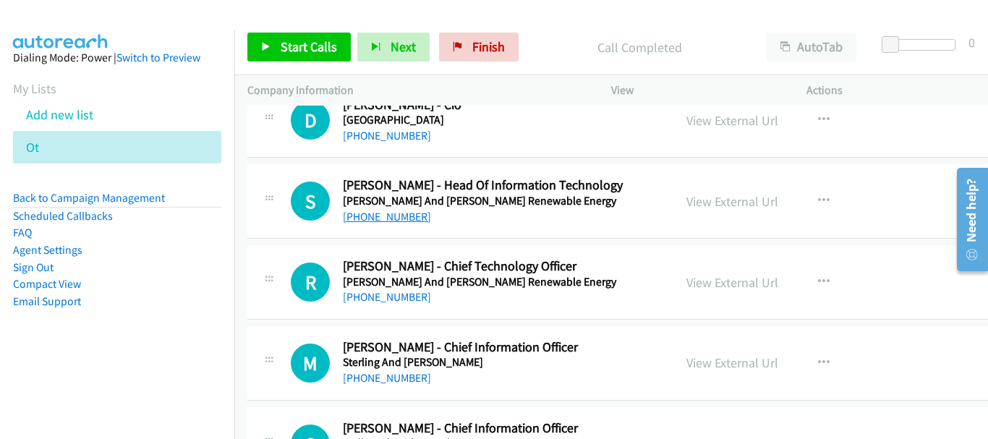
click at [391, 216] on link "+91 73045 60874" at bounding box center [387, 217] width 88 height 14
click at [378, 298] on link "+91 70422 84999" at bounding box center [387, 297] width 88 height 14
click at [403, 381] on link "+91 75063 00592" at bounding box center [387, 378] width 88 height 14
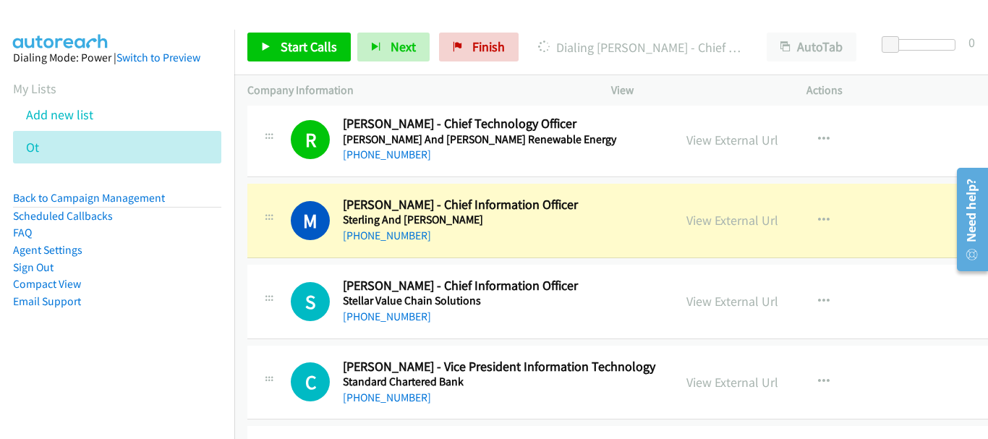
scroll to position [11861, 0]
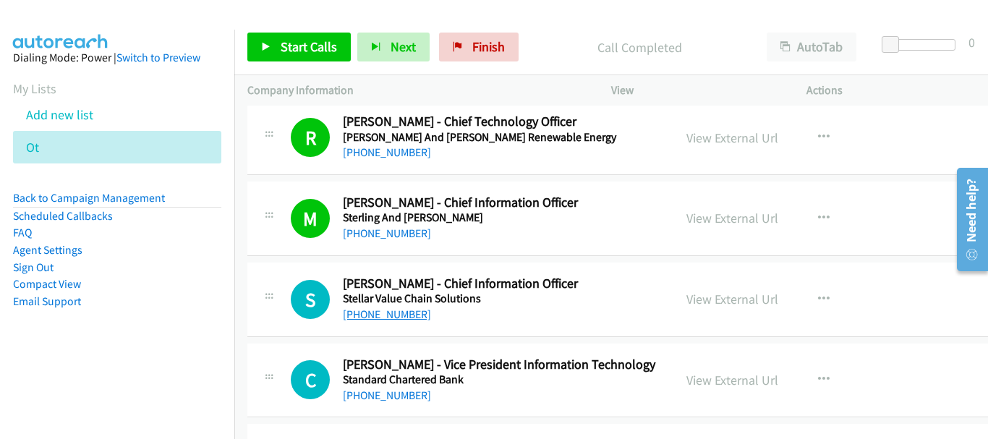
click at [398, 318] on link "+91 98112 95494" at bounding box center [387, 314] width 88 height 14
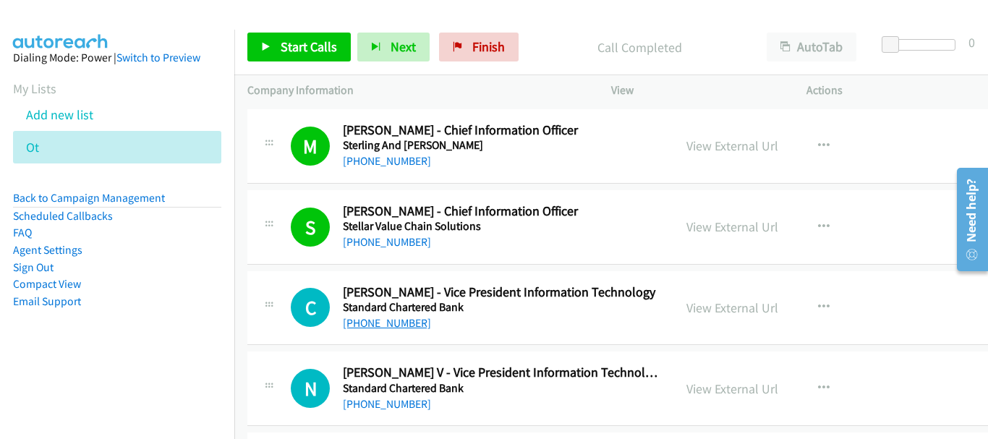
click at [388, 318] on link "+91 99400 49731" at bounding box center [387, 323] width 88 height 14
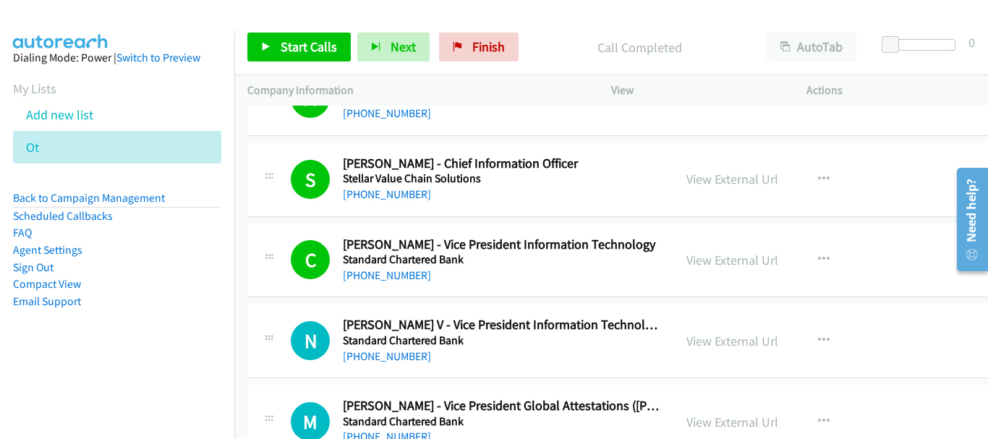
scroll to position [12005, 0]
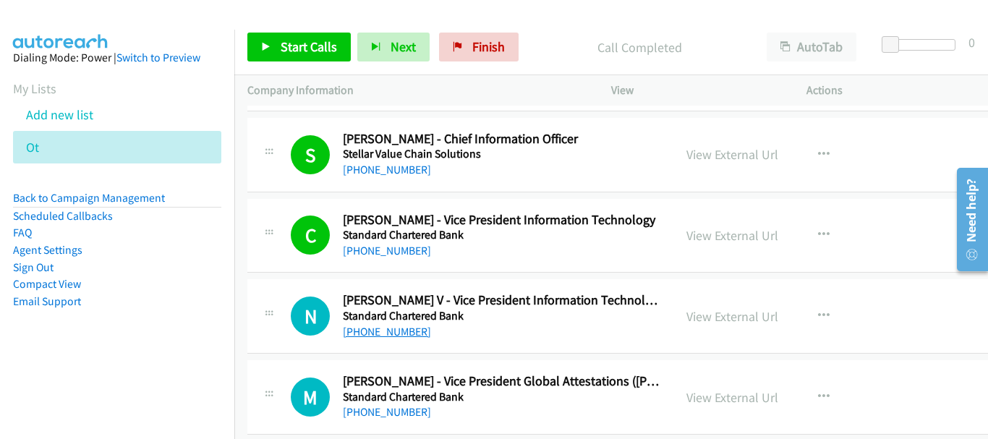
click at [413, 332] on link "+91 91083 67087" at bounding box center [387, 332] width 88 height 14
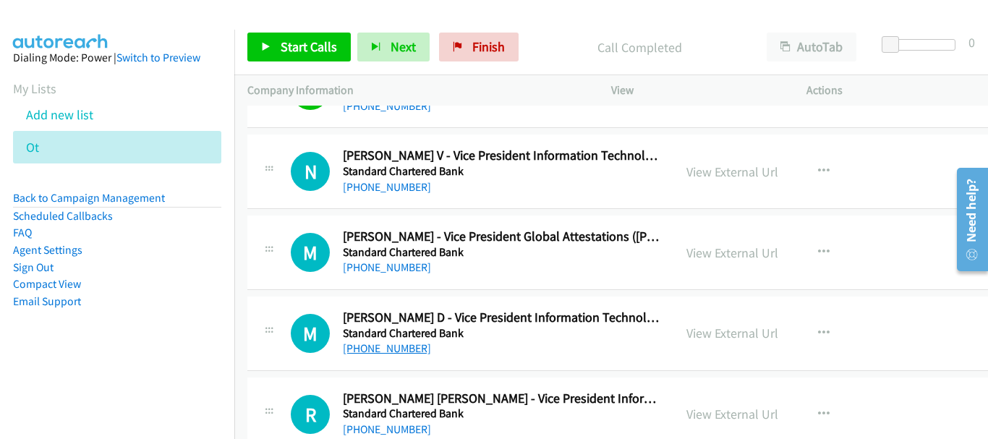
click at [404, 350] on link "+91 97109 02025" at bounding box center [387, 348] width 88 height 14
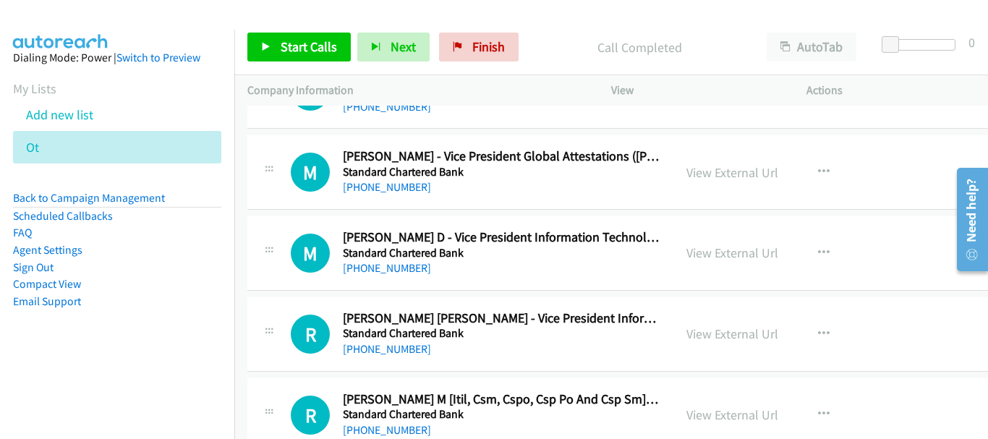
scroll to position [12295, 0]
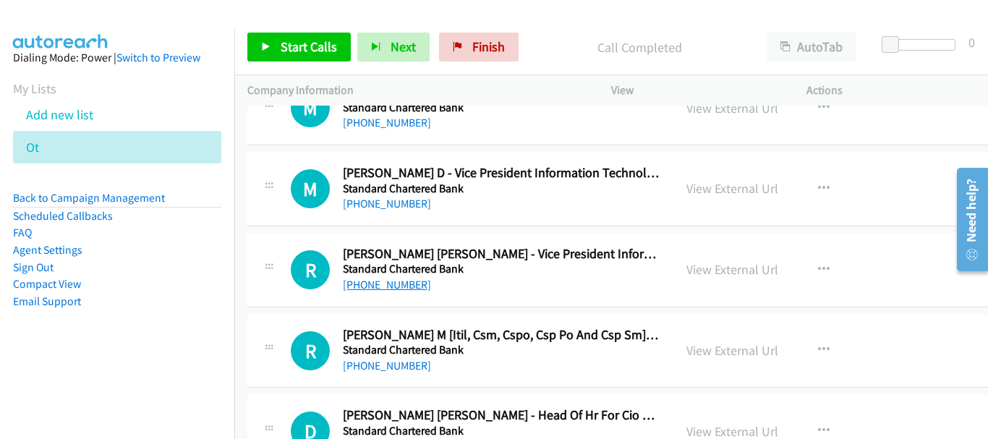
click at [408, 289] on link "+91 98403 59325" at bounding box center [387, 285] width 88 height 14
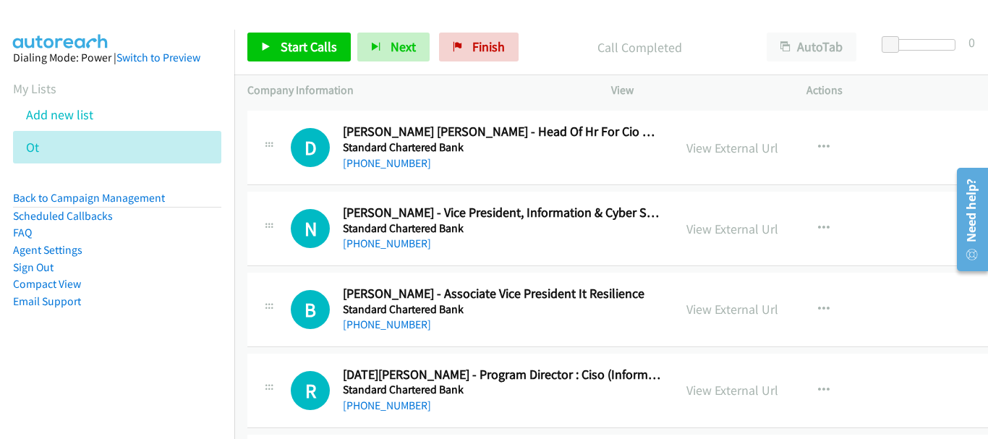
scroll to position [12584, 0]
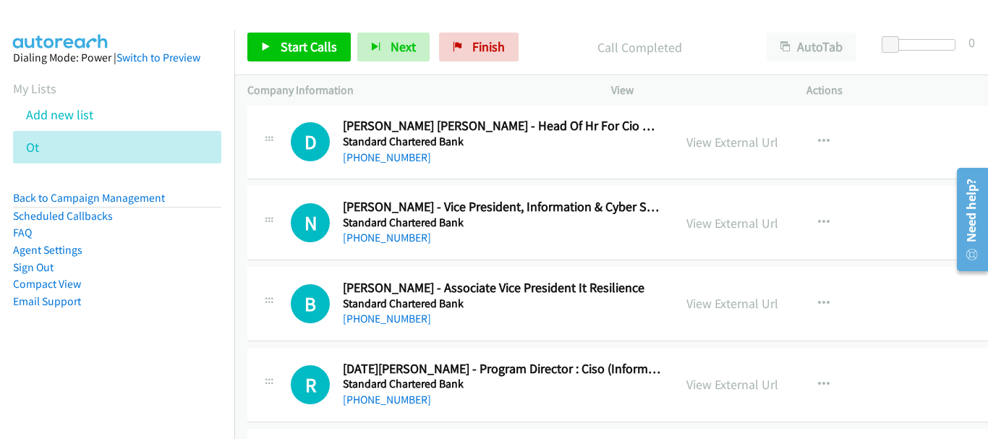
click at [404, 230] on div "+91 90001 24562" at bounding box center [501, 237] width 317 height 17
click at [404, 237] on link "+91 90001 24562" at bounding box center [387, 238] width 88 height 14
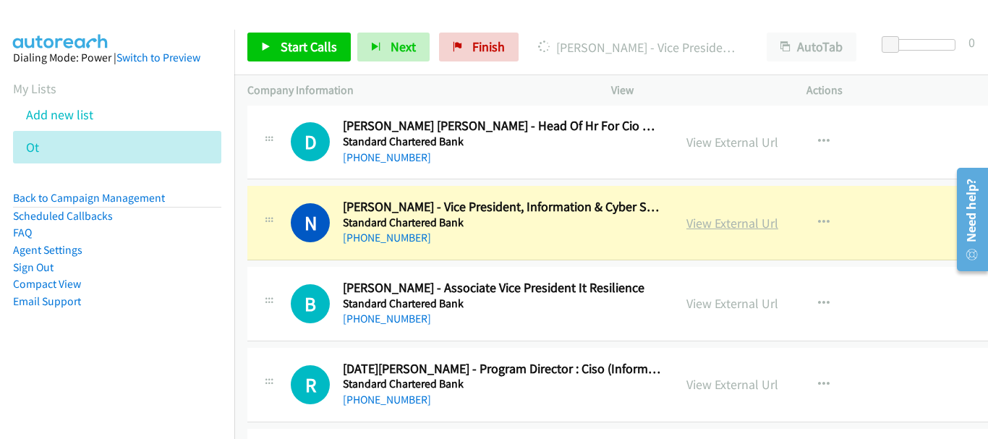
click at [734, 223] on link "View External Url" at bounding box center [732, 223] width 92 height 17
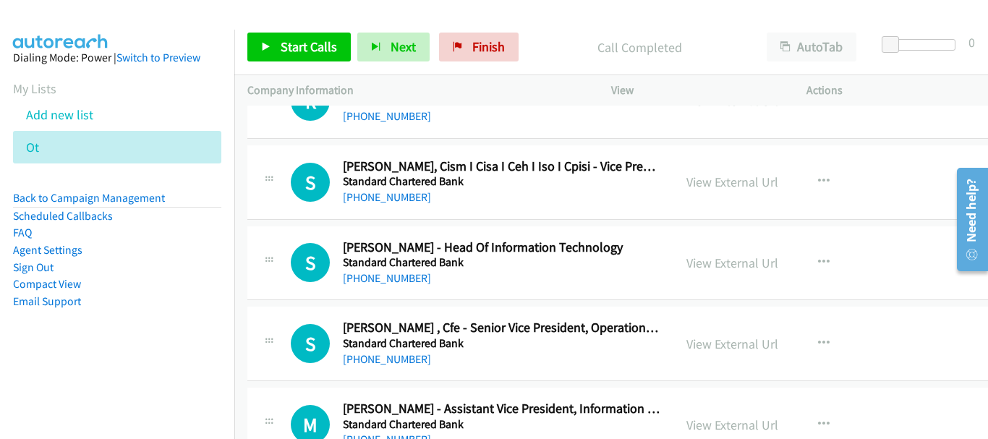
scroll to position [12873, 0]
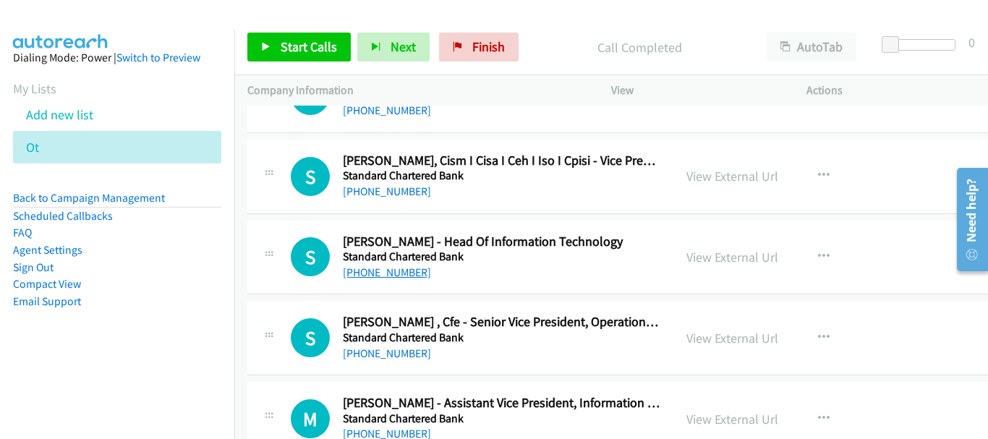
click at [401, 276] on link "+91 80660 14444" at bounding box center [387, 272] width 88 height 14
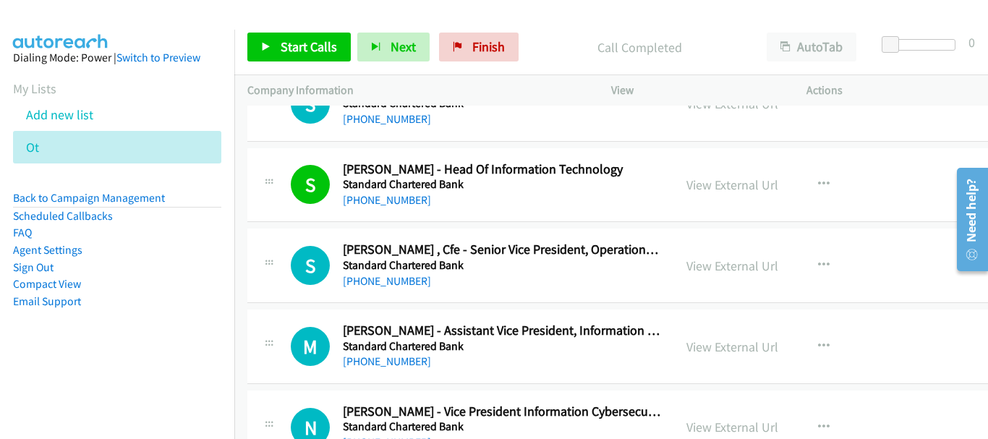
scroll to position [13018, 0]
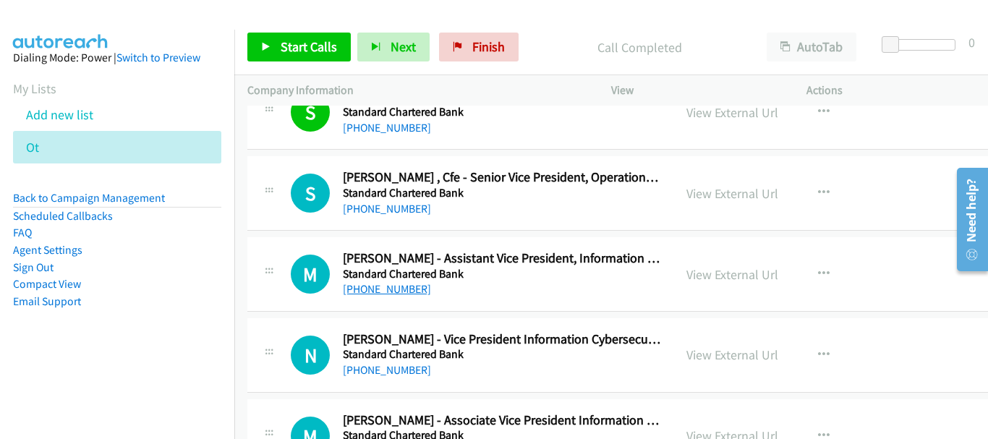
click at [412, 290] on link "+91 97382 27030" at bounding box center [387, 289] width 88 height 14
click at [411, 372] on link "+91 90746 87551" at bounding box center [387, 370] width 88 height 14
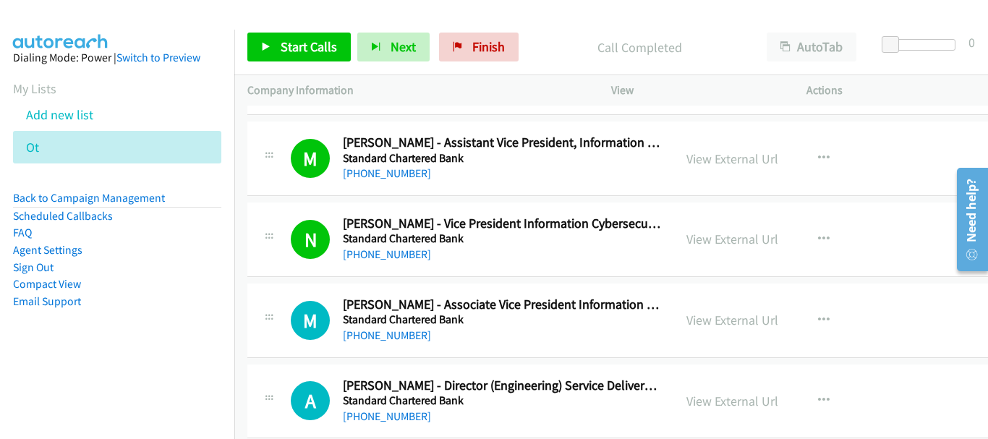
scroll to position [13163, 0]
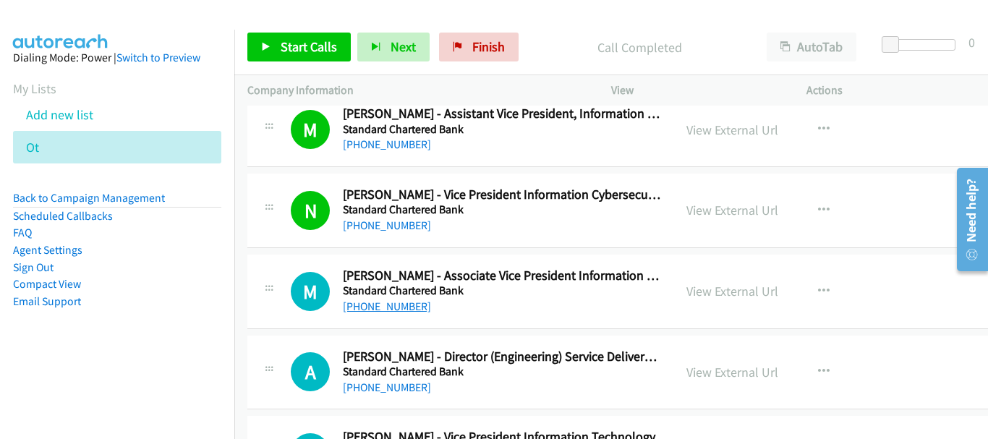
click at [390, 305] on link "+91 98840 83850" at bounding box center [387, 306] width 88 height 14
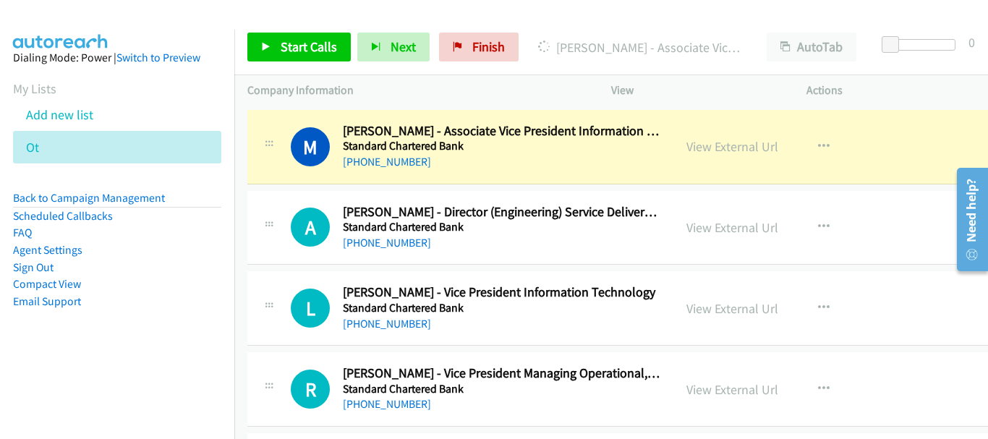
scroll to position [13380, 0]
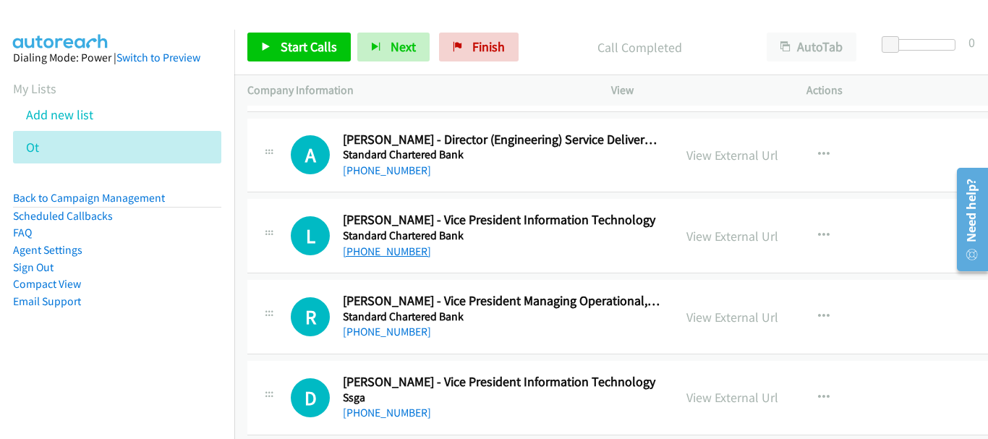
click at [373, 254] on link "+91 96327 55507" at bounding box center [387, 251] width 88 height 14
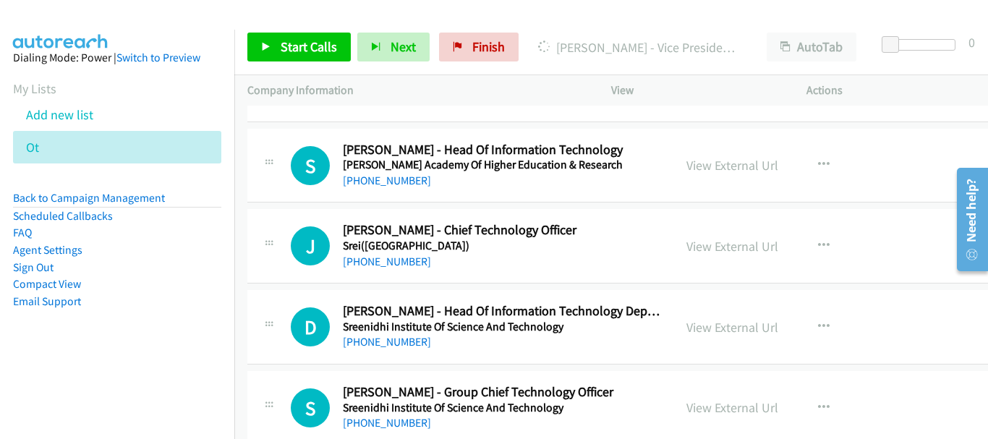
scroll to position [13814, 0]
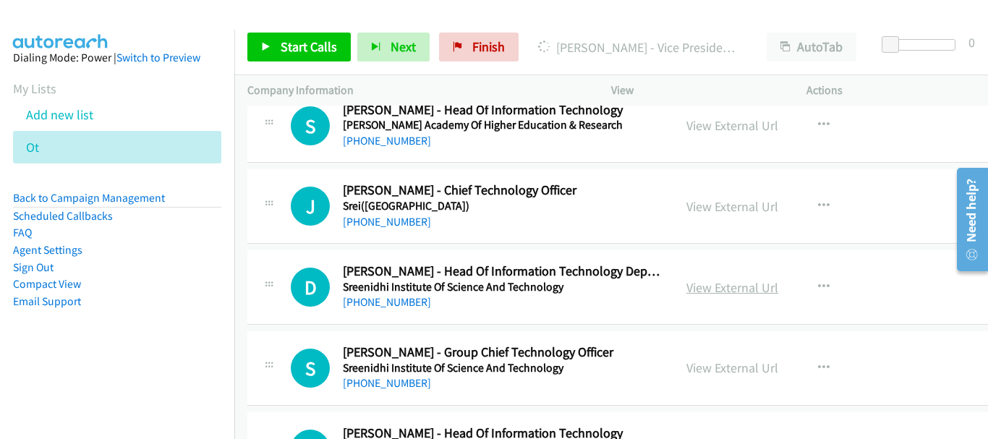
click at [770, 285] on link "View External Url" at bounding box center [732, 287] width 92 height 17
click at [409, 297] on link "+91 98498 22142" at bounding box center [387, 302] width 88 height 14
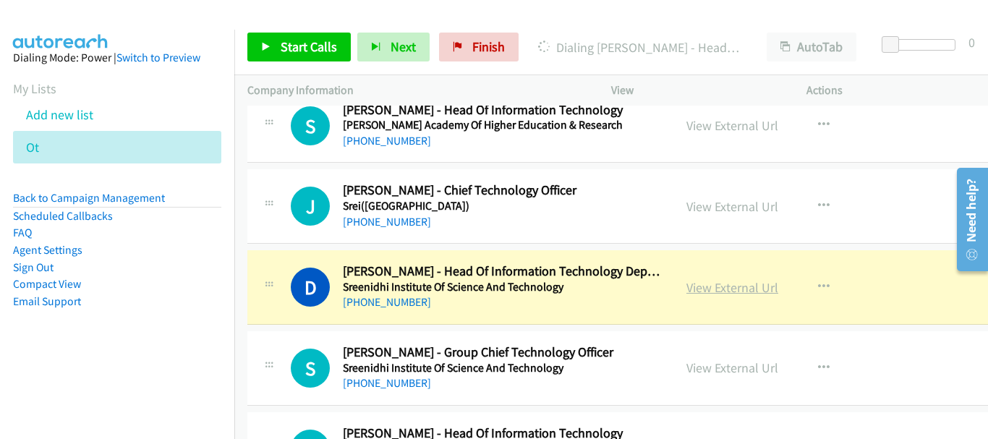
click at [732, 287] on link "View External Url" at bounding box center [732, 287] width 92 height 17
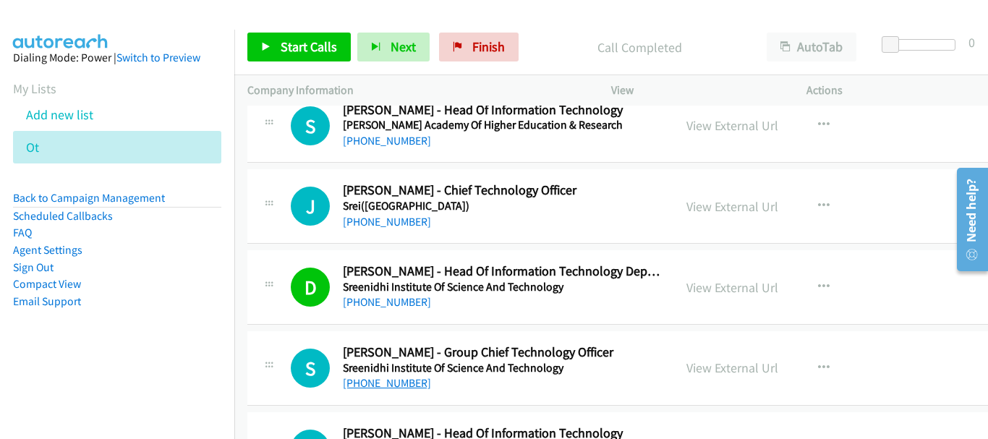
click at [371, 388] on link "+91 99499 94071" at bounding box center [387, 383] width 88 height 14
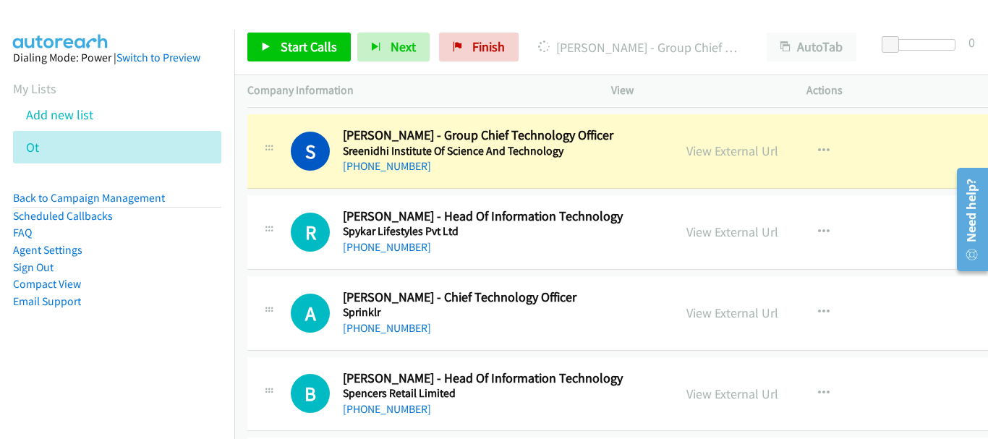
scroll to position [14103, 0]
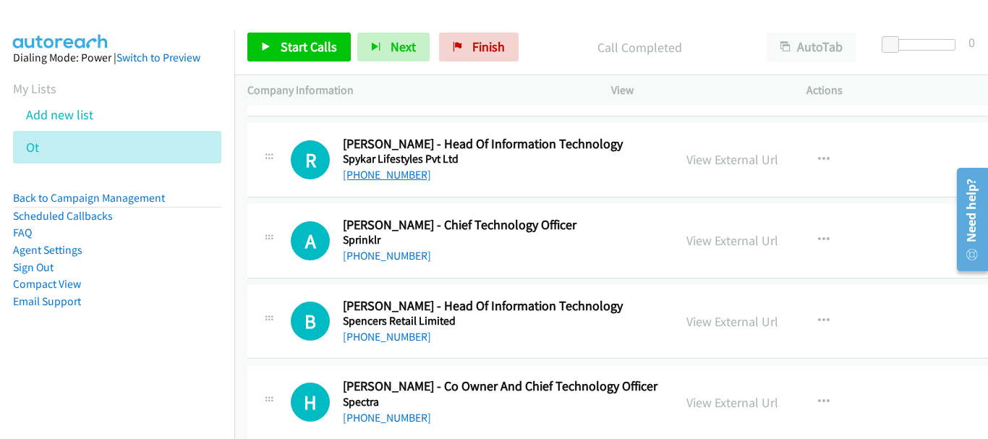
click at [388, 181] on link "+91 98102 55575" at bounding box center [387, 175] width 88 height 14
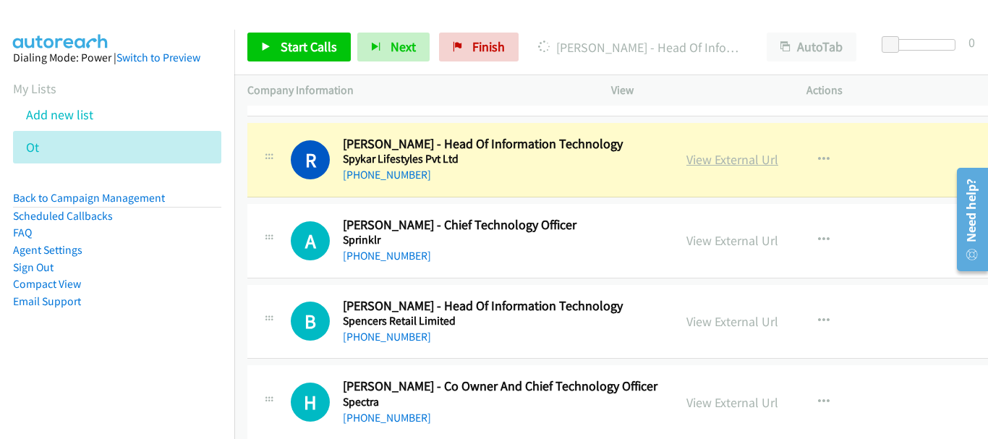
click at [743, 158] on link "View External Url" at bounding box center [732, 159] width 92 height 17
click at [728, 235] on link "View External Url" at bounding box center [732, 240] width 92 height 17
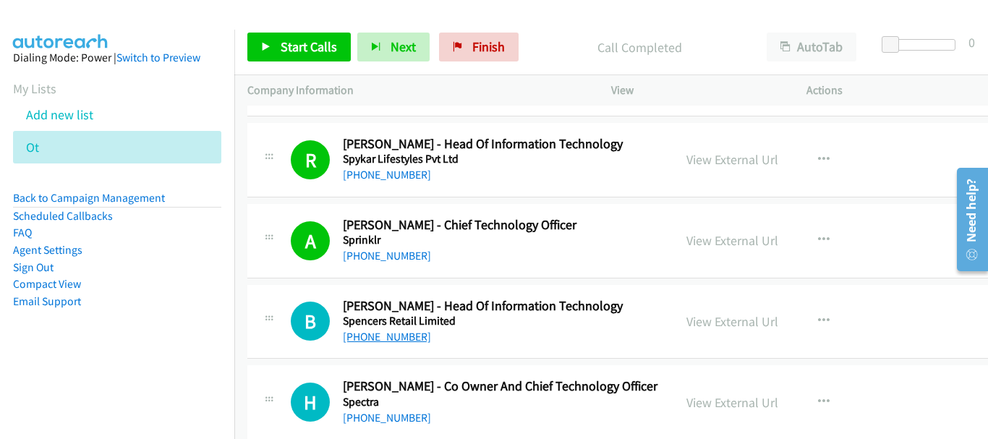
click at [391, 333] on link "+91 98310 93356" at bounding box center [387, 337] width 88 height 14
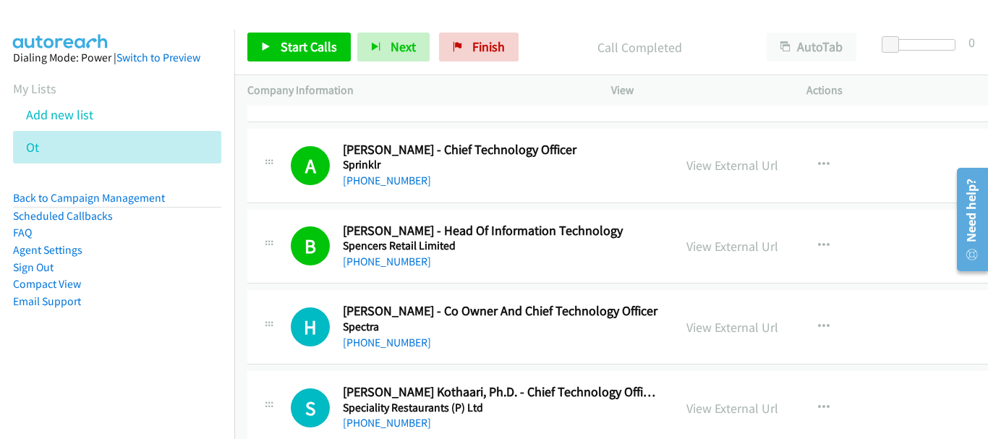
scroll to position [14247, 0]
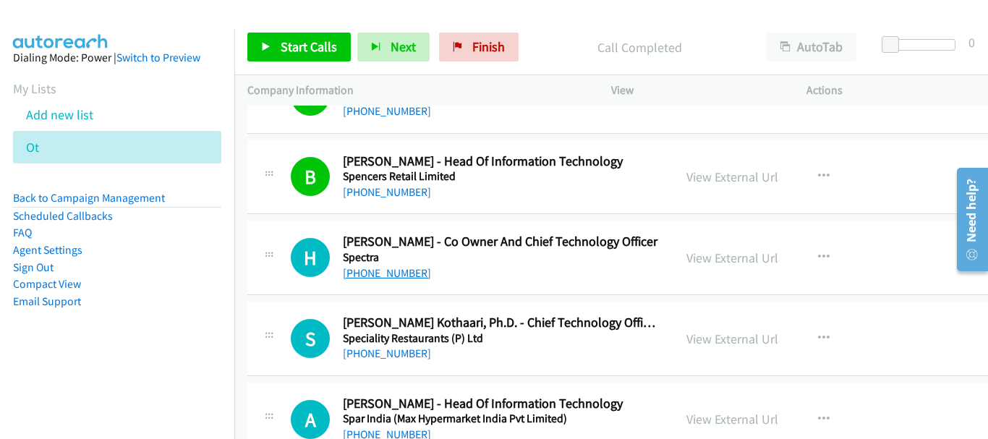
click at [409, 273] on link "+91 96438 49294" at bounding box center [387, 273] width 88 height 14
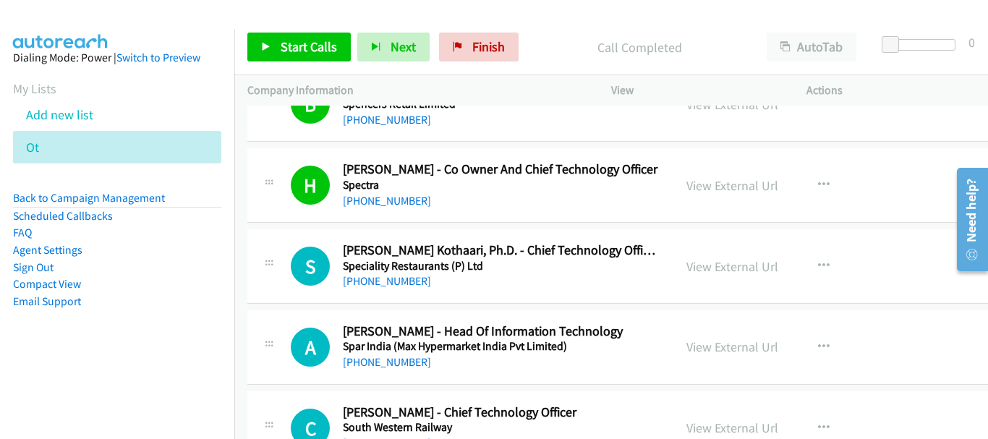
scroll to position [14392, 0]
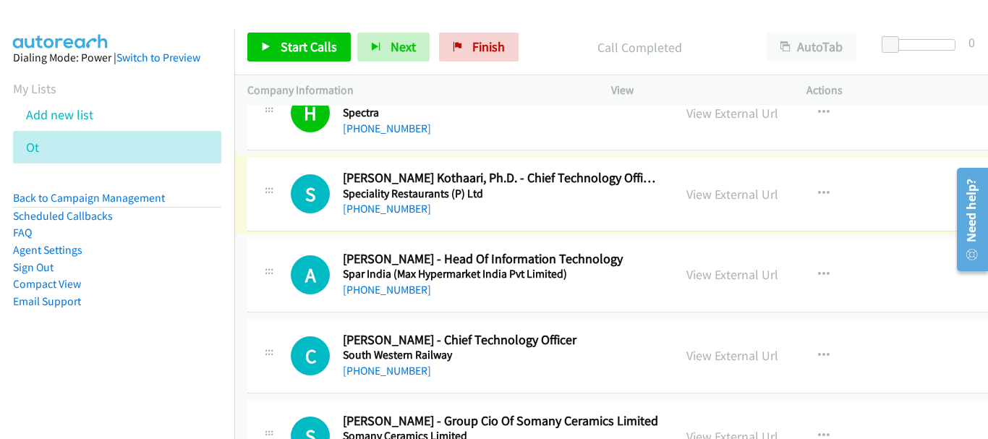
click at [400, 210] on link "+91 91360 12110" at bounding box center [387, 209] width 88 height 14
click at [384, 289] on link "+91 99582 94804" at bounding box center [387, 290] width 88 height 14
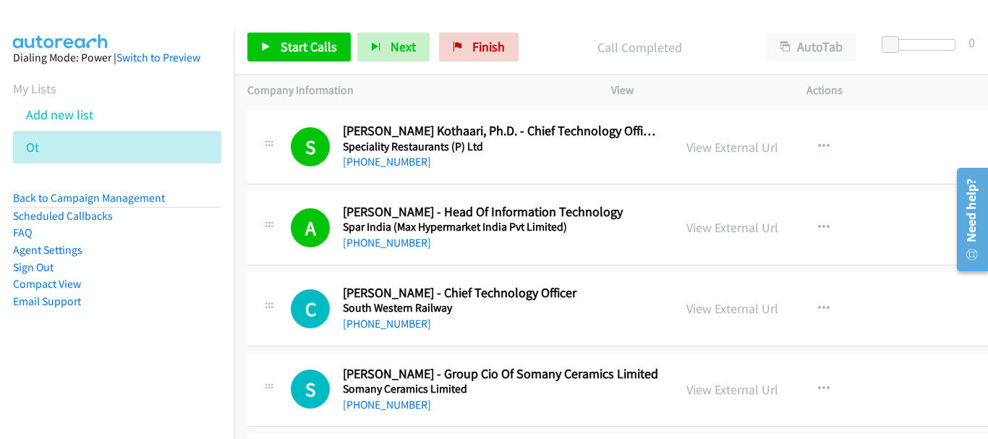
scroll to position [14464, 0]
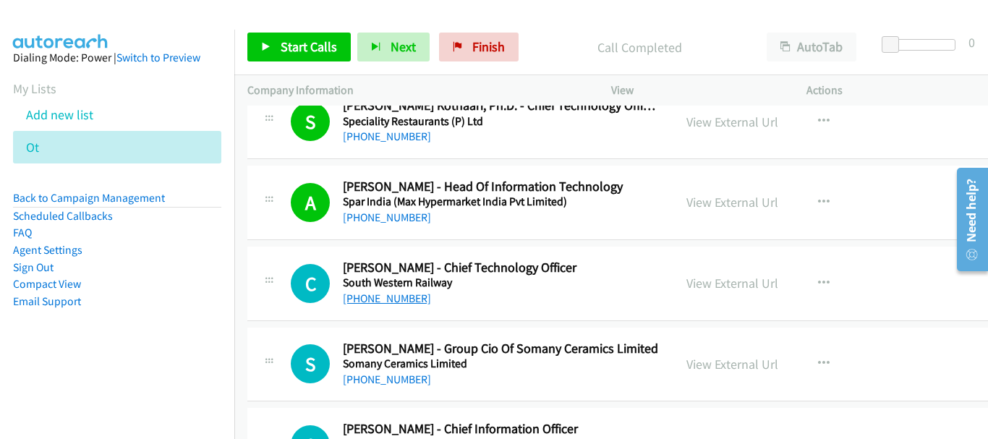
click at [391, 301] on link "+91 94261 42340" at bounding box center [387, 298] width 88 height 14
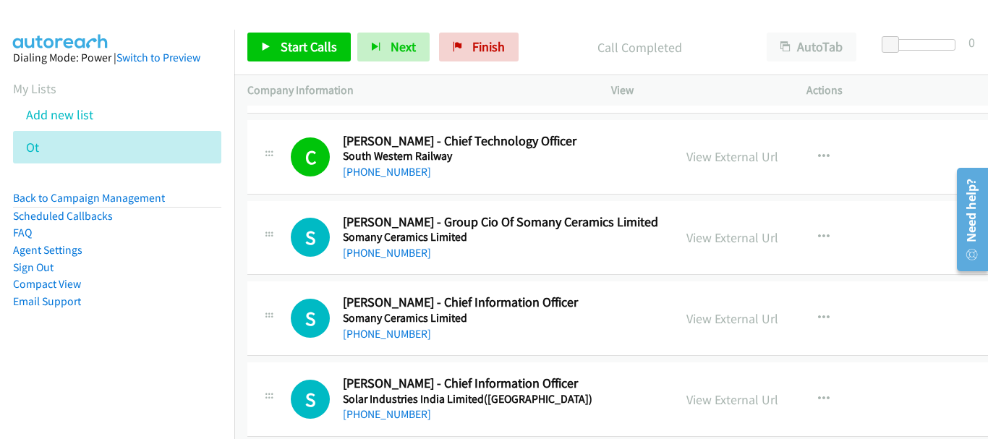
scroll to position [14609, 0]
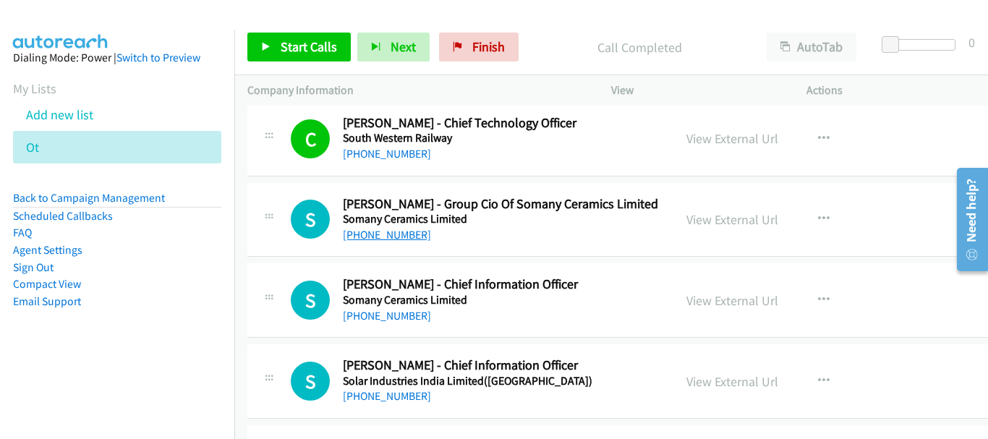
click at [404, 239] on link "+91 92255 86072" at bounding box center [387, 235] width 88 height 14
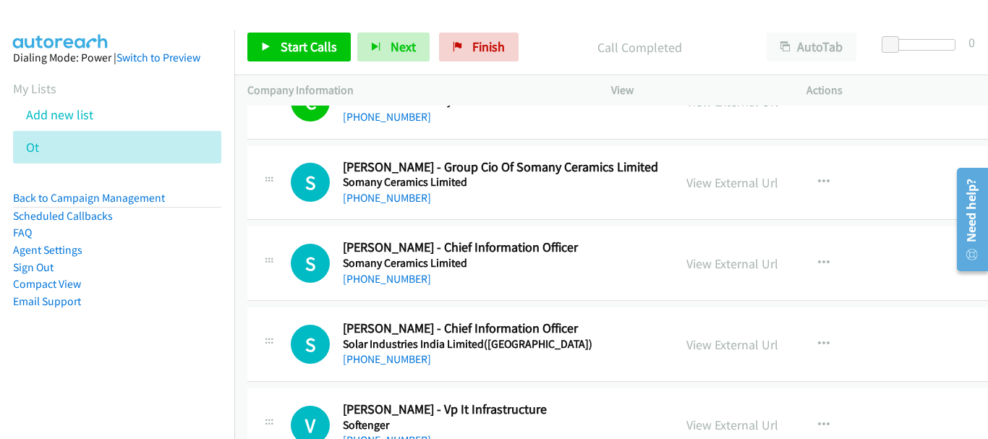
scroll to position [14681, 0]
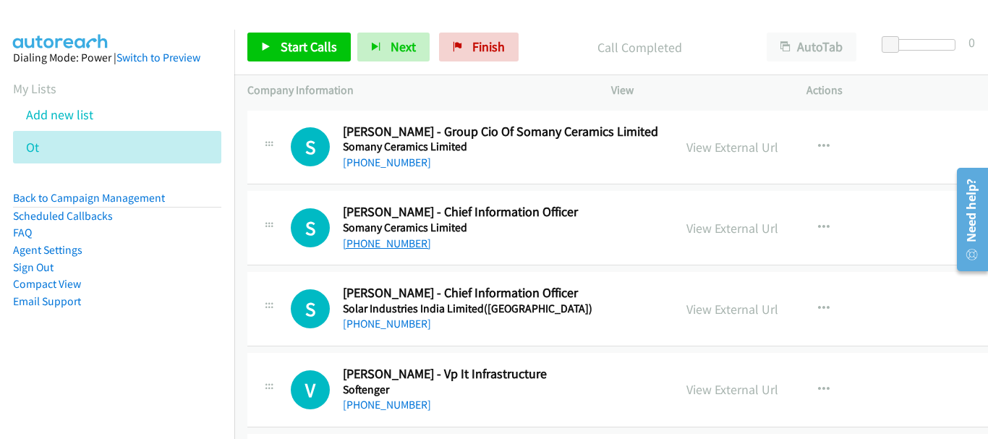
click at [391, 238] on link "+91 98132 58295" at bounding box center [387, 243] width 88 height 14
click at [406, 326] on link "+91 98678 33229" at bounding box center [387, 324] width 88 height 14
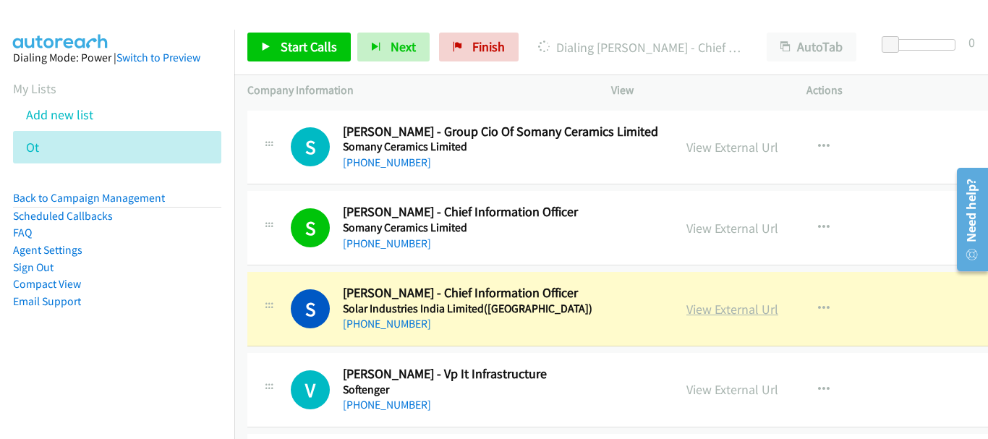
click at [743, 307] on link "View External Url" at bounding box center [732, 309] width 92 height 17
